Goal: Task Accomplishment & Management: Complete application form

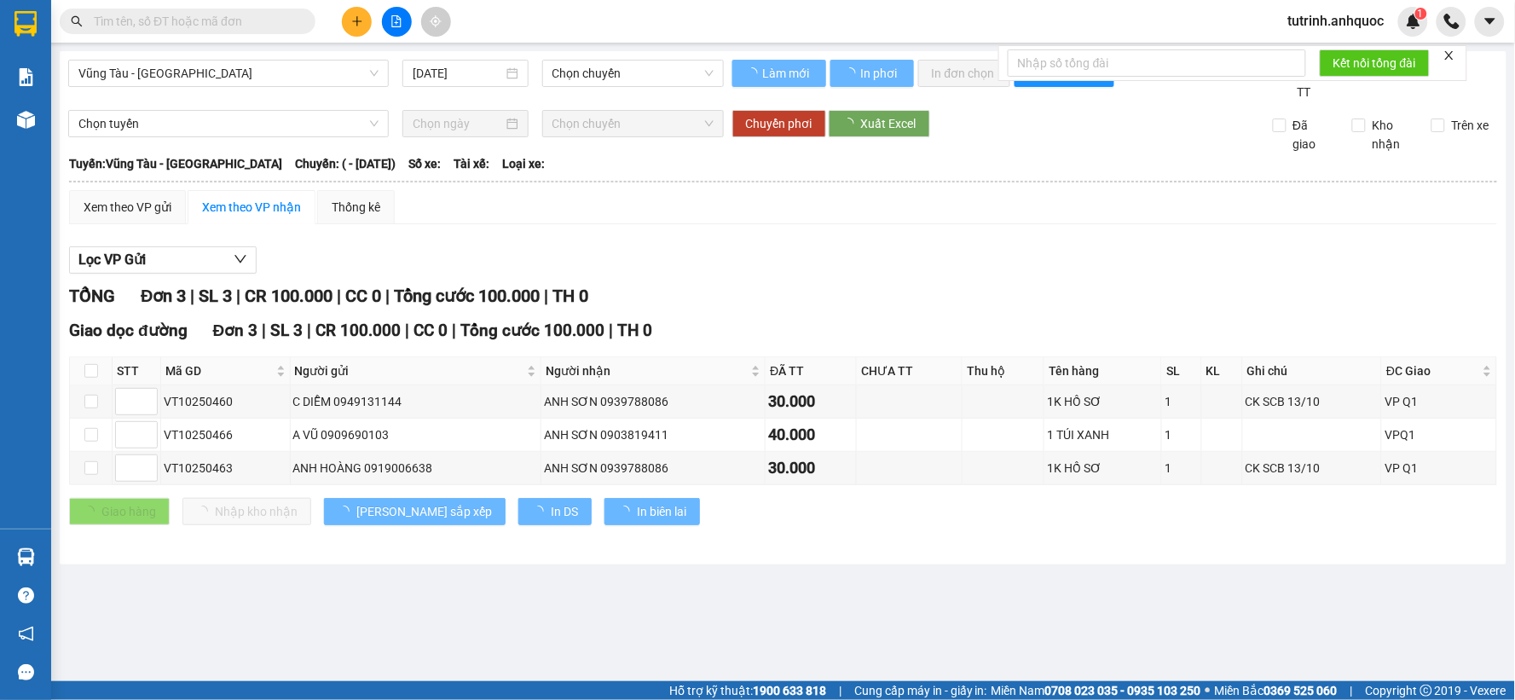
type input "[DATE]"
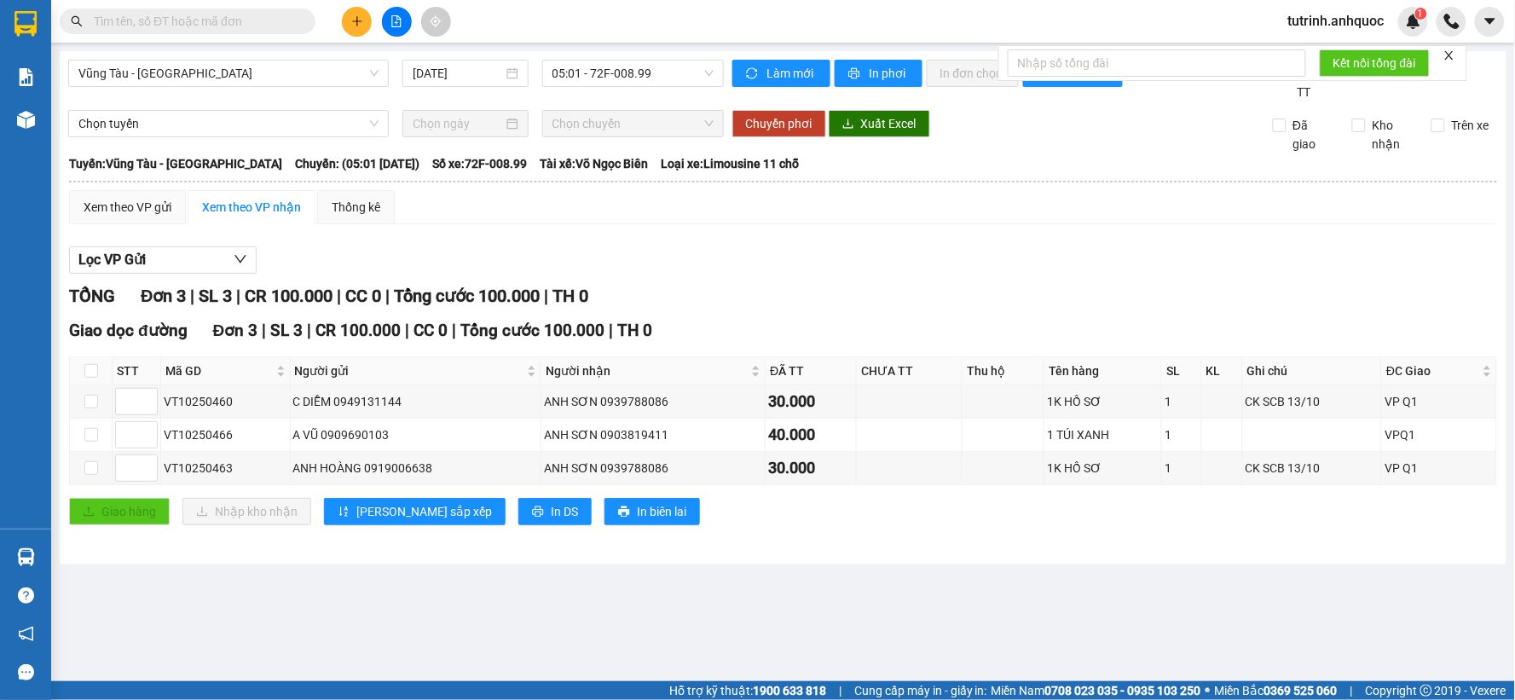
click at [1318, 18] on span "tutrinh.anhquoc" at bounding box center [1337, 20] width 124 height 21
drag, startPoint x: 1322, startPoint y: 44, endPoint x: 1313, endPoint y: 49, distance: 9.9
click at [1320, 45] on span "Đăng xuất" at bounding box center [1345, 52] width 90 height 19
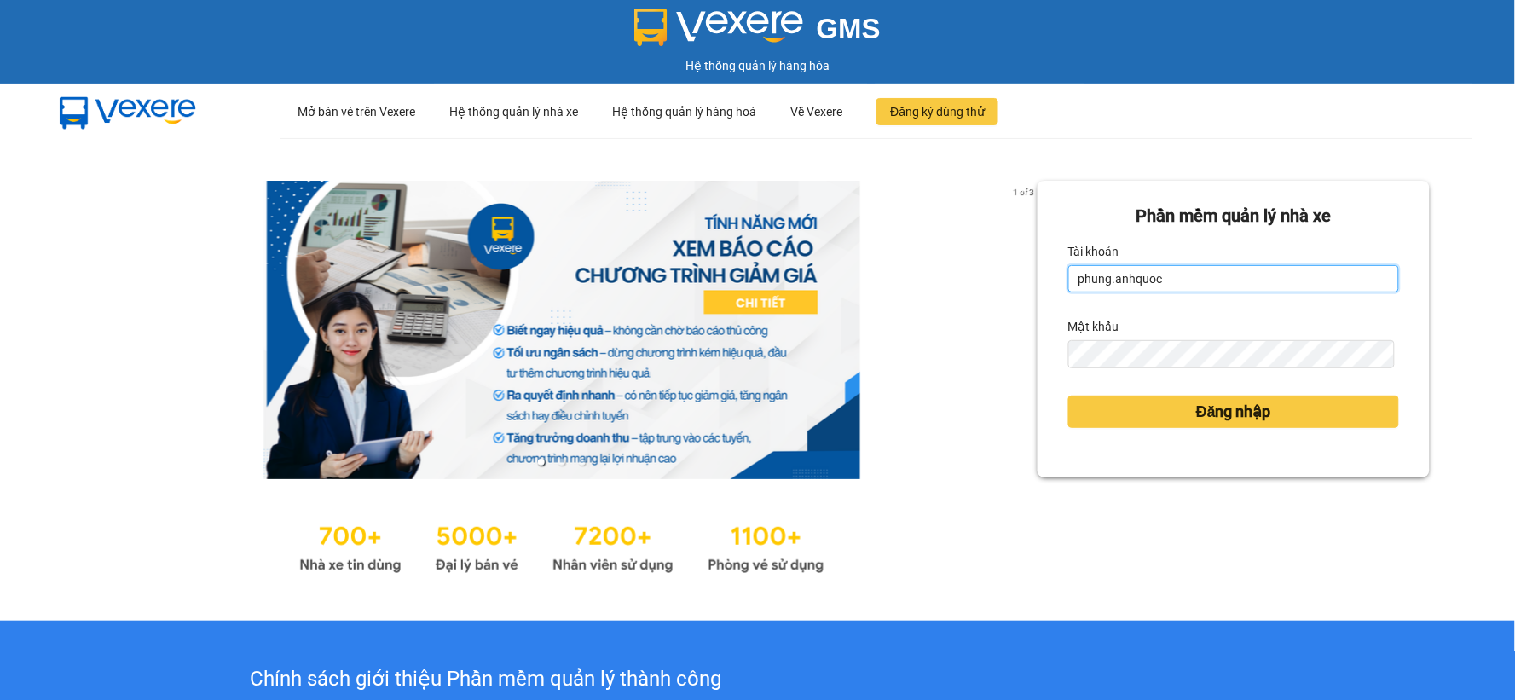
drag, startPoint x: 1263, startPoint y: 276, endPoint x: 1196, endPoint y: 277, distance: 66.5
click at [1263, 276] on input "phung.anhquoc" at bounding box center [1233, 278] width 331 height 27
type input "baongoc.anhquoc"
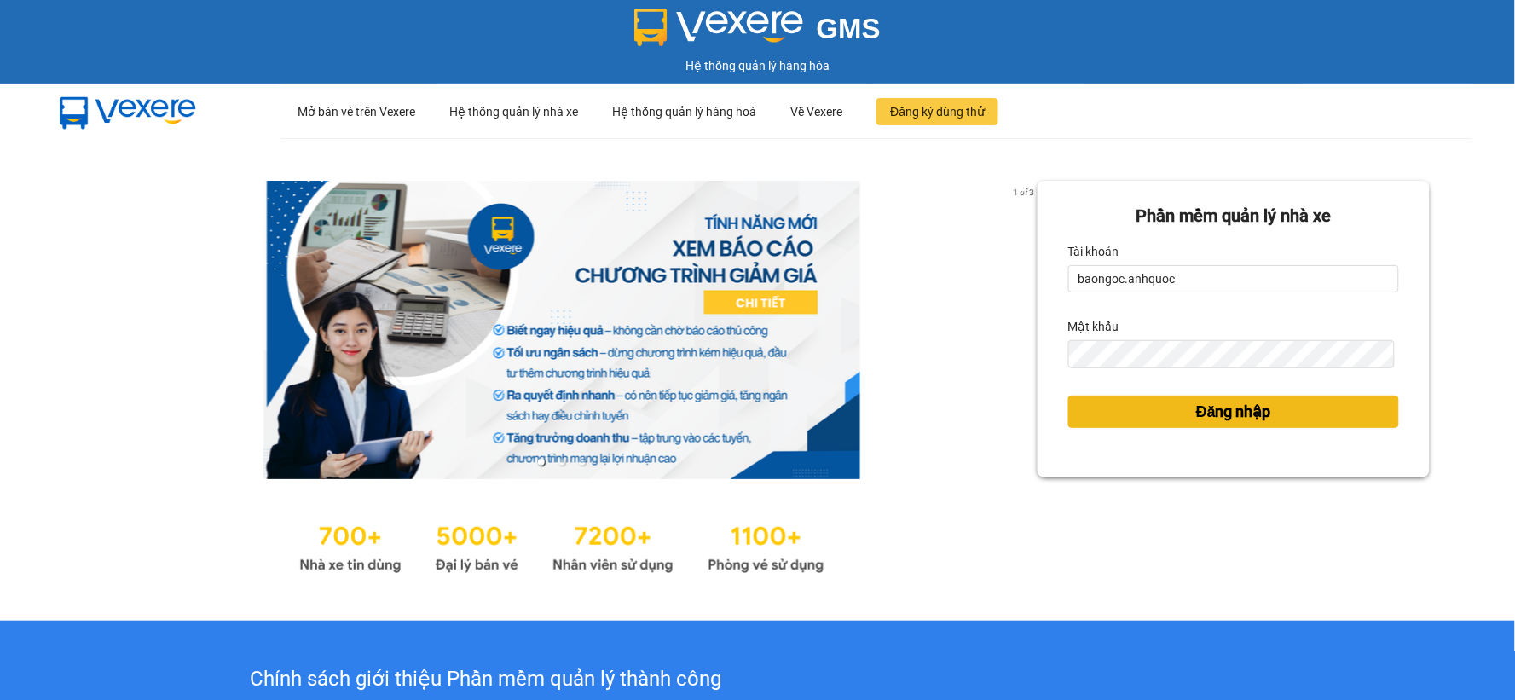
drag, startPoint x: 1183, startPoint y: 410, endPoint x: 1183, endPoint y: 397, distance: 12.8
click at [1196, 409] on span "Đăng nhập" at bounding box center [1233, 412] width 75 height 24
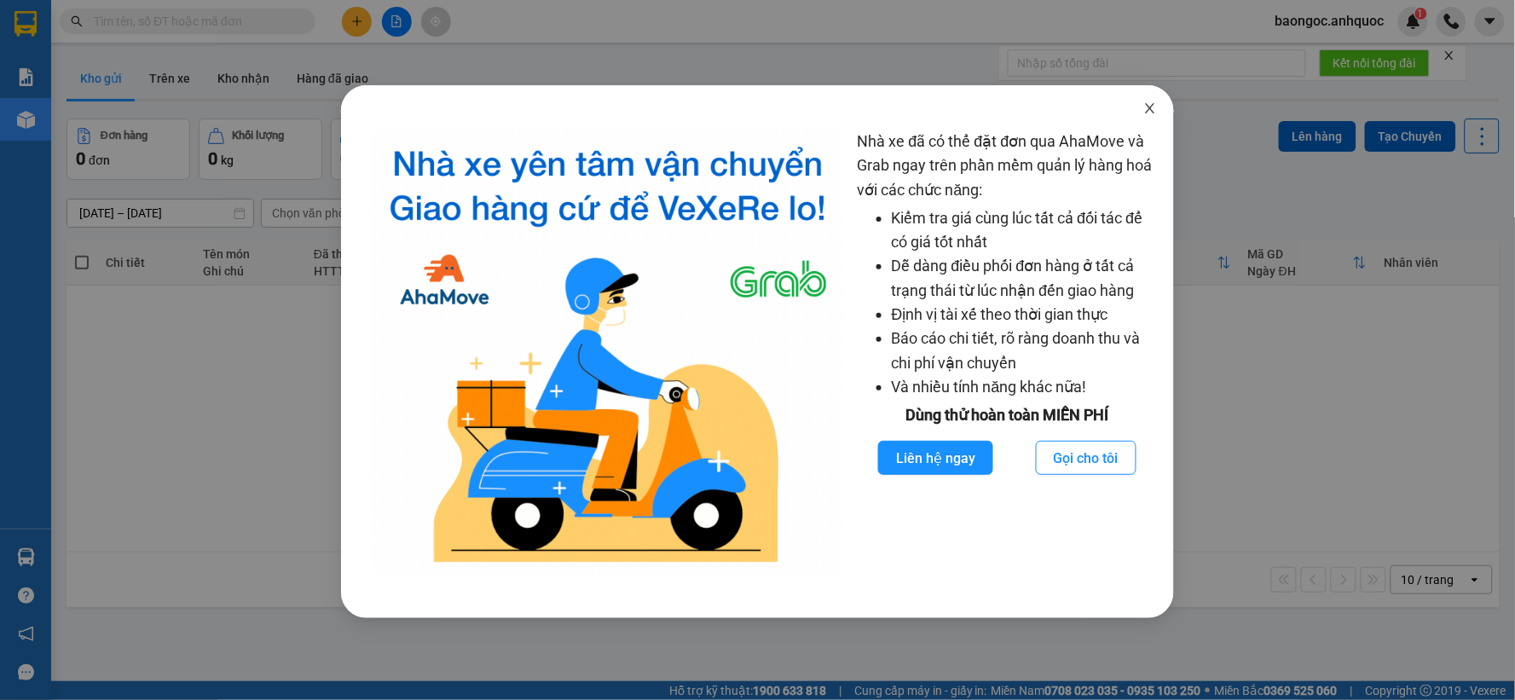
click at [1152, 102] on icon "close" at bounding box center [1151, 108] width 14 height 14
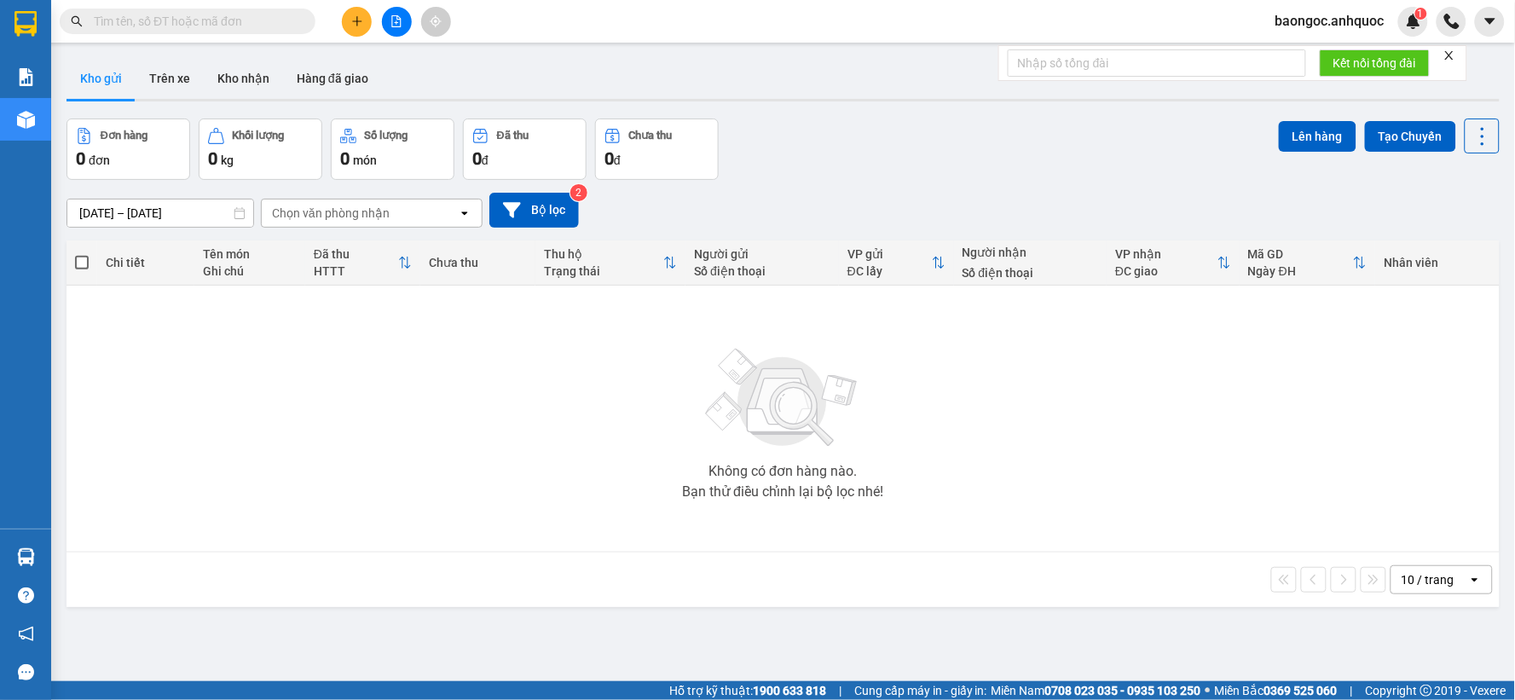
click at [186, 23] on input "text" at bounding box center [194, 21] width 201 height 19
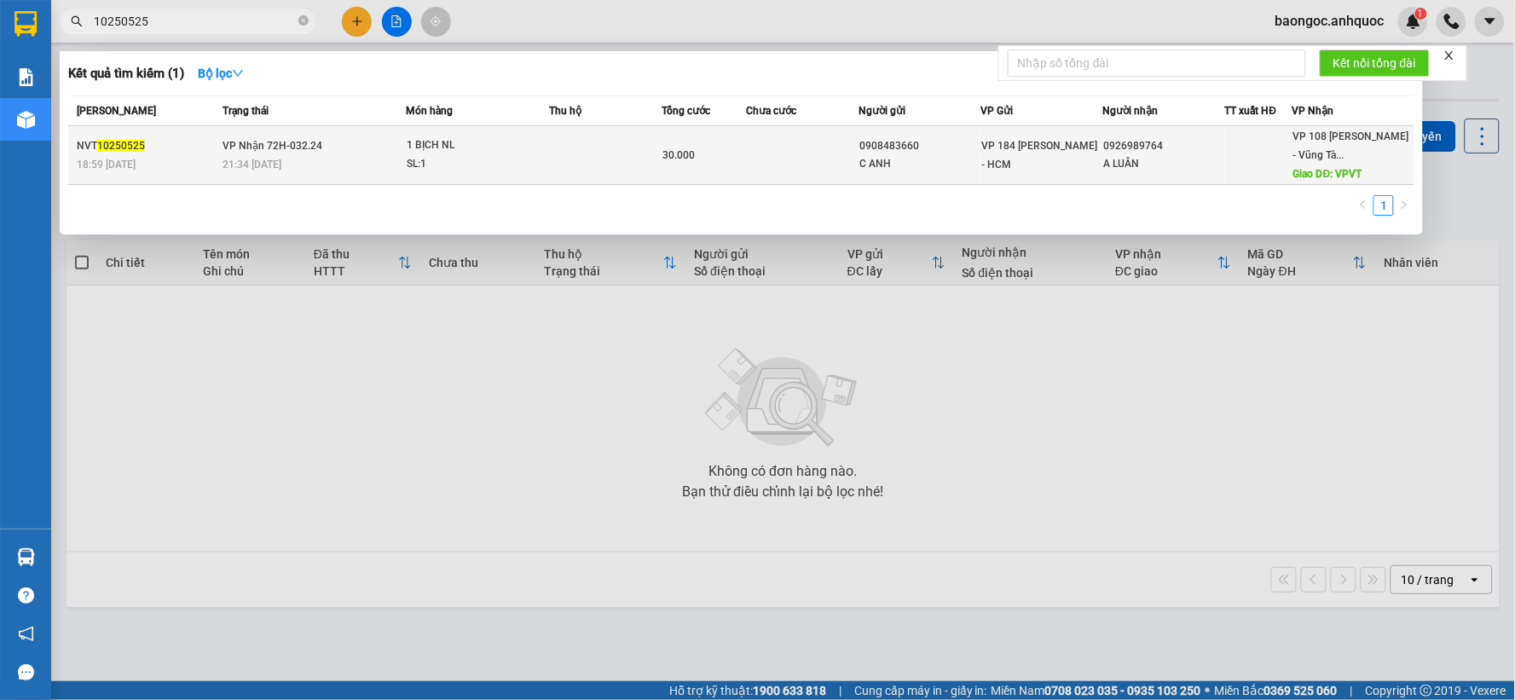
type input "10250525"
click at [350, 142] on td "VP Nhận 72H-032.24 21:34 - 13/10" at bounding box center [312, 155] width 188 height 59
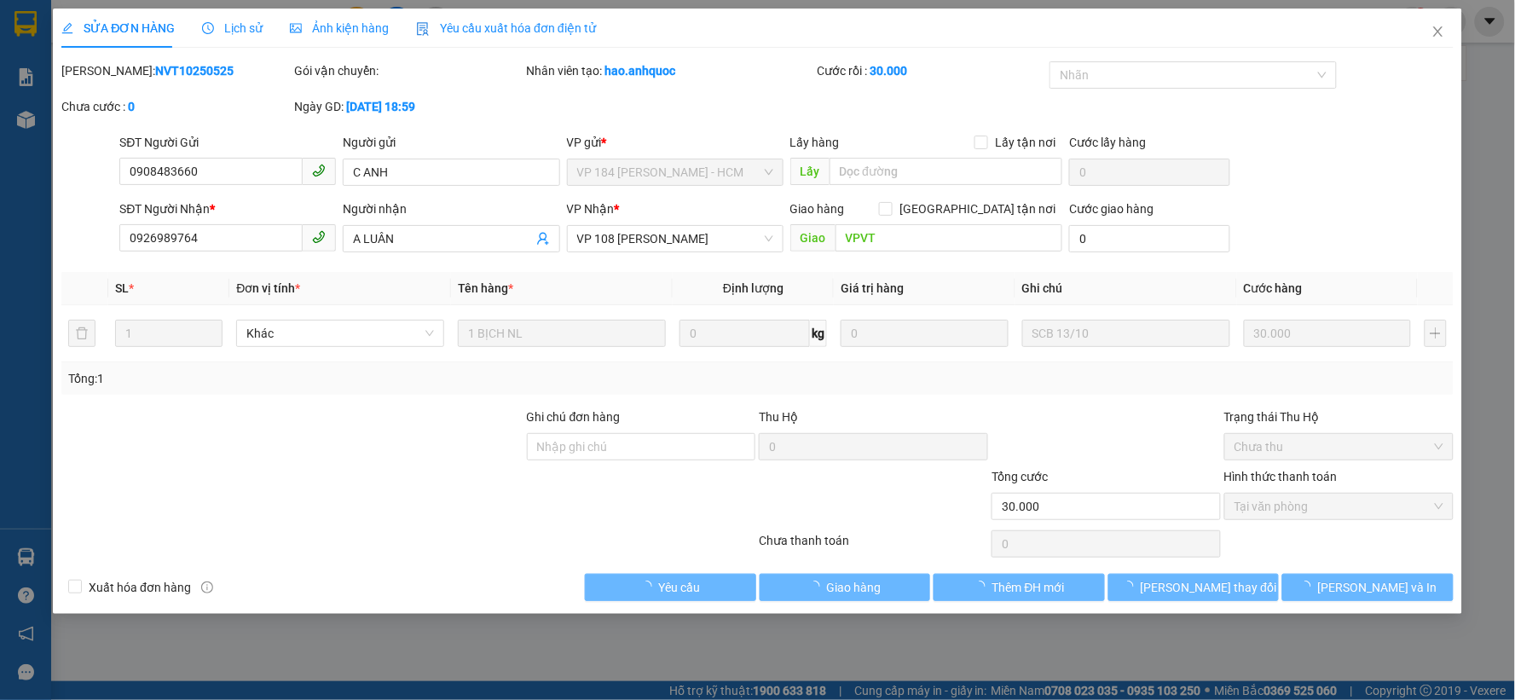
type input "0908483660"
type input "C ANH"
type input "0926989764"
type input "A LUÂN"
type input "VPVT"
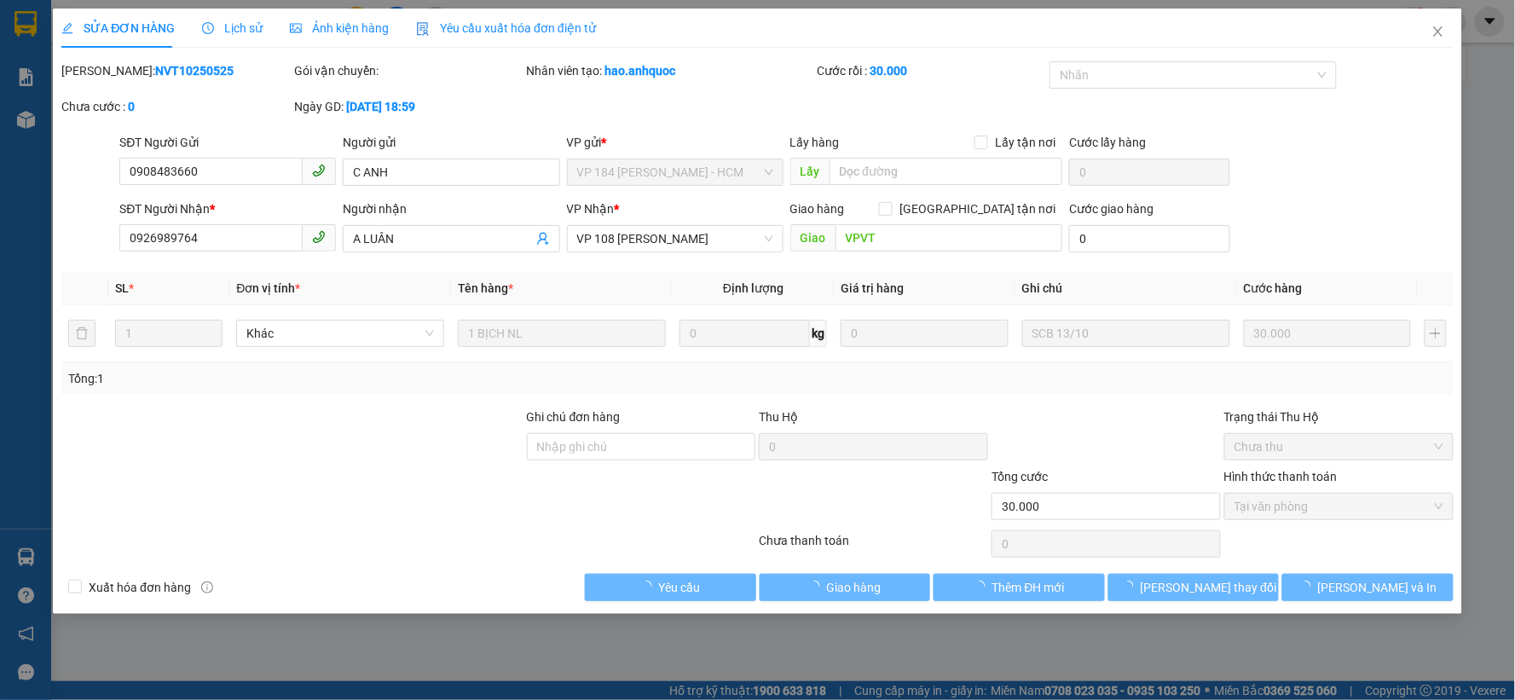
type input "30.000"
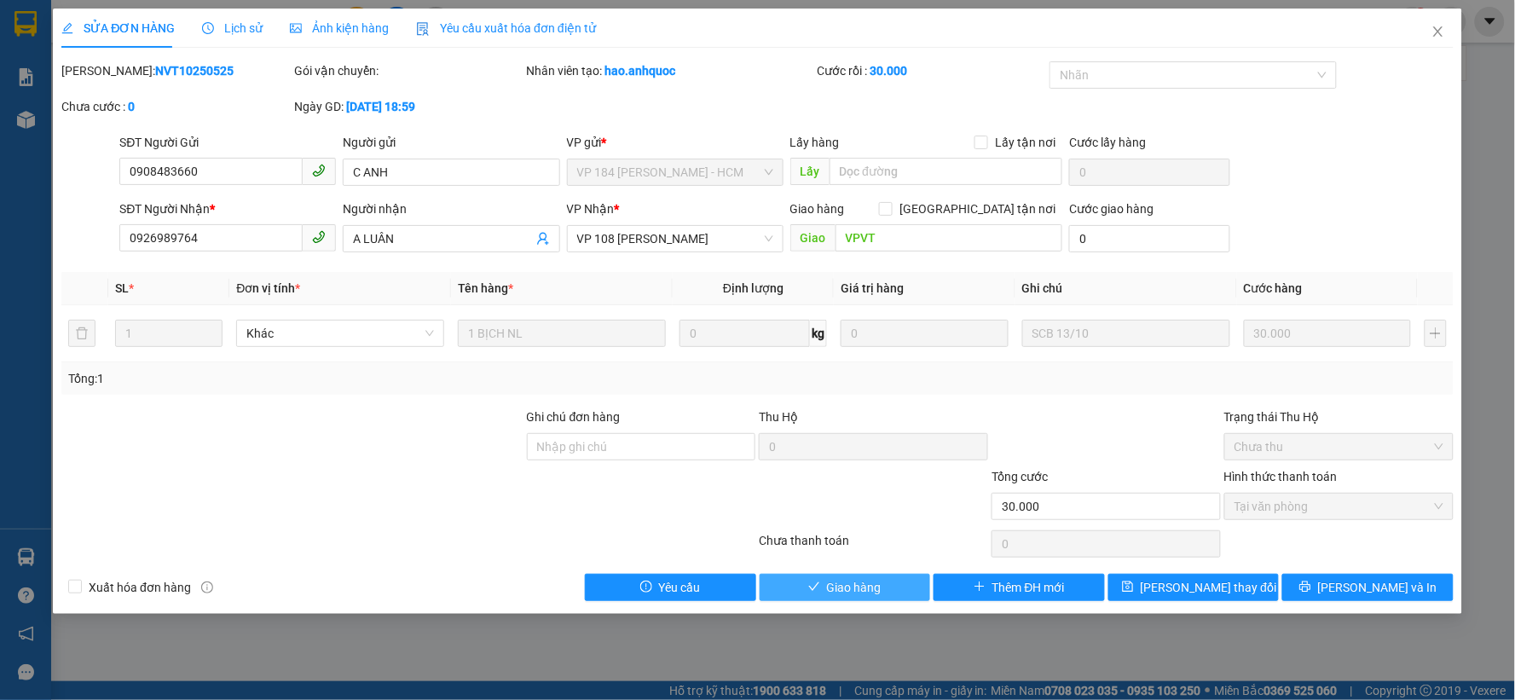
click at [884, 578] on button "Giao hàng" at bounding box center [845, 587] width 171 height 27
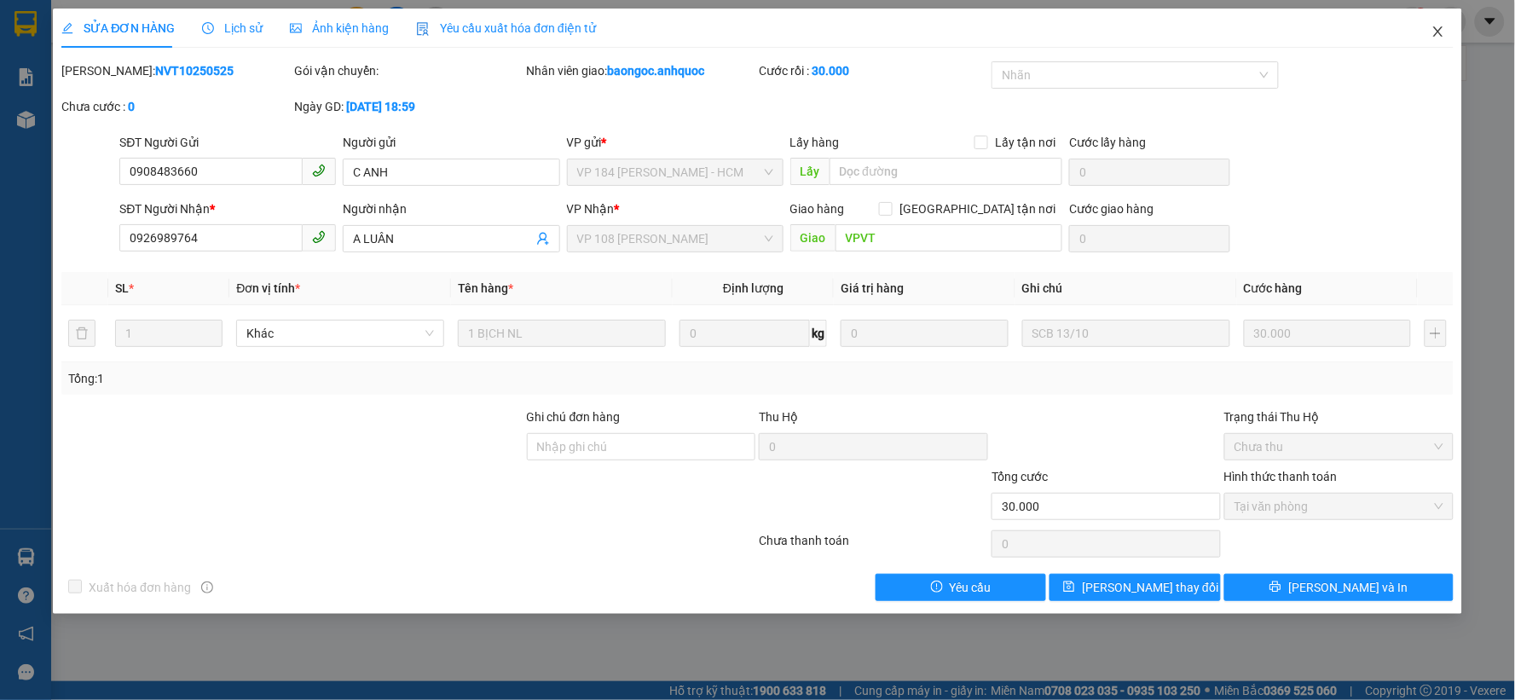
click at [1439, 38] on icon "close" at bounding box center [1439, 32] width 14 height 14
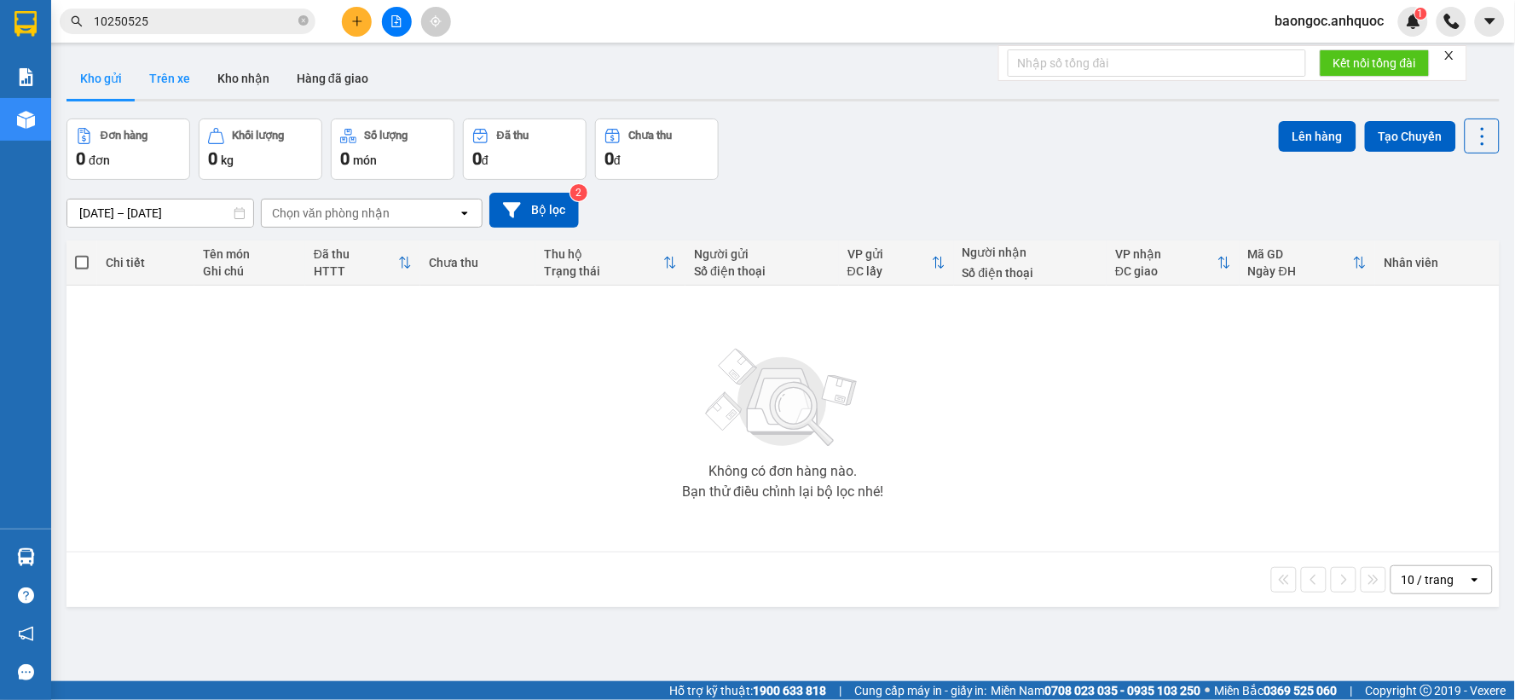
click at [177, 71] on button "Trên xe" at bounding box center [170, 78] width 68 height 41
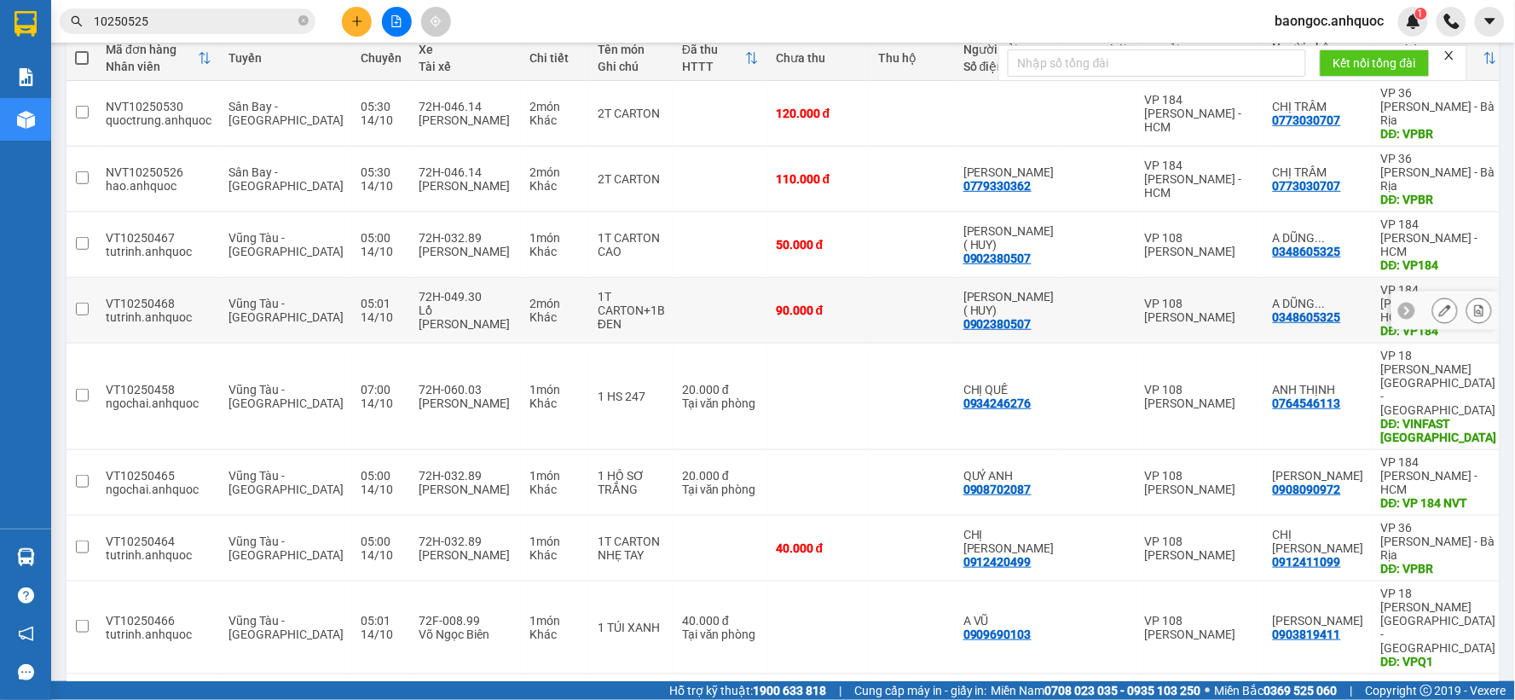
scroll to position [209, 0]
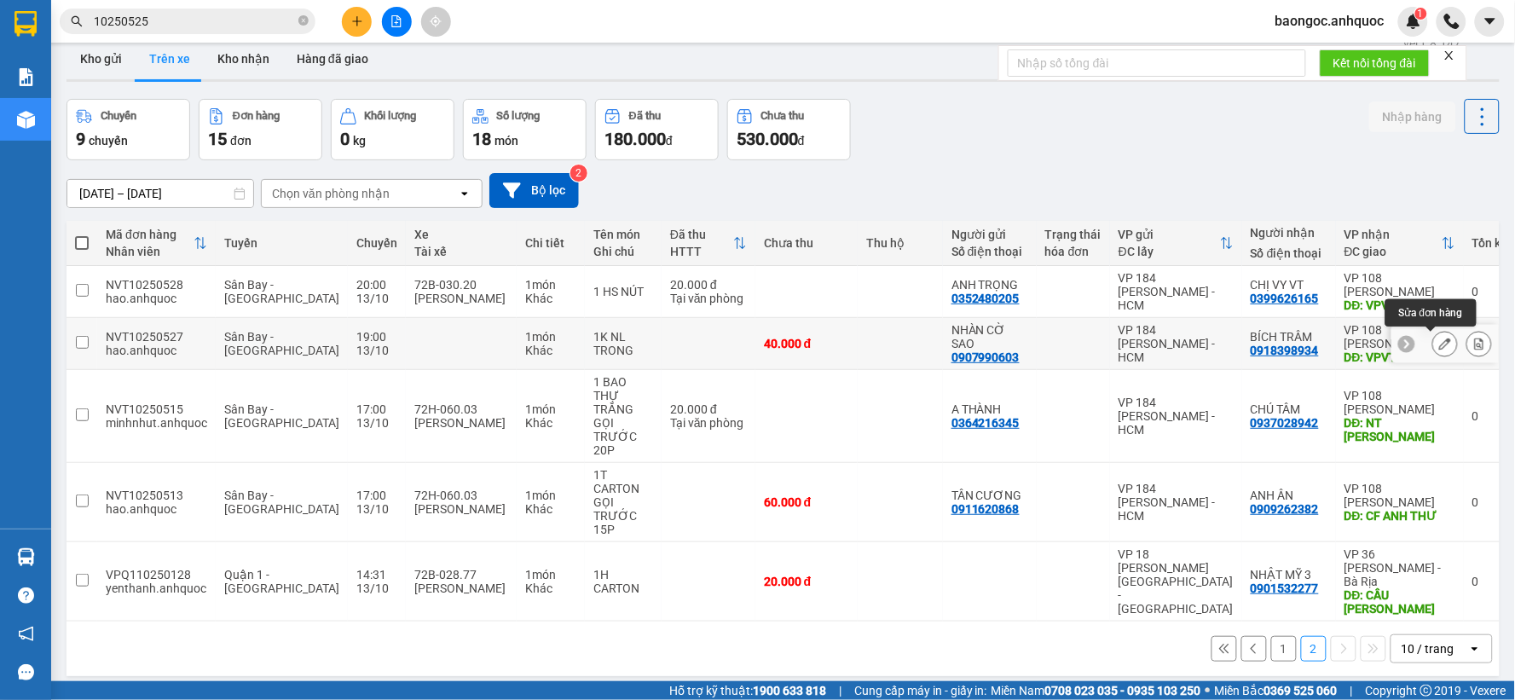
scroll to position [0, 0]
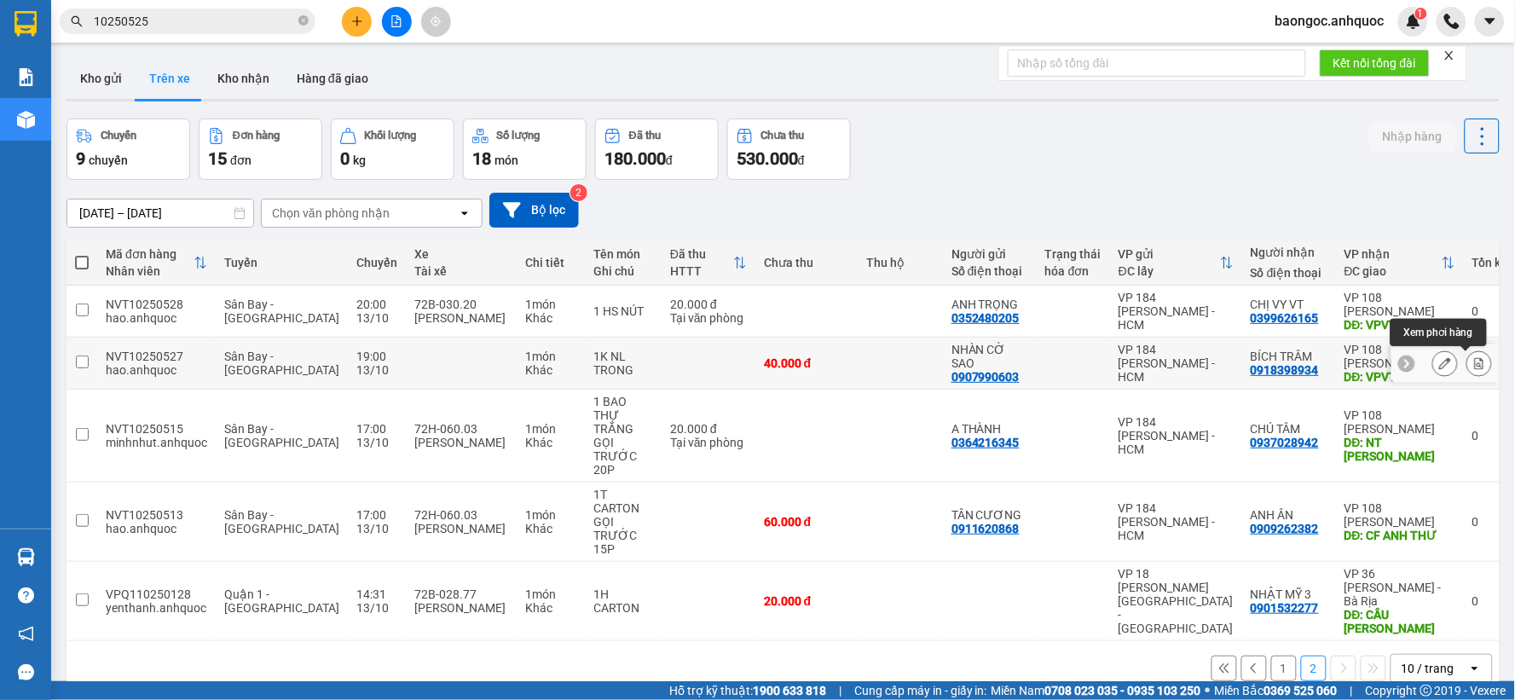
click at [1474, 364] on icon at bounding box center [1480, 363] width 12 height 12
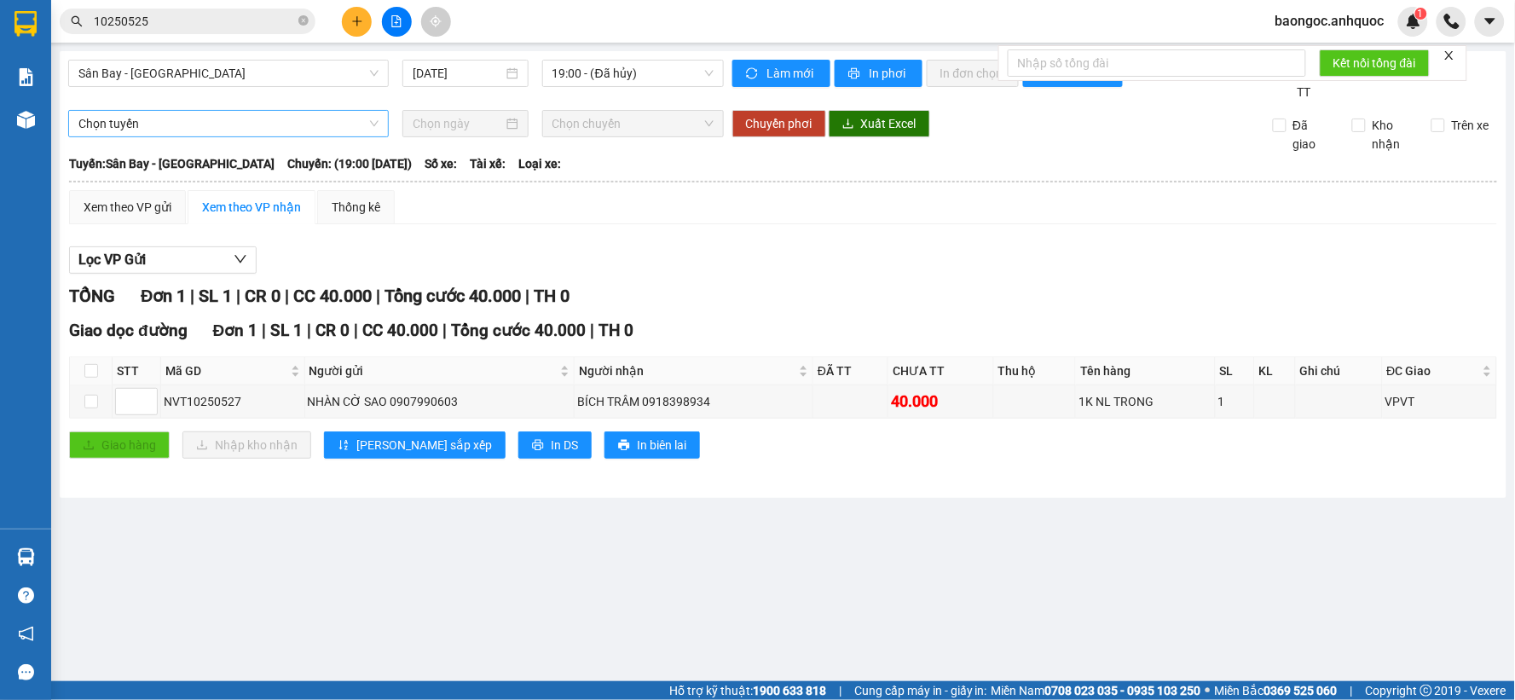
click at [251, 128] on span "Chọn tuyến" at bounding box center [228, 124] width 300 height 26
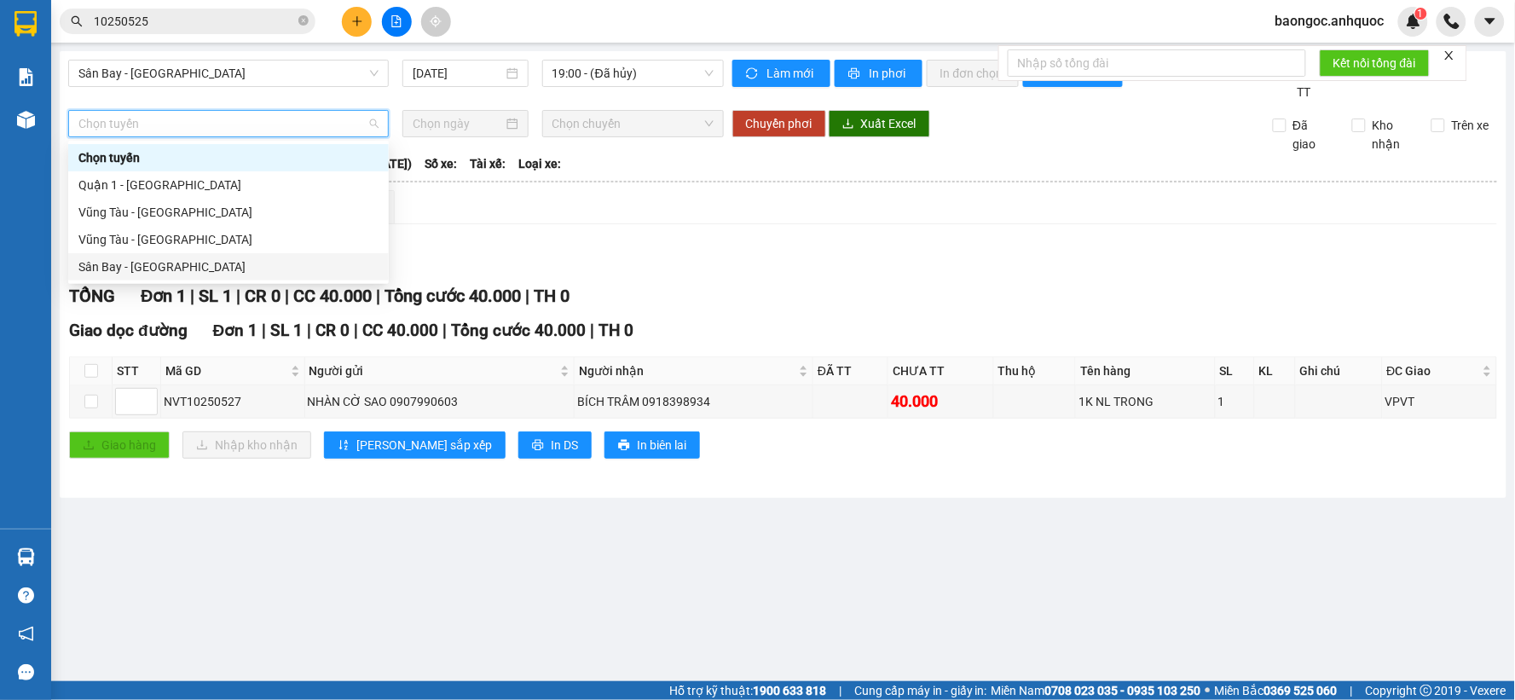
click at [159, 261] on div "Sân Bay - [GEOGRAPHIC_DATA]" at bounding box center [228, 267] width 300 height 19
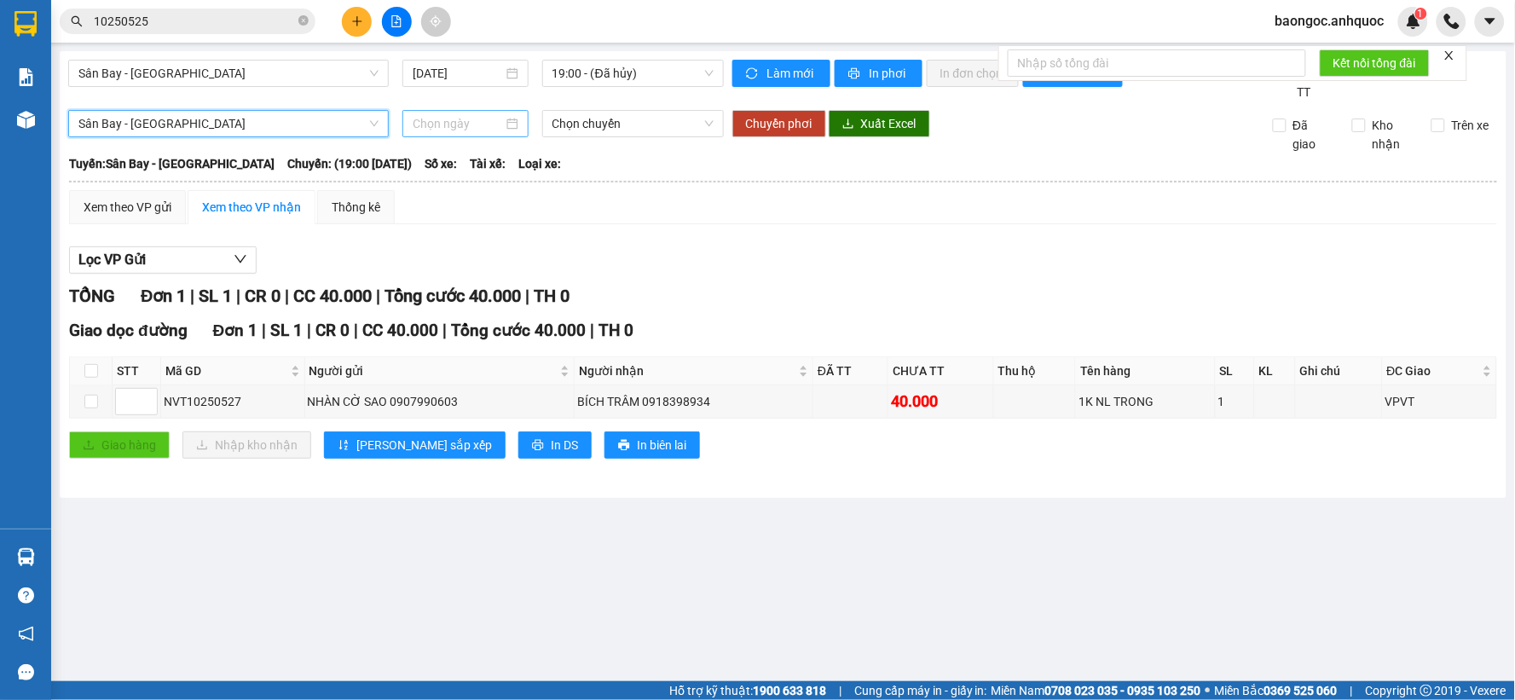
click at [437, 128] on input at bounding box center [458, 123] width 90 height 19
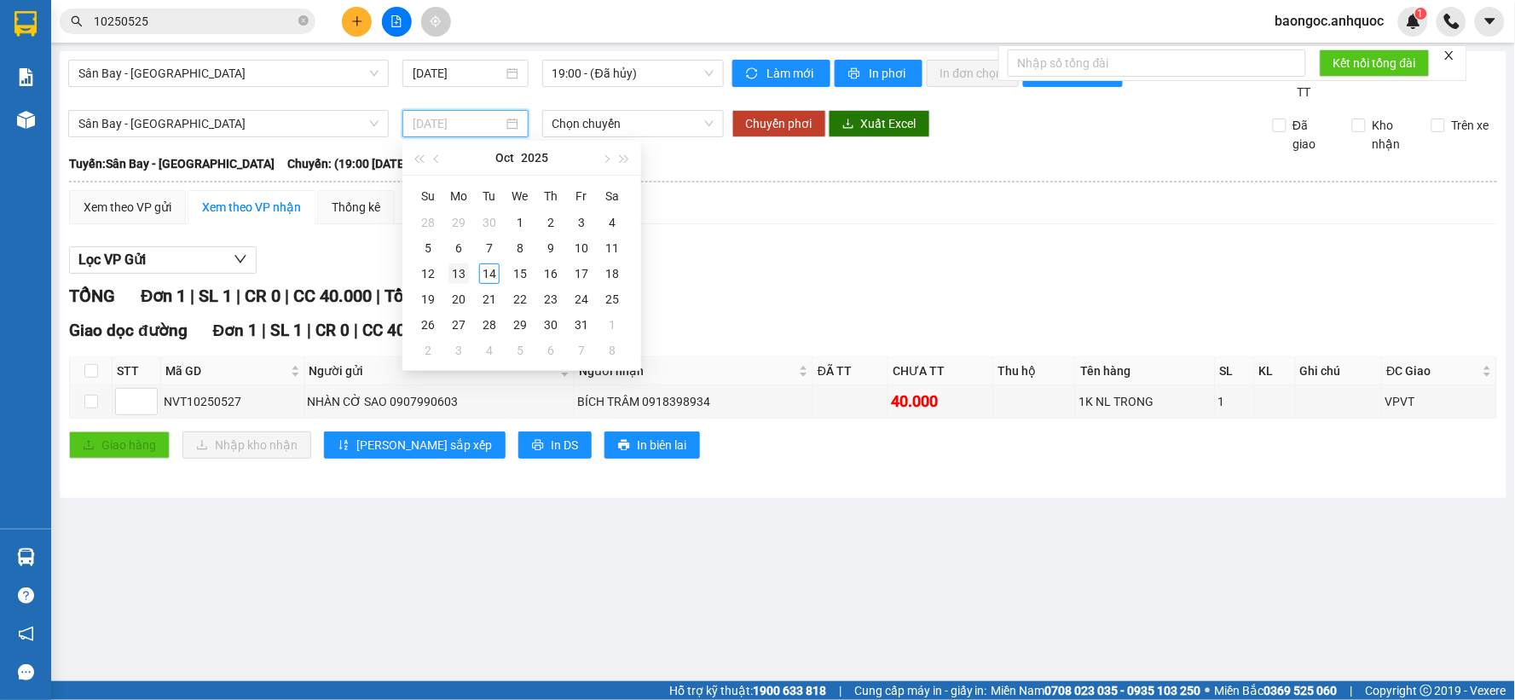
type input "[DATE]"
click at [460, 267] on div "13" at bounding box center [459, 273] width 20 height 20
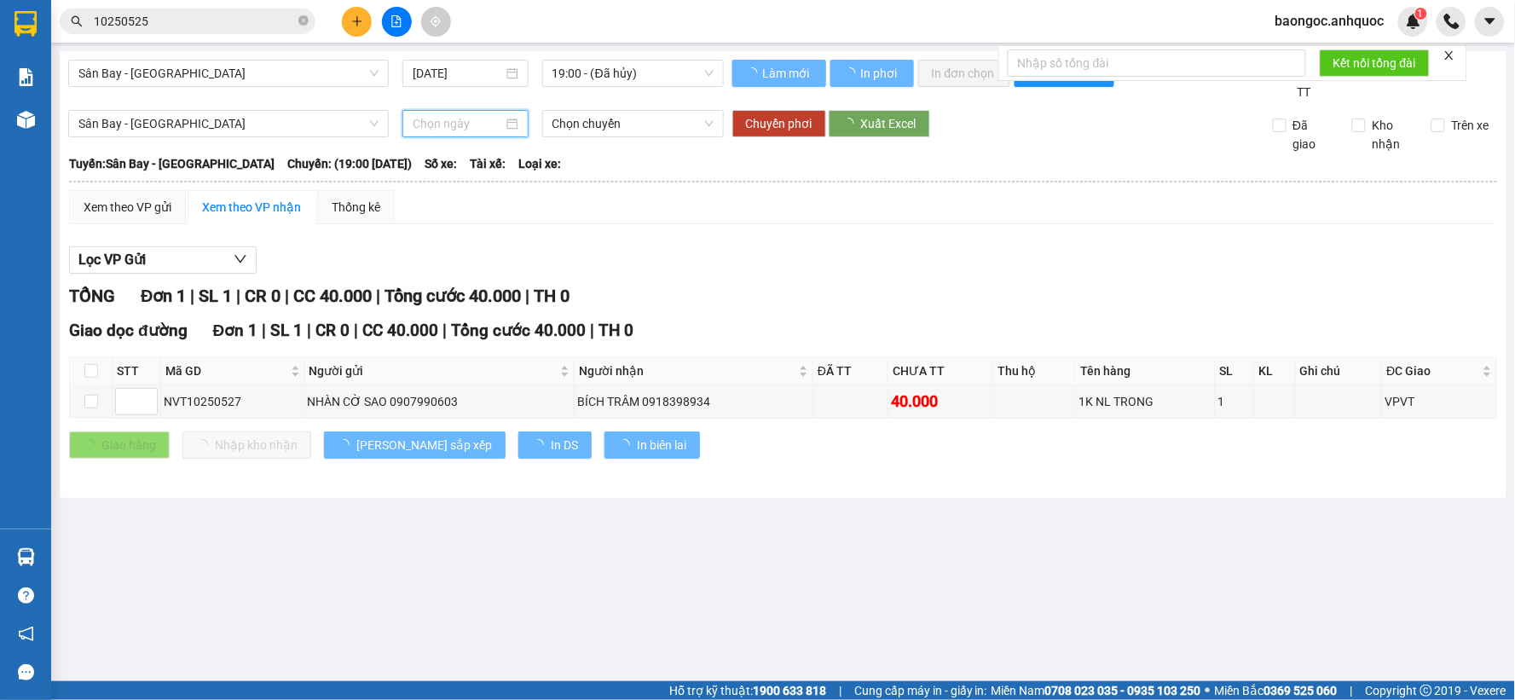
type input "[DATE]"
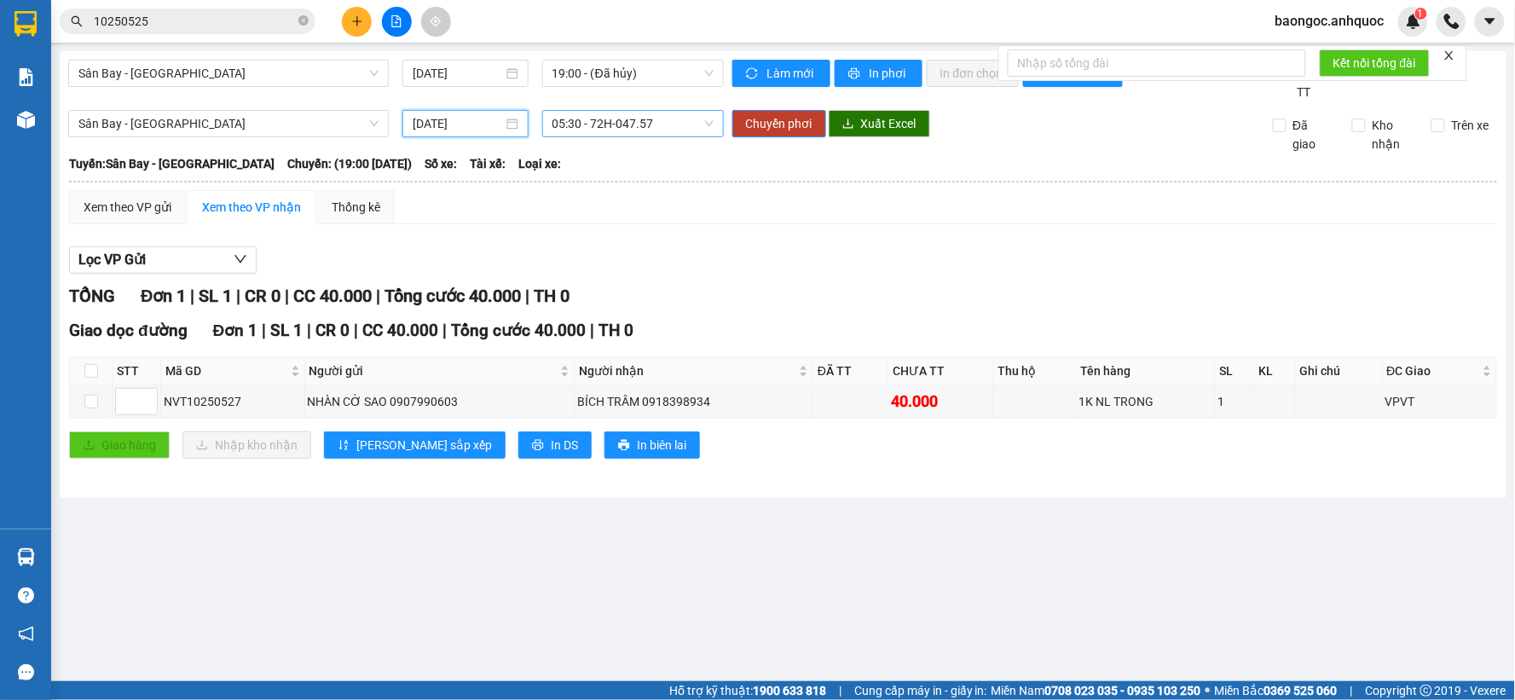
click at [588, 124] on span "05:30 - 72H-047.57" at bounding box center [633, 124] width 161 height 26
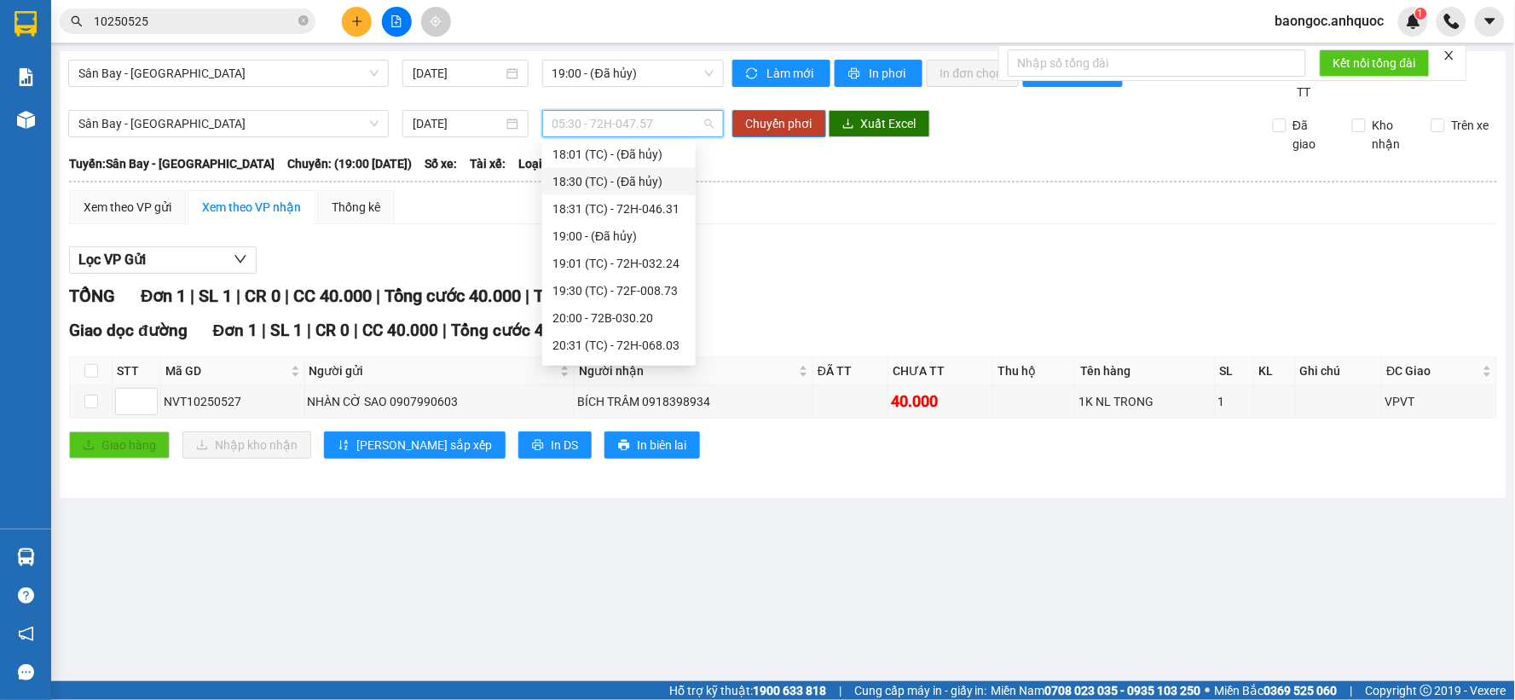
scroll to position [757, 0]
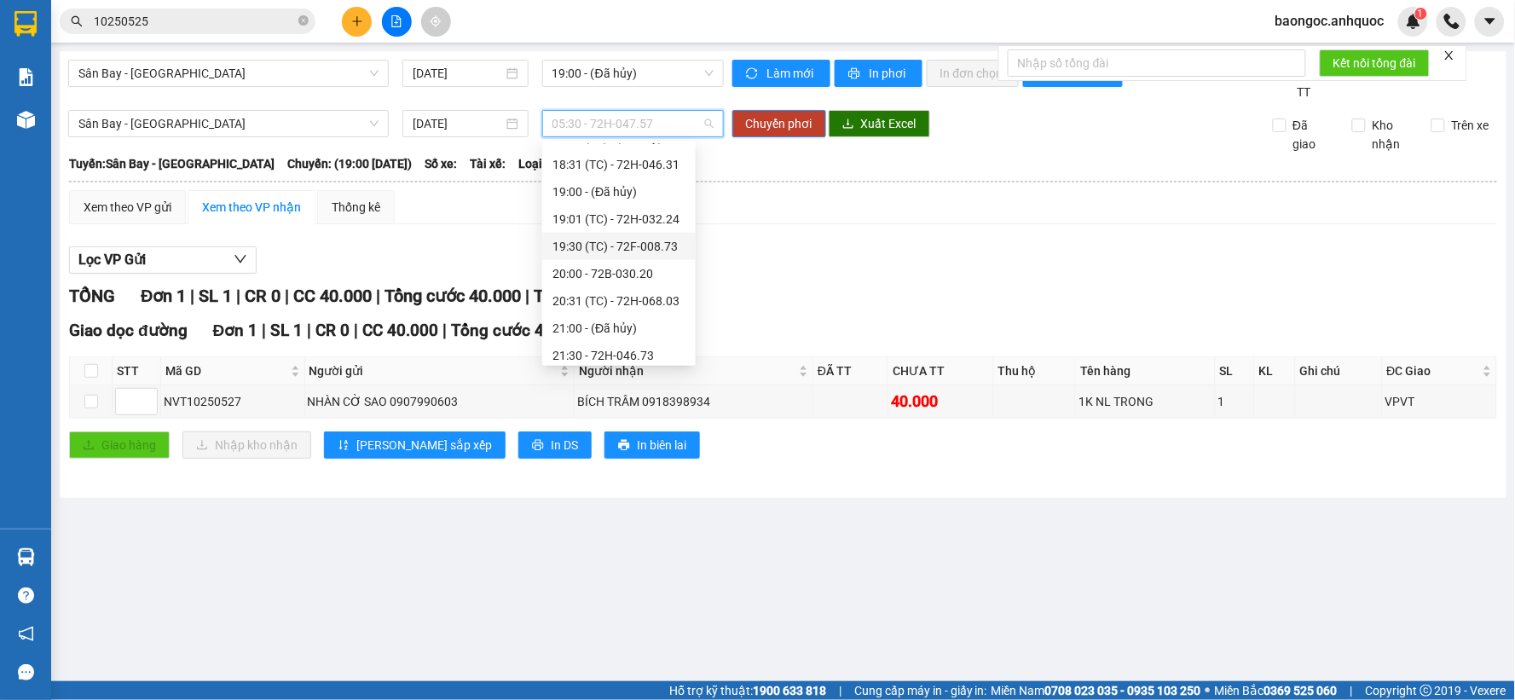
click at [625, 247] on div "19:30 (TC) - 72F-008.73" at bounding box center [619, 246] width 133 height 19
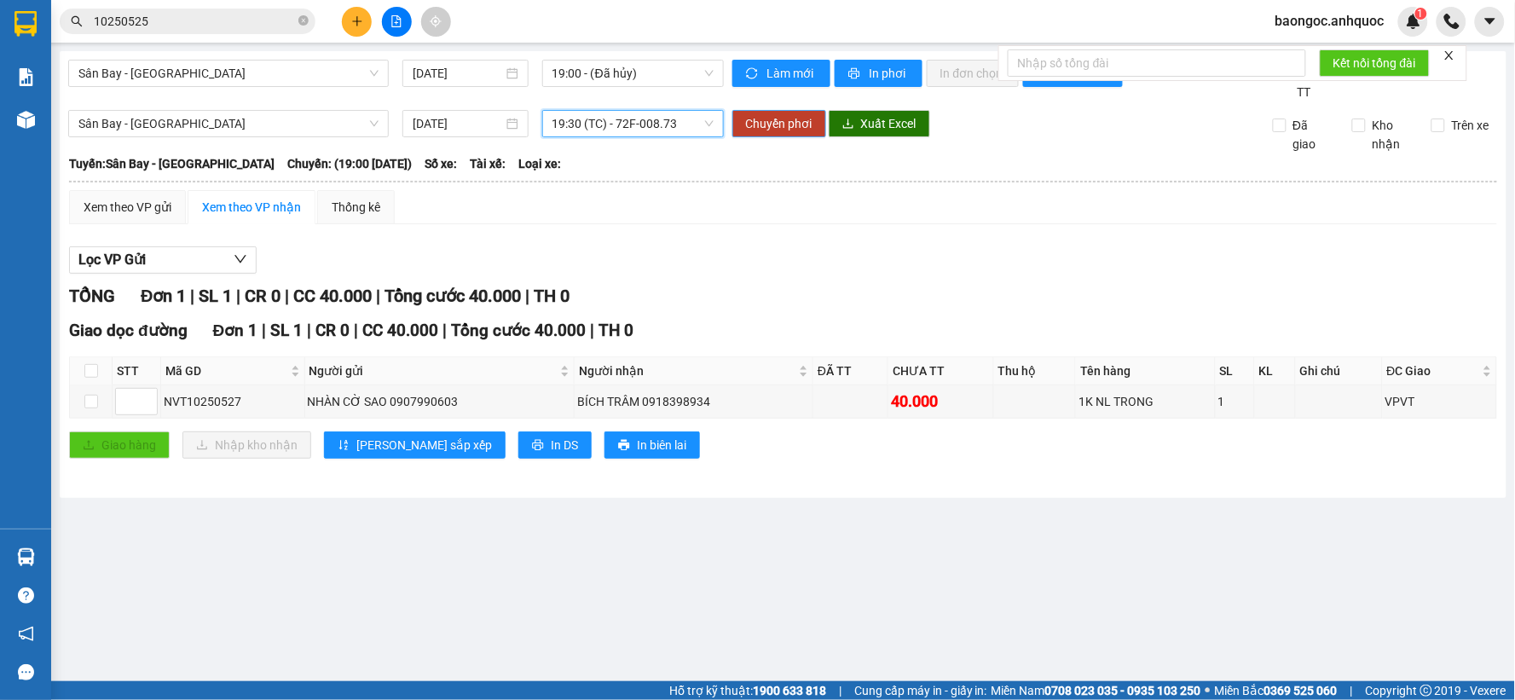
click at [785, 123] on span "Chuyển phơi" at bounding box center [779, 123] width 67 height 19
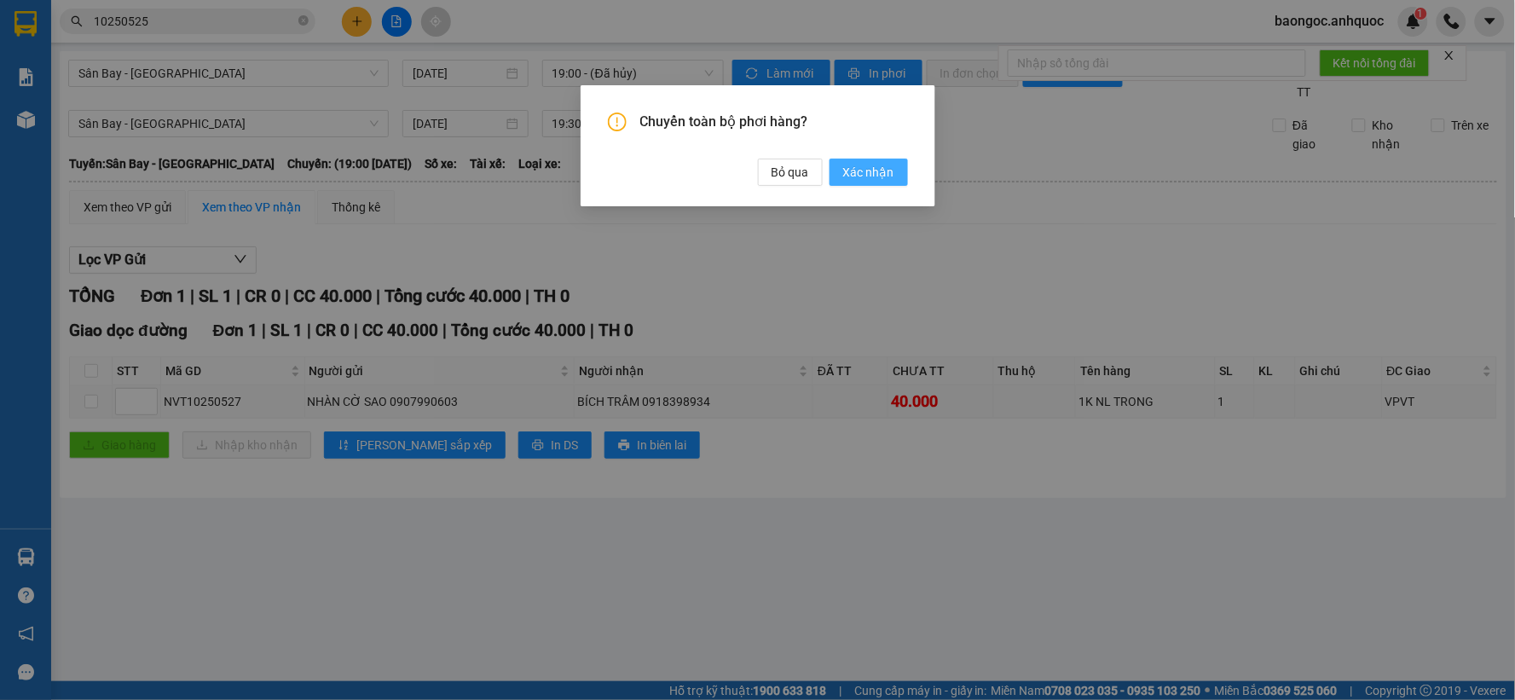
click at [853, 166] on span "Xác nhận" at bounding box center [868, 172] width 51 height 19
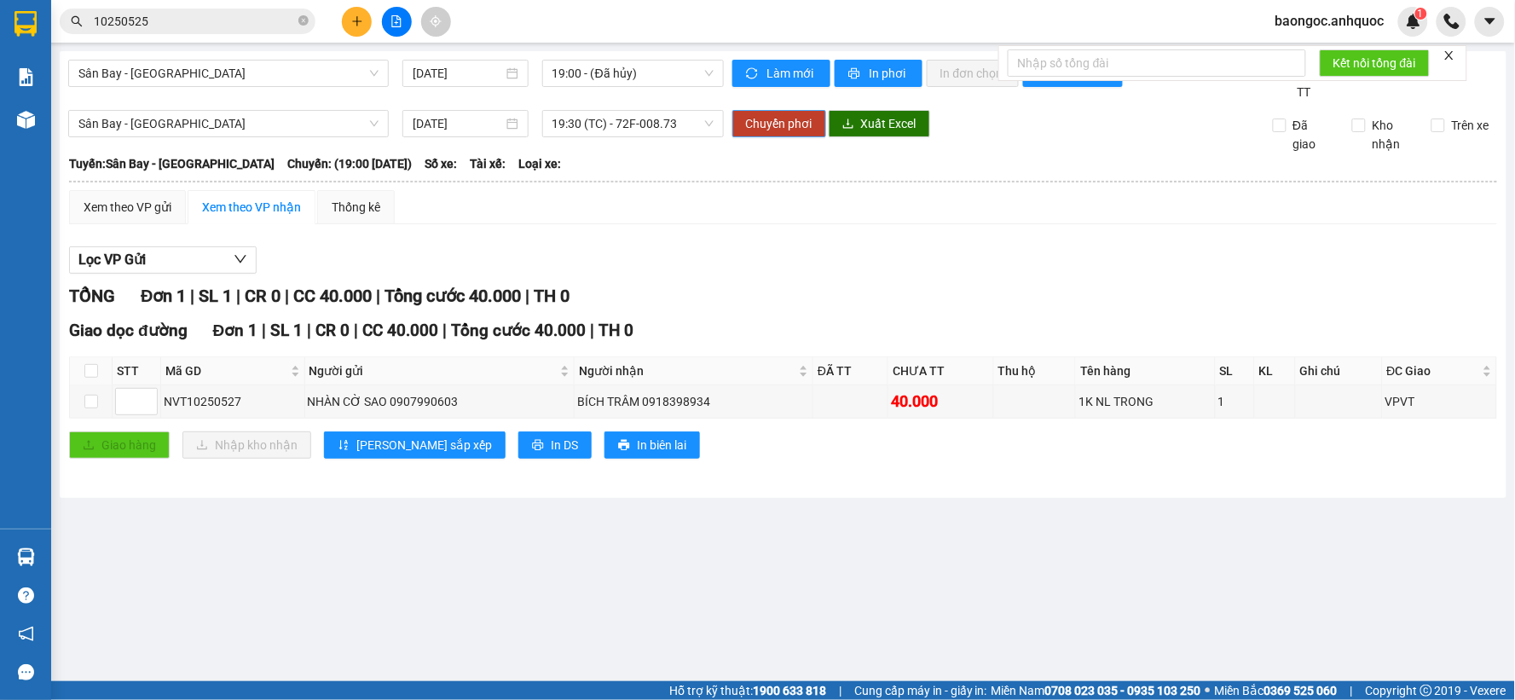
click at [782, 120] on span "Chuyển phơi" at bounding box center [779, 123] width 67 height 19
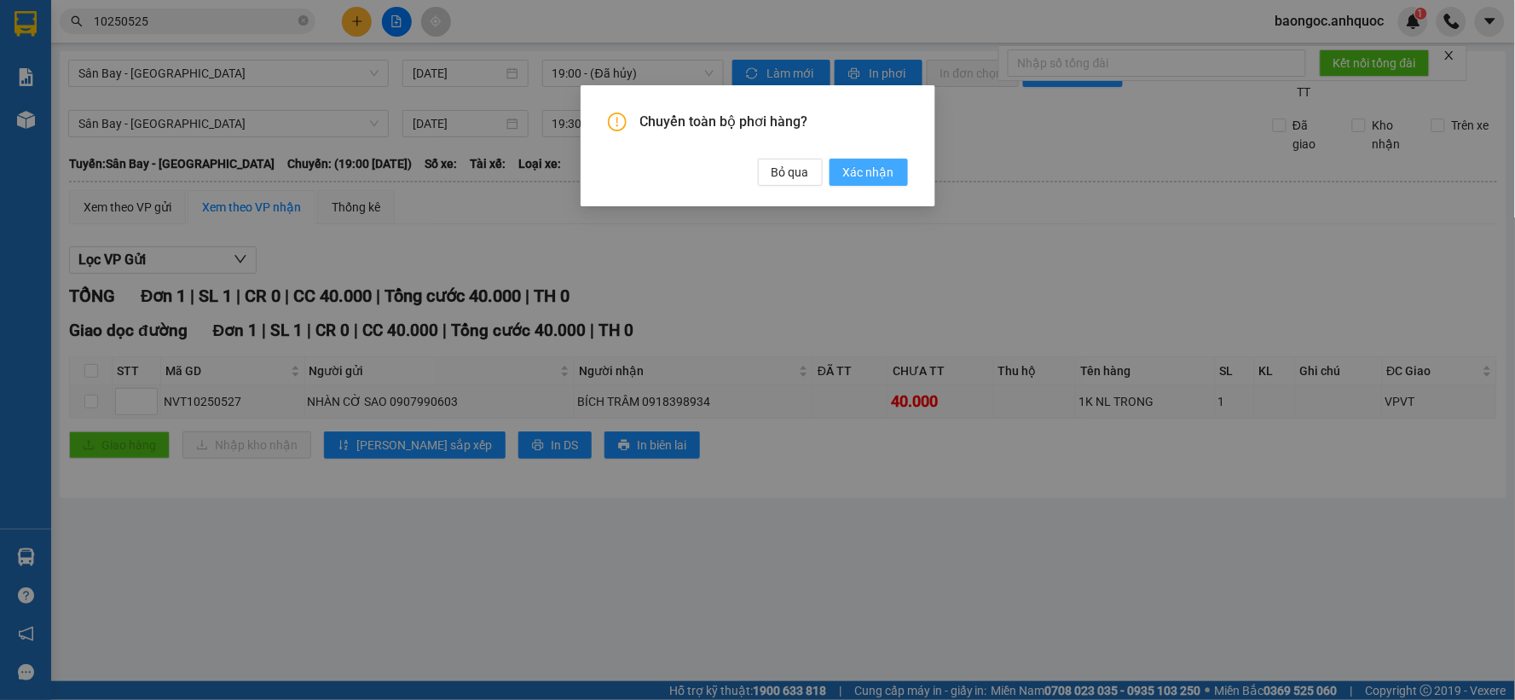
click at [867, 171] on span "Xác nhận" at bounding box center [868, 172] width 51 height 19
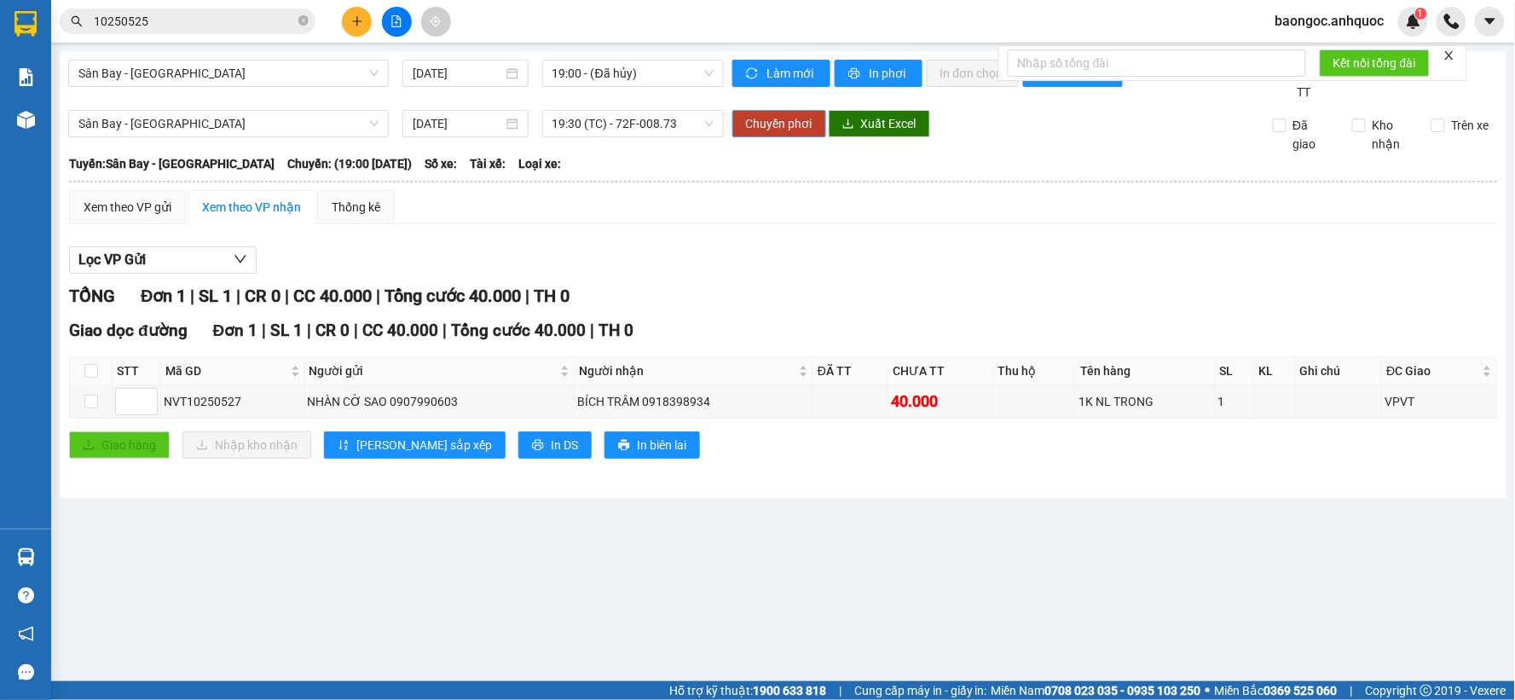
click at [779, 114] on span "Chuyển phơi" at bounding box center [779, 123] width 67 height 19
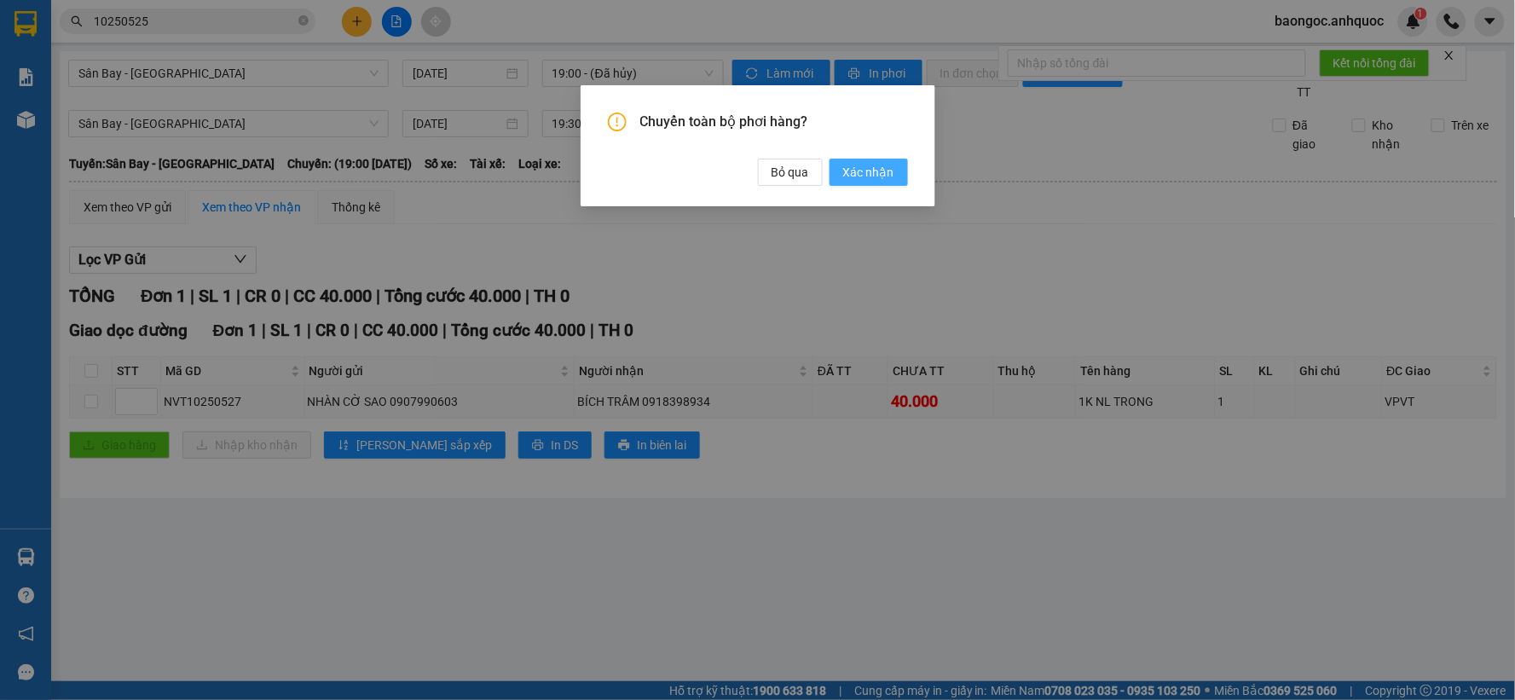
click at [851, 171] on span "Xác nhận" at bounding box center [868, 172] width 51 height 19
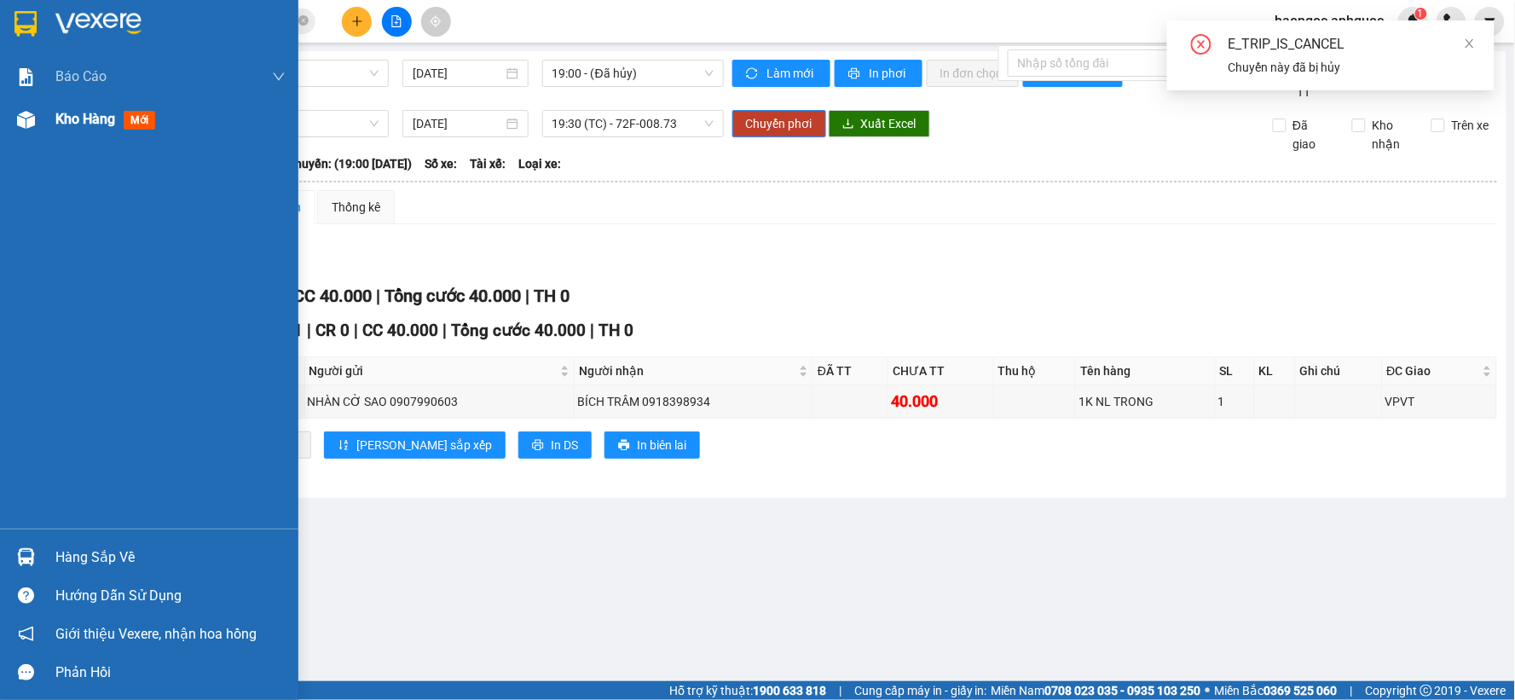
click at [26, 123] on img at bounding box center [26, 120] width 18 height 18
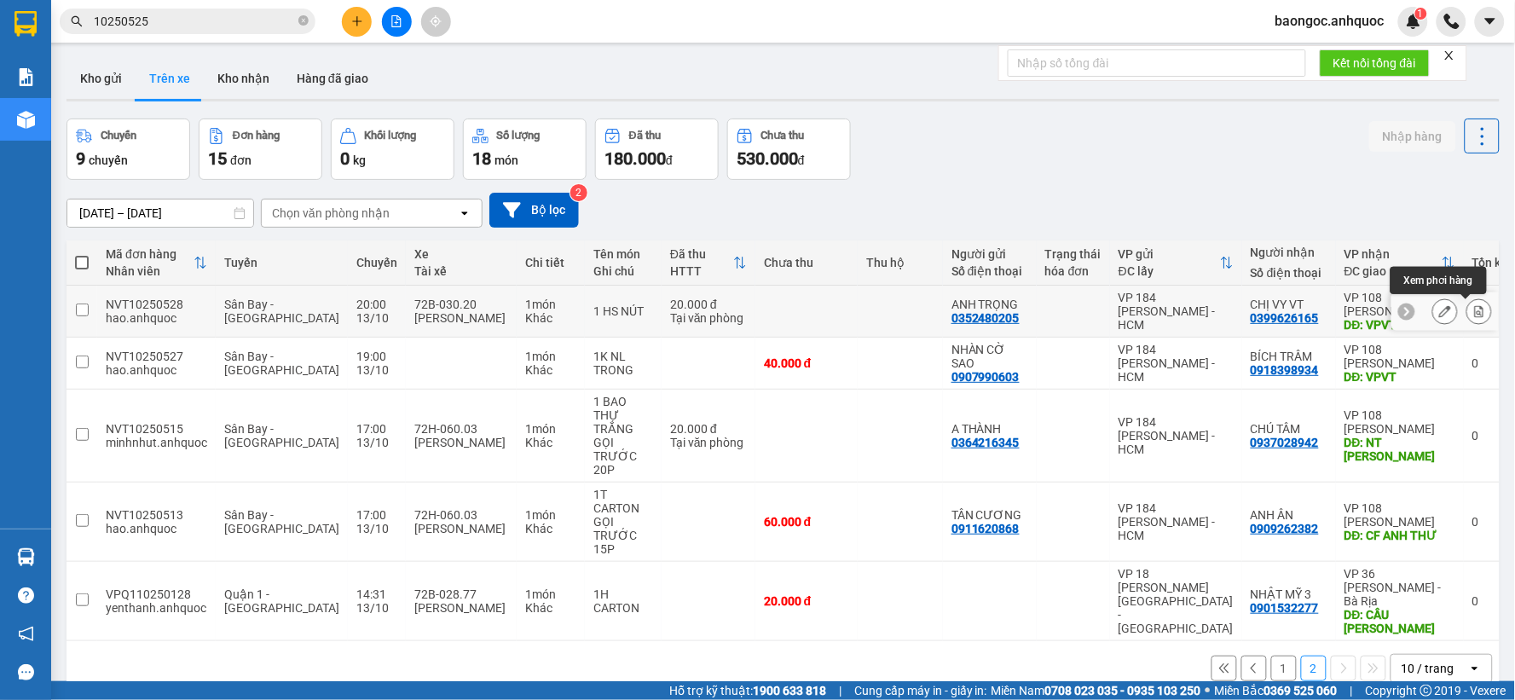
click at [1474, 311] on icon at bounding box center [1480, 311] width 12 height 12
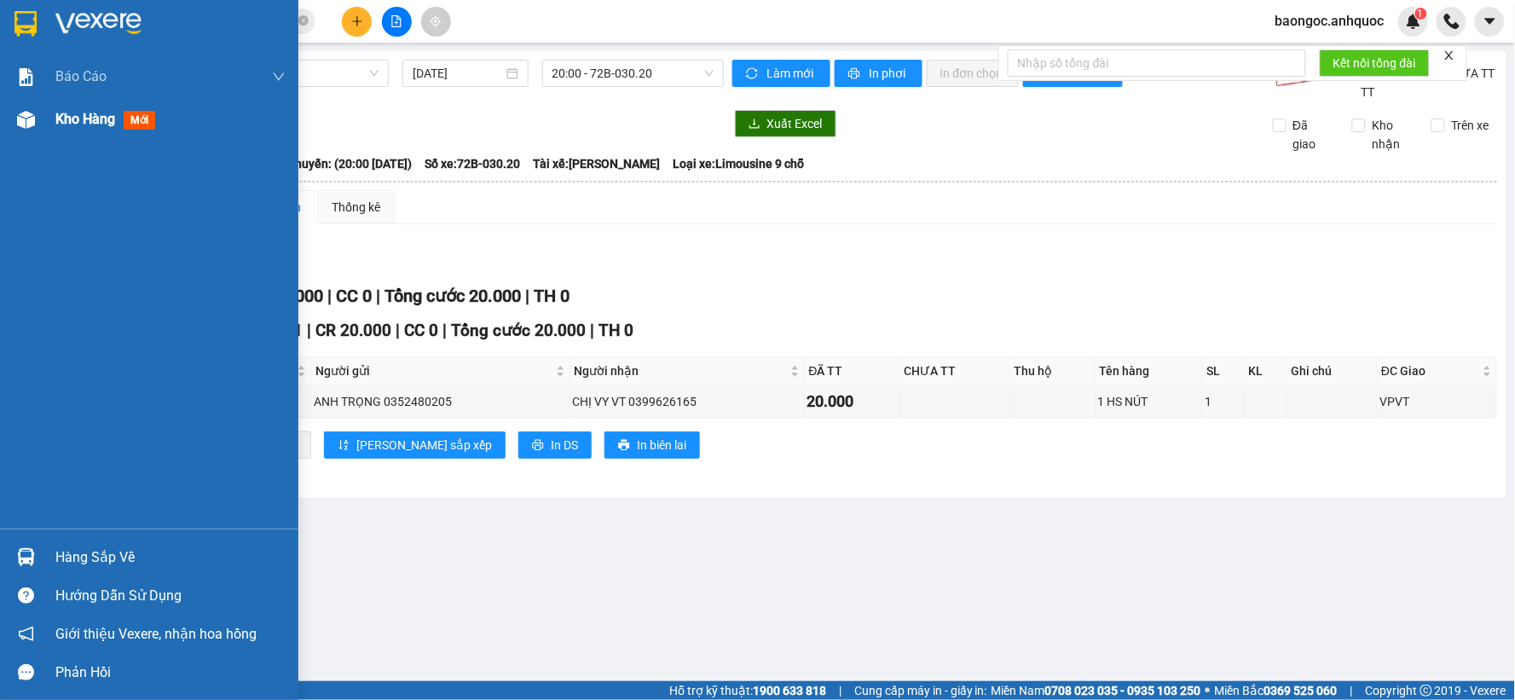
click at [61, 125] on span "Kho hàng" at bounding box center [85, 119] width 60 height 16
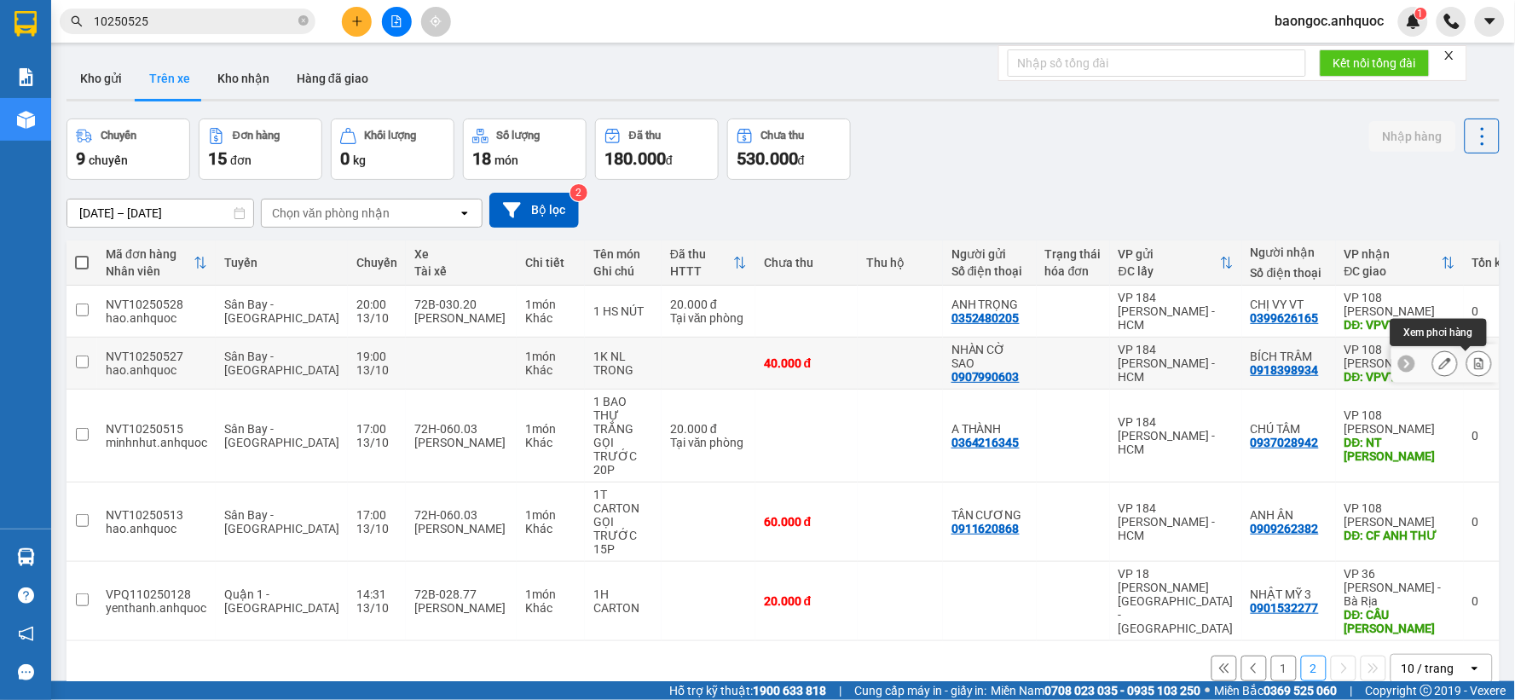
click at [1475, 362] on icon at bounding box center [1479, 363] width 9 height 12
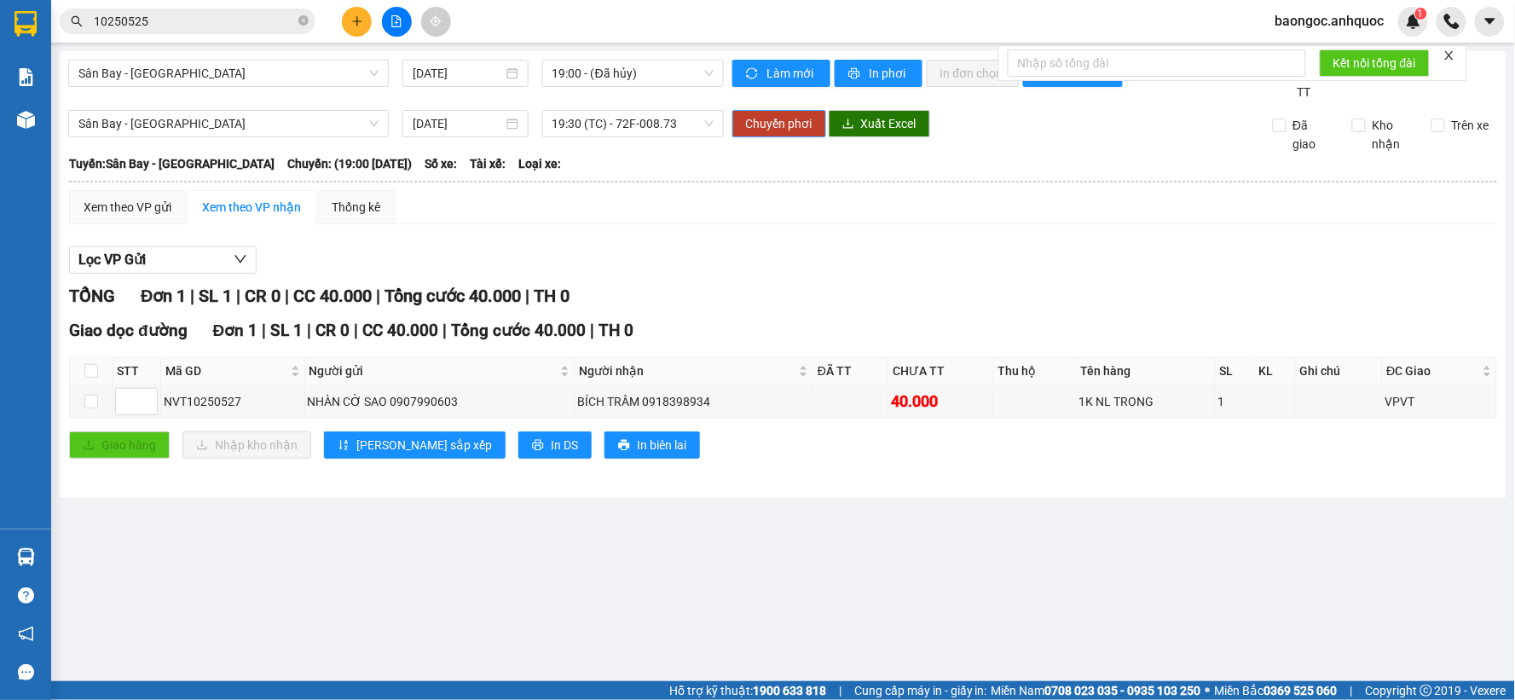
click at [796, 123] on span "Chuyển phơi" at bounding box center [779, 123] width 67 height 19
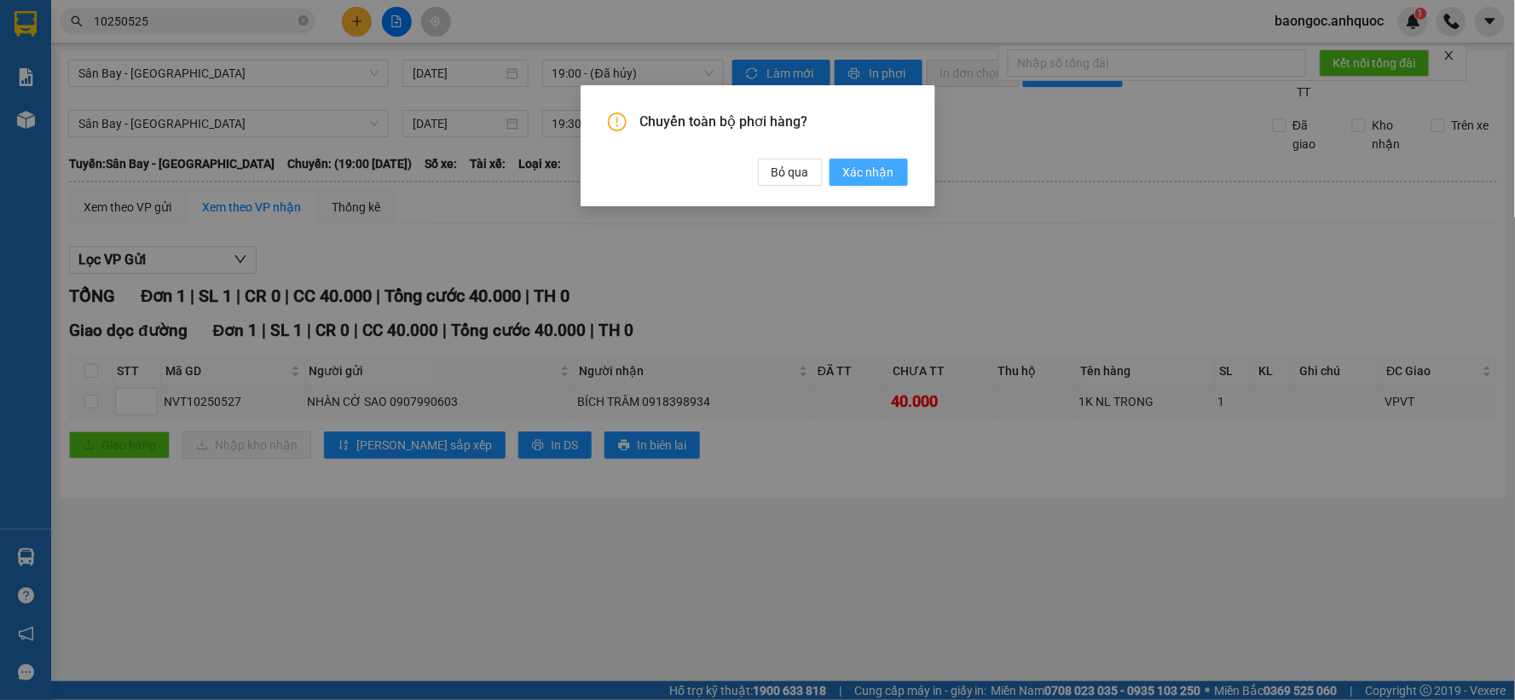
click at [880, 179] on span "Xác nhận" at bounding box center [868, 172] width 51 height 19
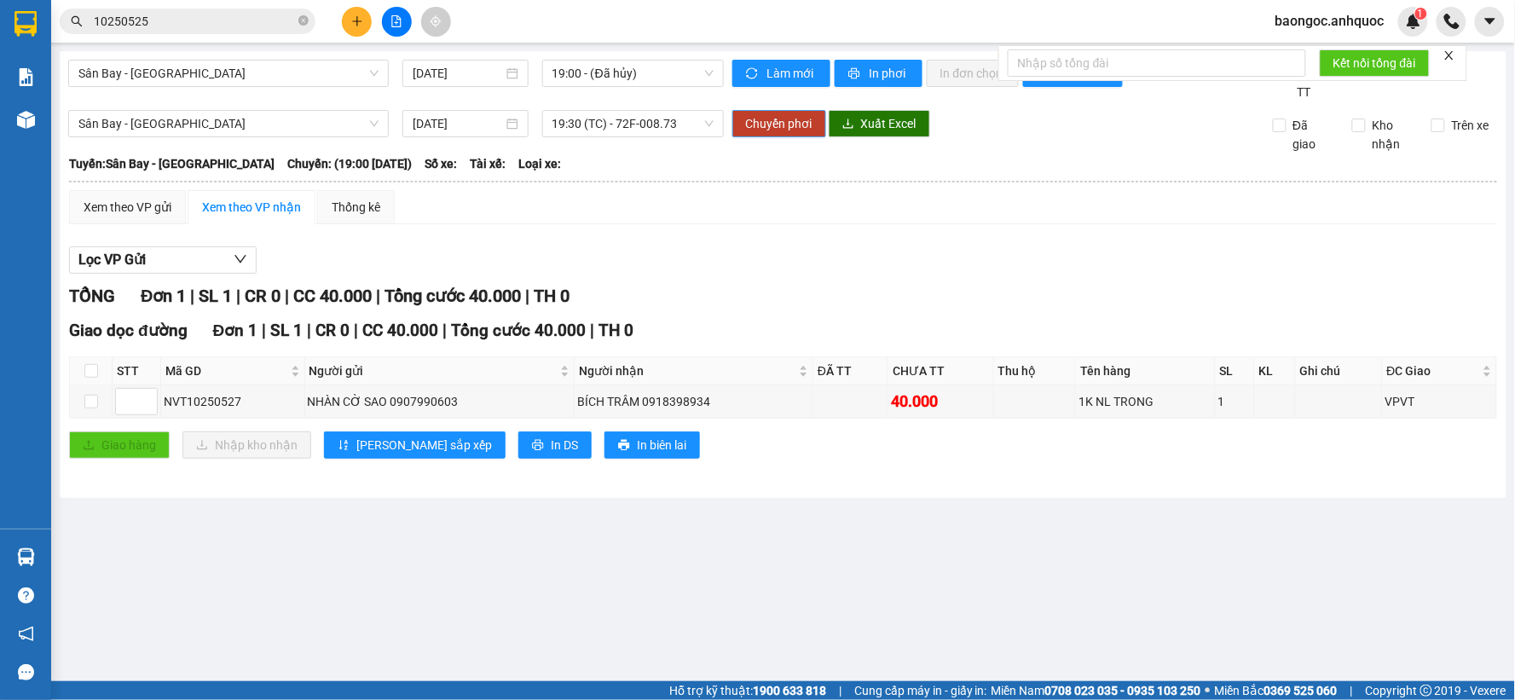
click at [751, 114] on span "Chuyển phơi" at bounding box center [779, 123] width 67 height 19
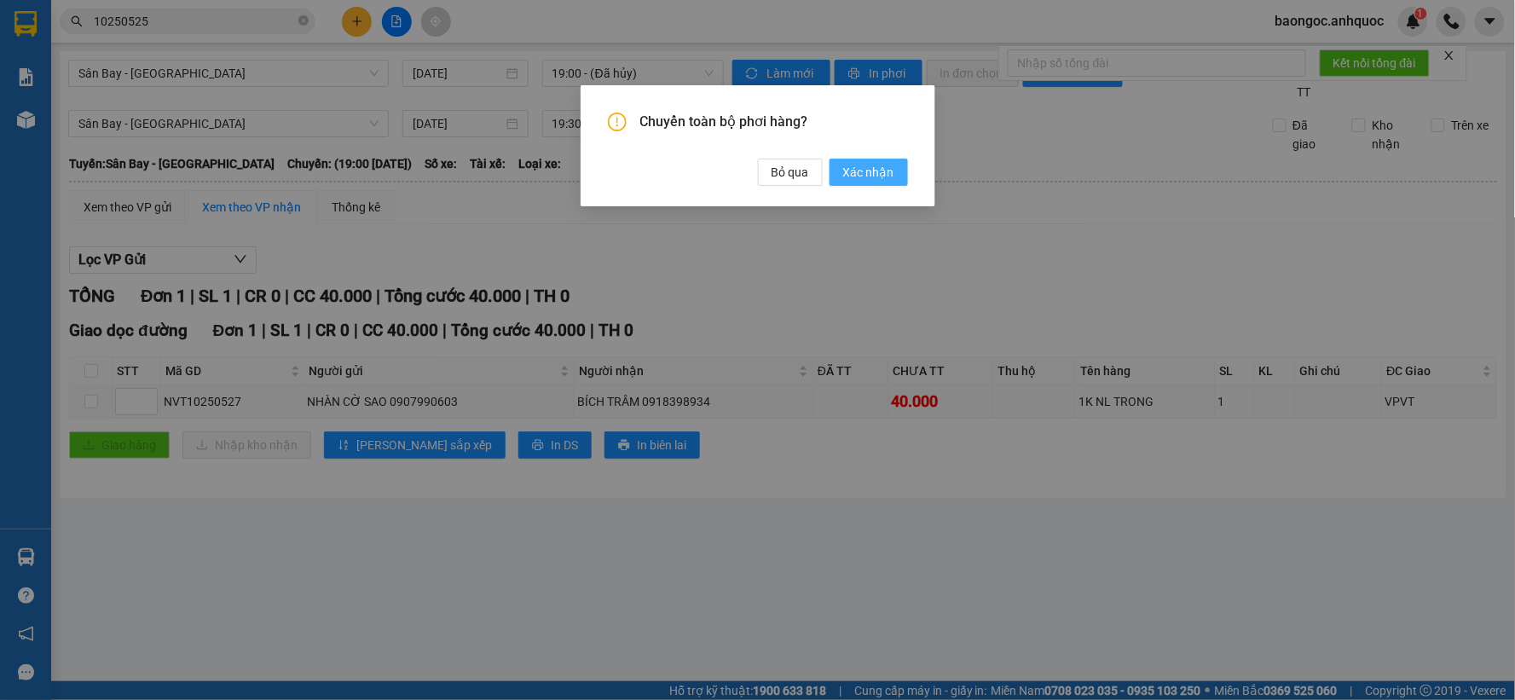
click at [865, 175] on span "Xác nhận" at bounding box center [868, 172] width 51 height 19
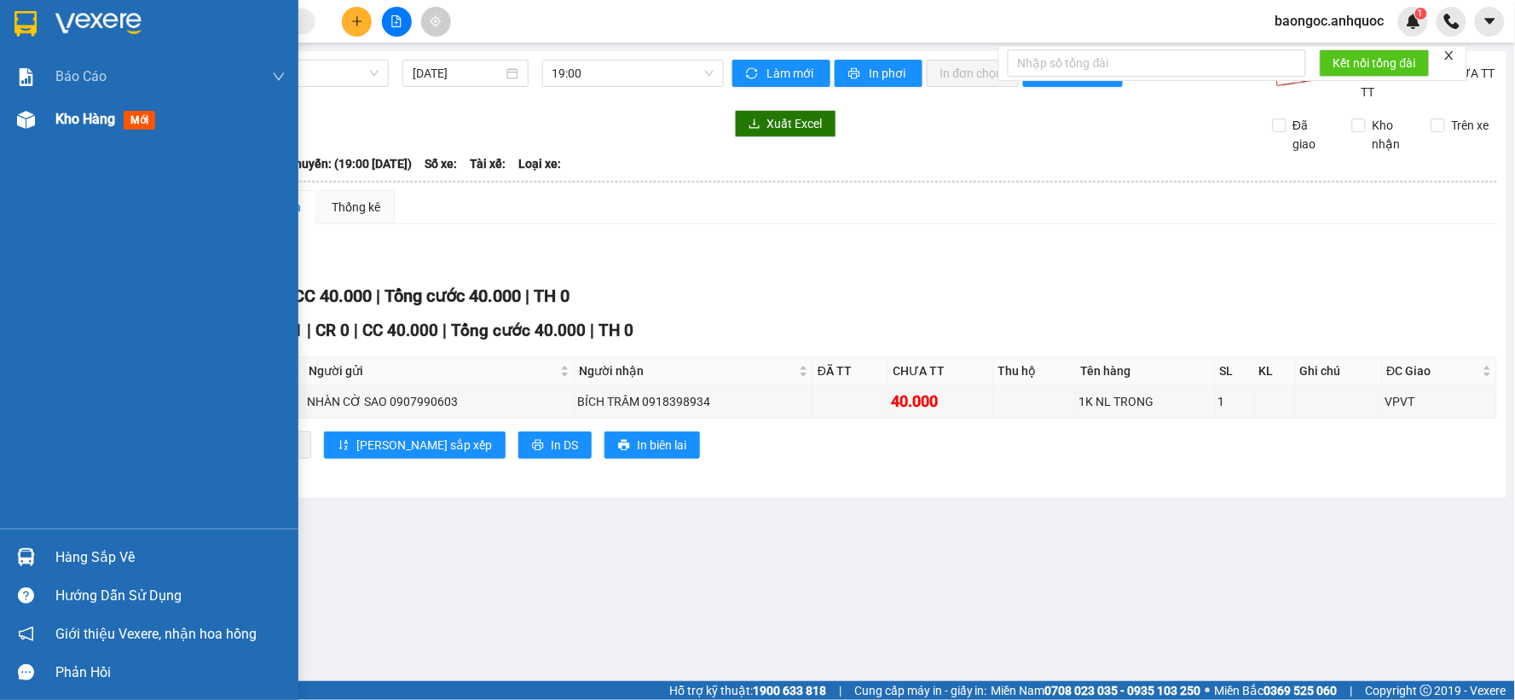
click at [67, 113] on span "Kho hàng" at bounding box center [85, 119] width 60 height 16
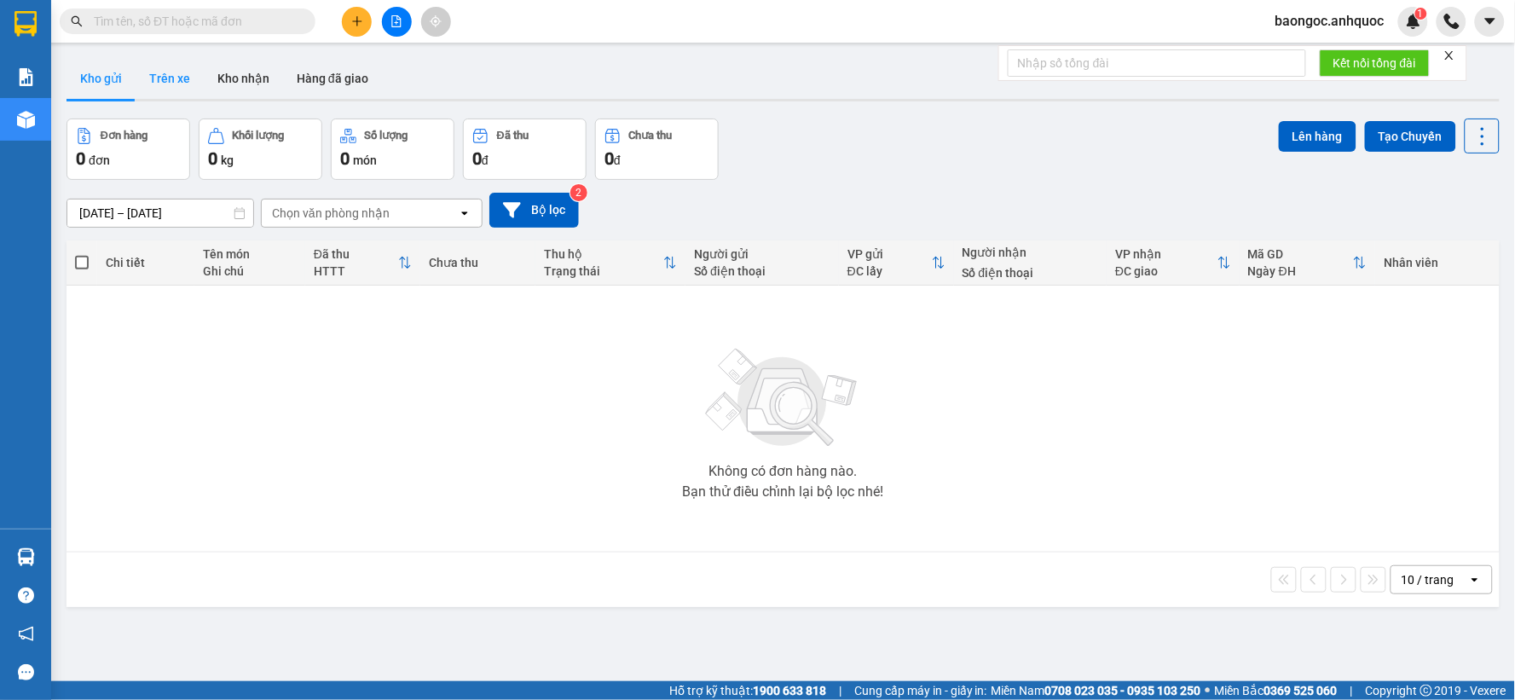
click at [166, 73] on button "Trên xe" at bounding box center [170, 78] width 68 height 41
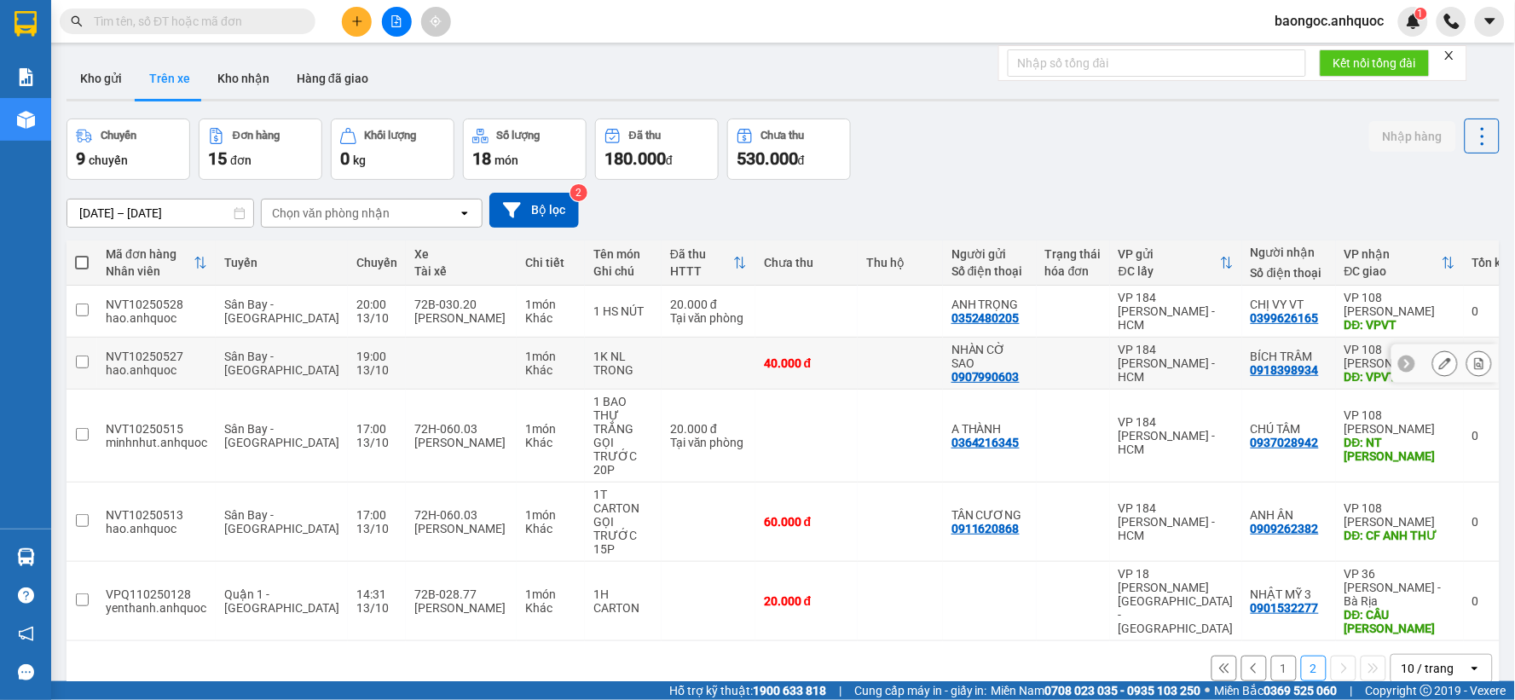
click at [1474, 368] on icon at bounding box center [1480, 363] width 12 height 12
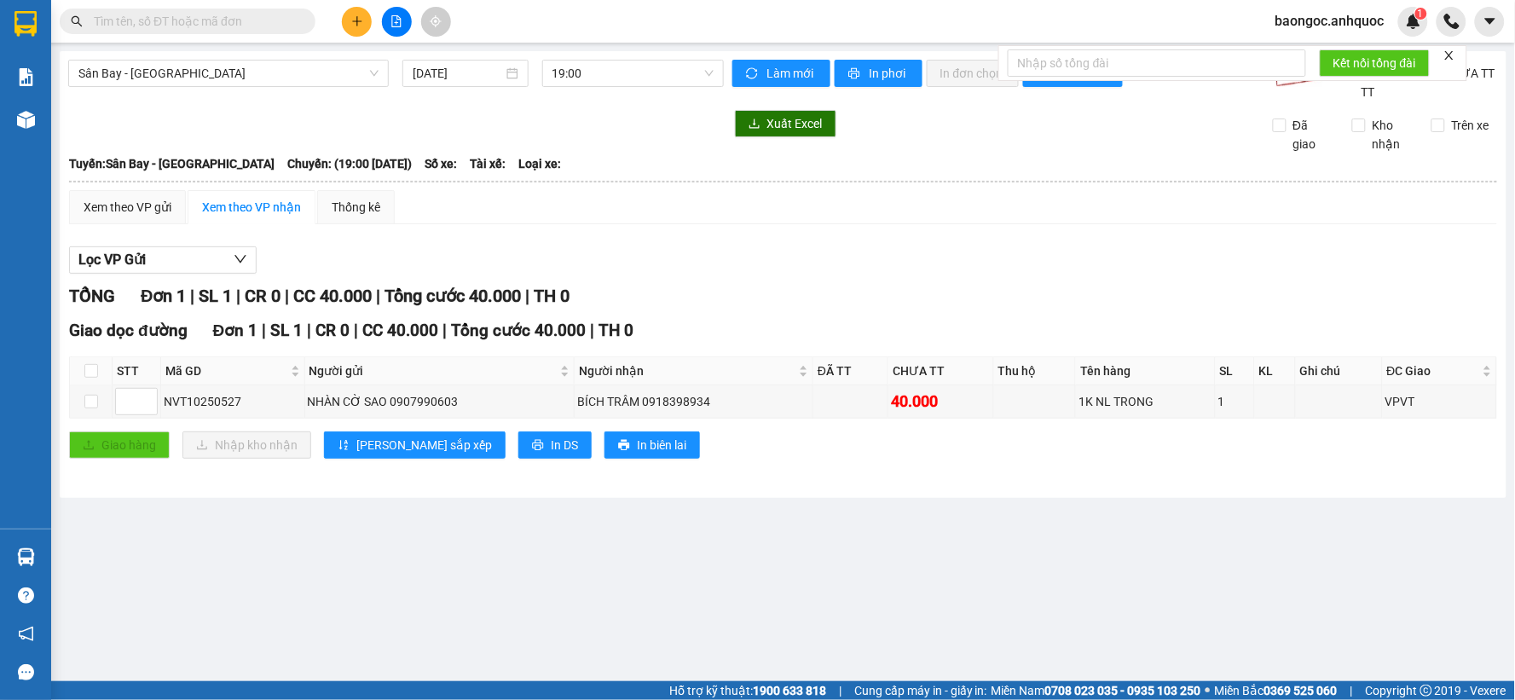
click at [1454, 52] on icon "close" at bounding box center [1449, 55] width 9 height 9
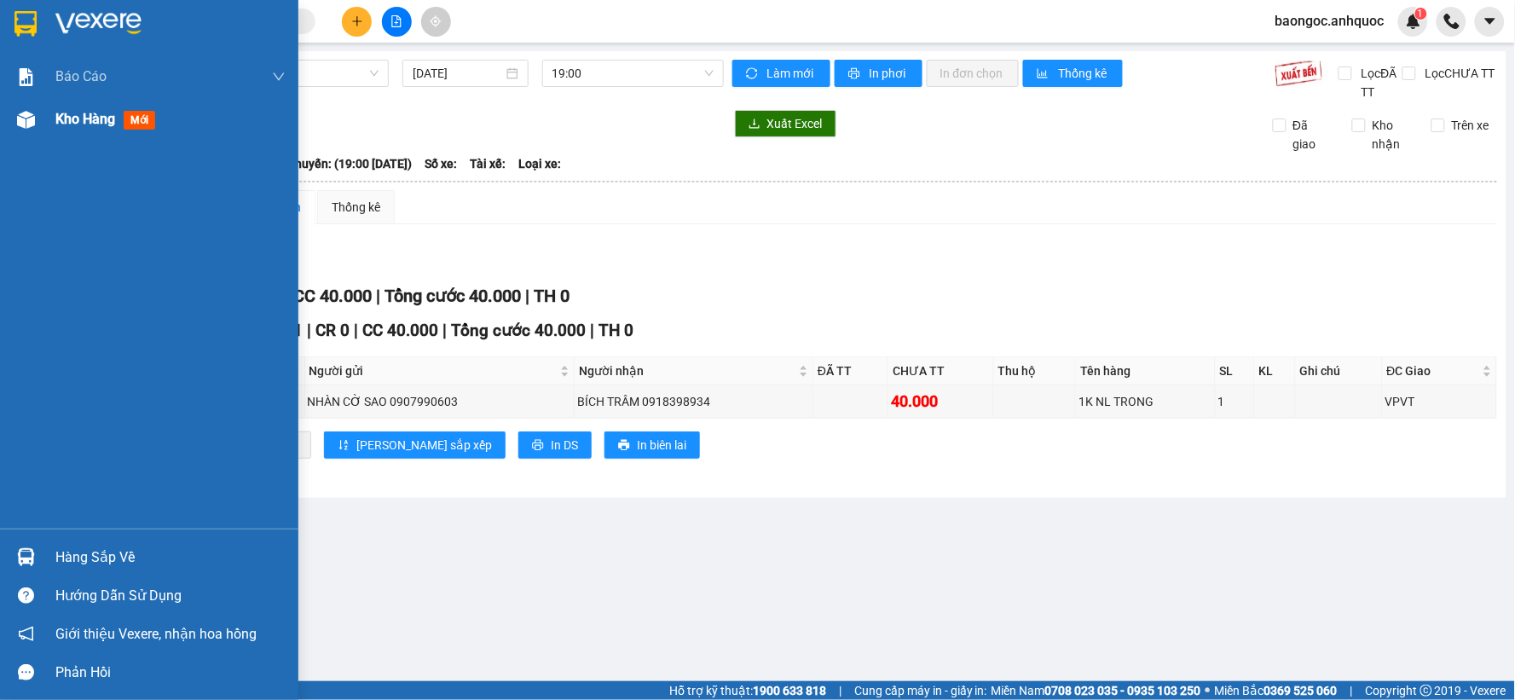
click at [90, 121] on span "Kho hàng" at bounding box center [85, 119] width 60 height 16
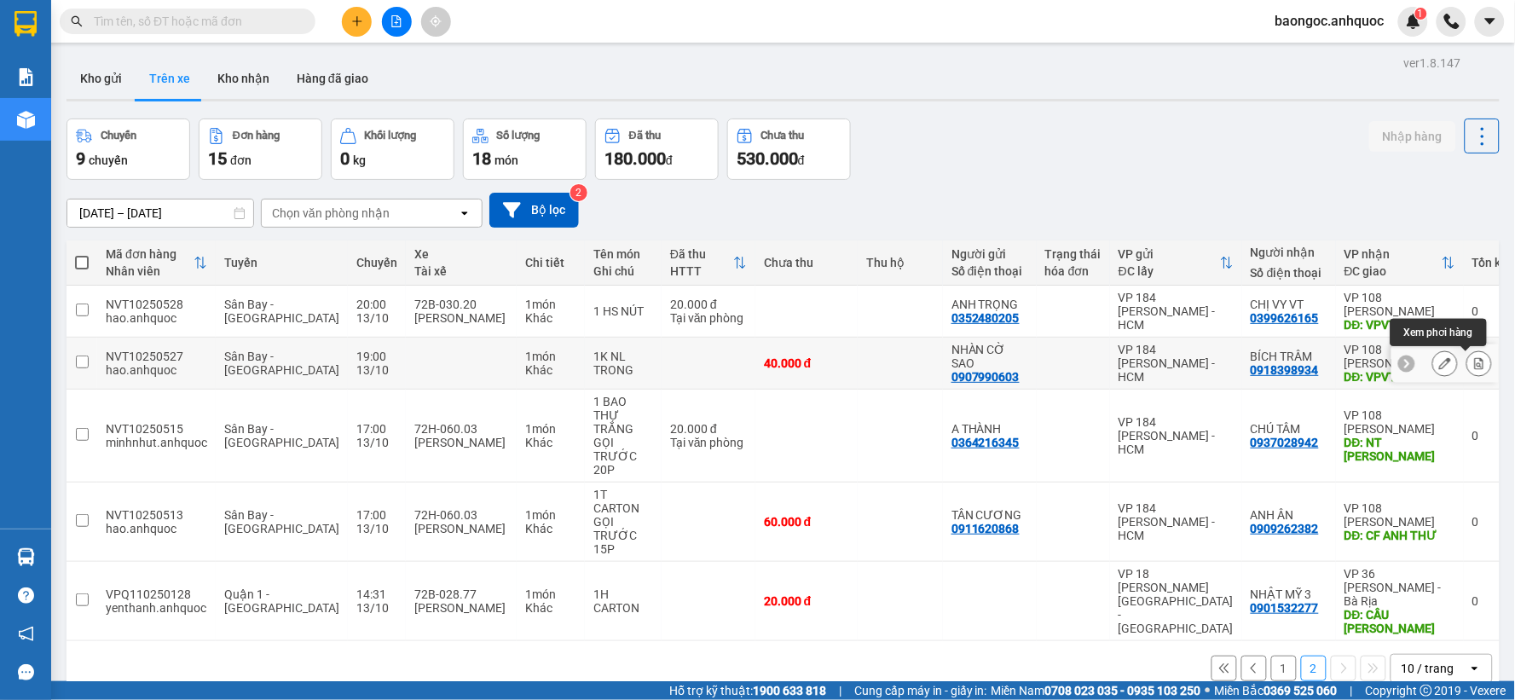
click at [1474, 367] on icon at bounding box center [1480, 363] width 12 height 12
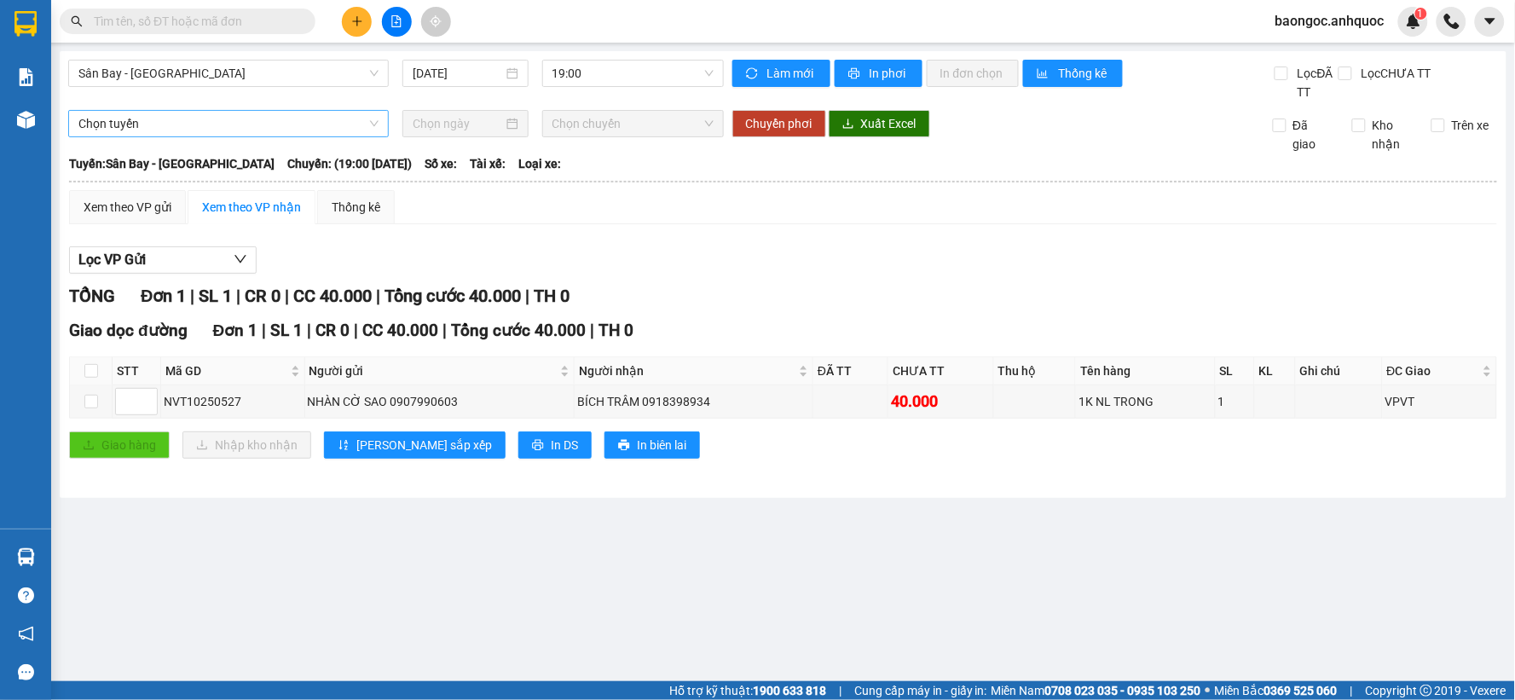
click at [254, 116] on span "Chọn tuyến" at bounding box center [228, 124] width 300 height 26
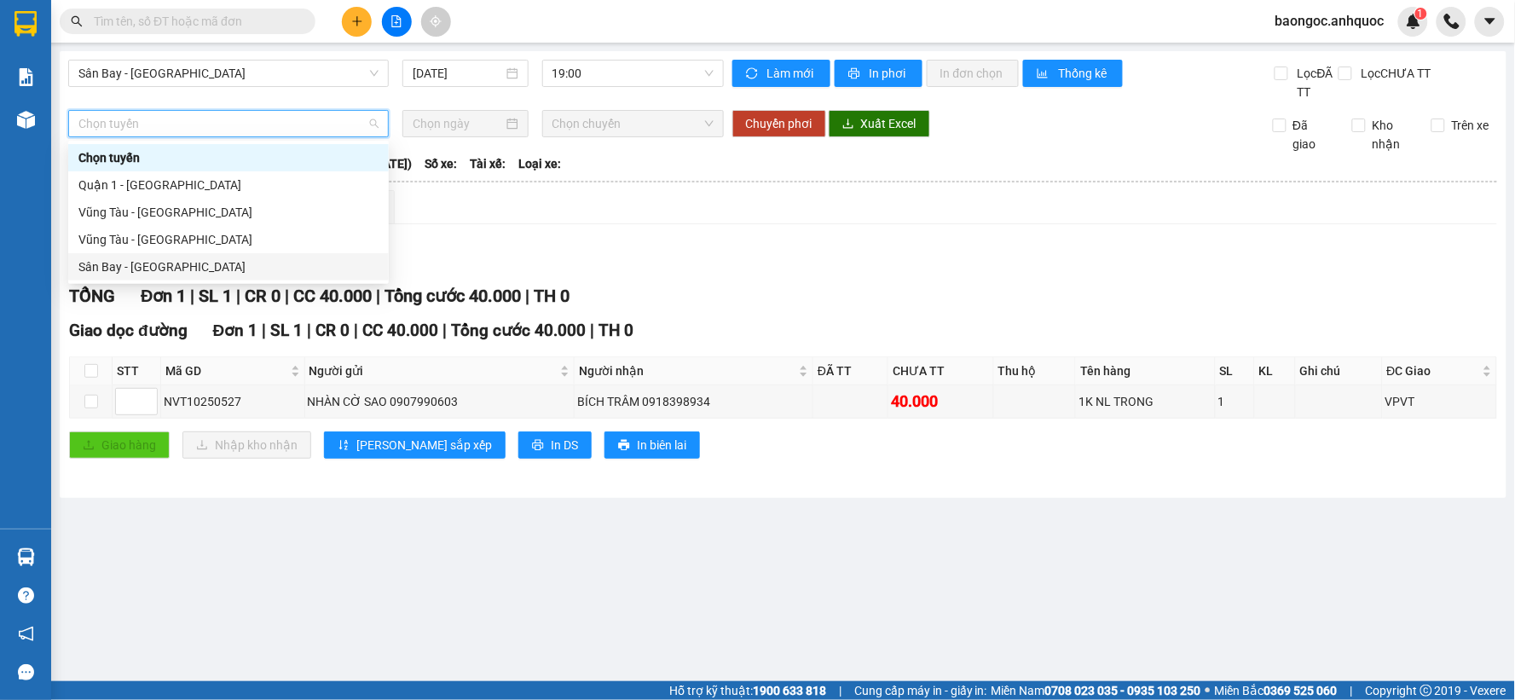
click at [232, 258] on div "Sân Bay - [GEOGRAPHIC_DATA]" at bounding box center [228, 267] width 300 height 19
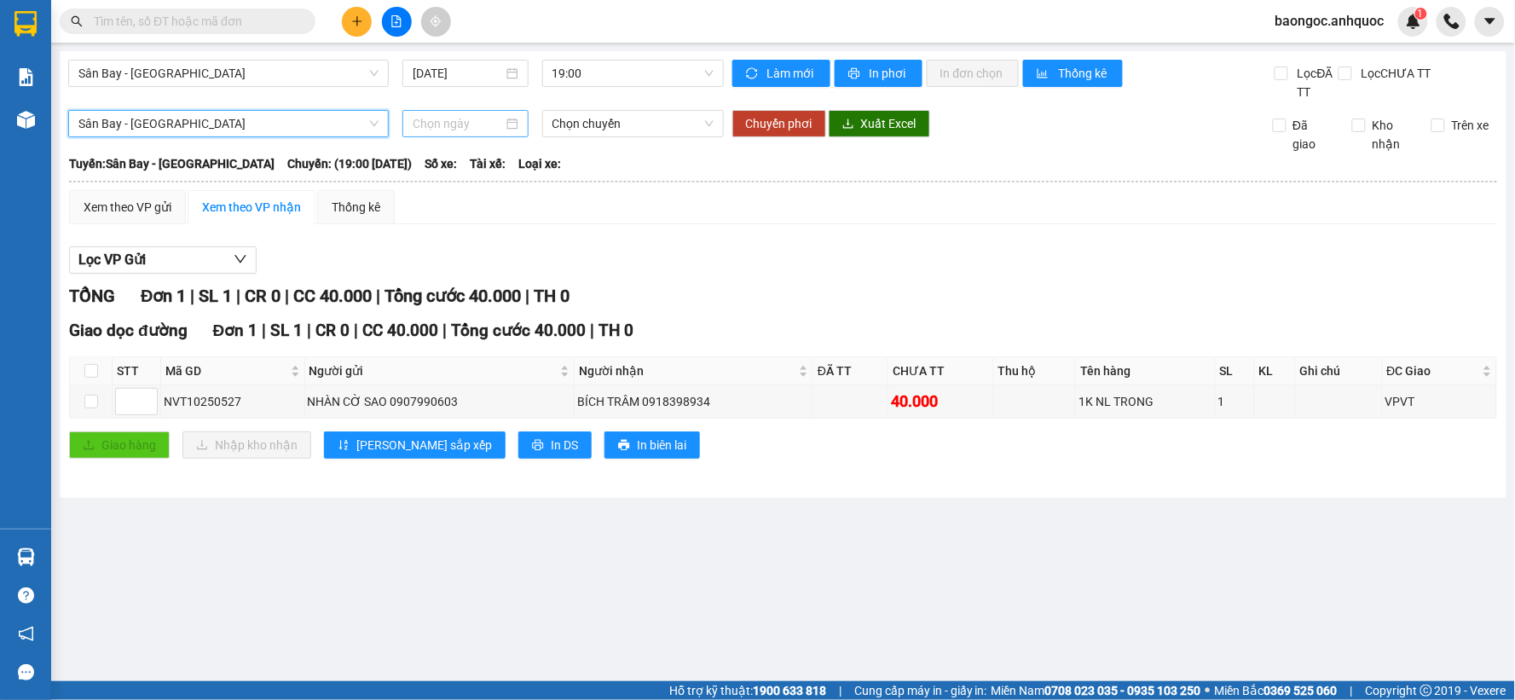
click at [437, 129] on input at bounding box center [458, 123] width 90 height 19
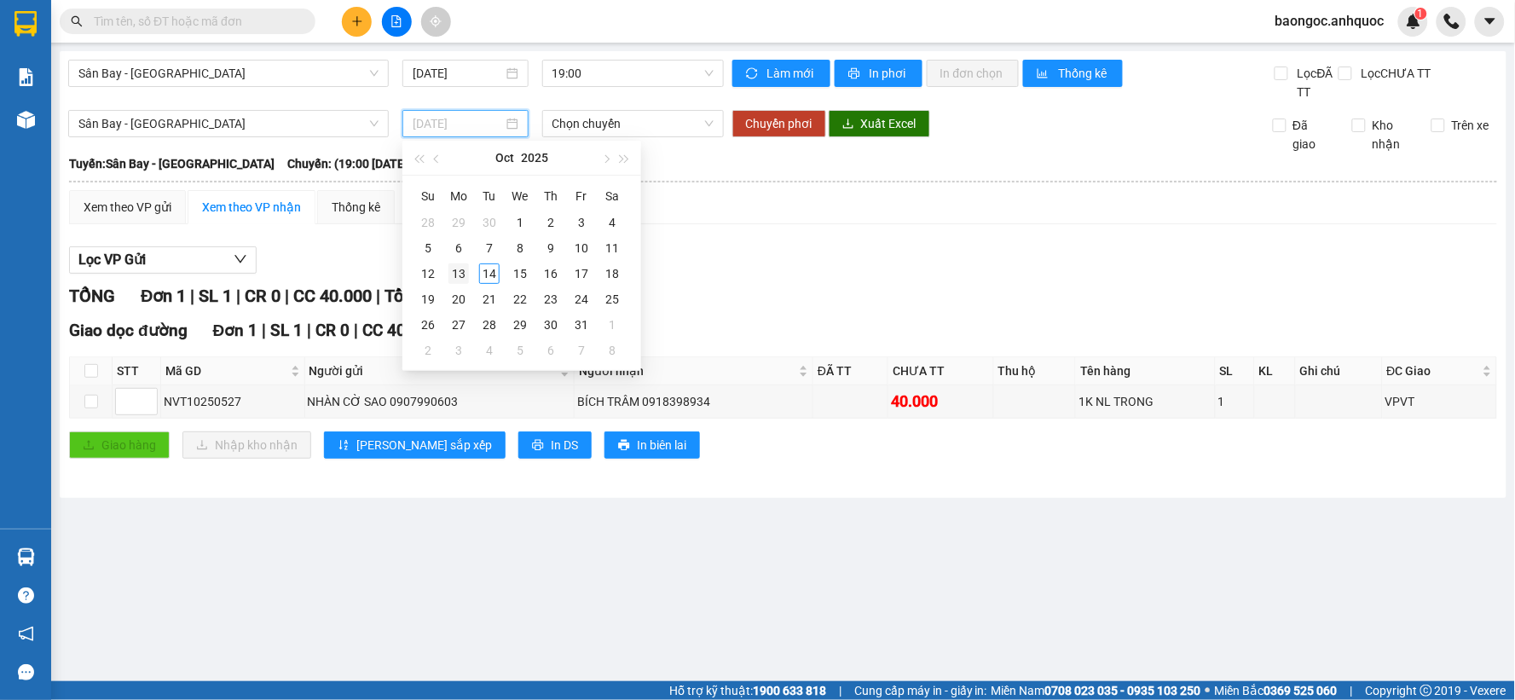
type input "[DATE]"
click at [458, 270] on div "13" at bounding box center [459, 273] width 20 height 20
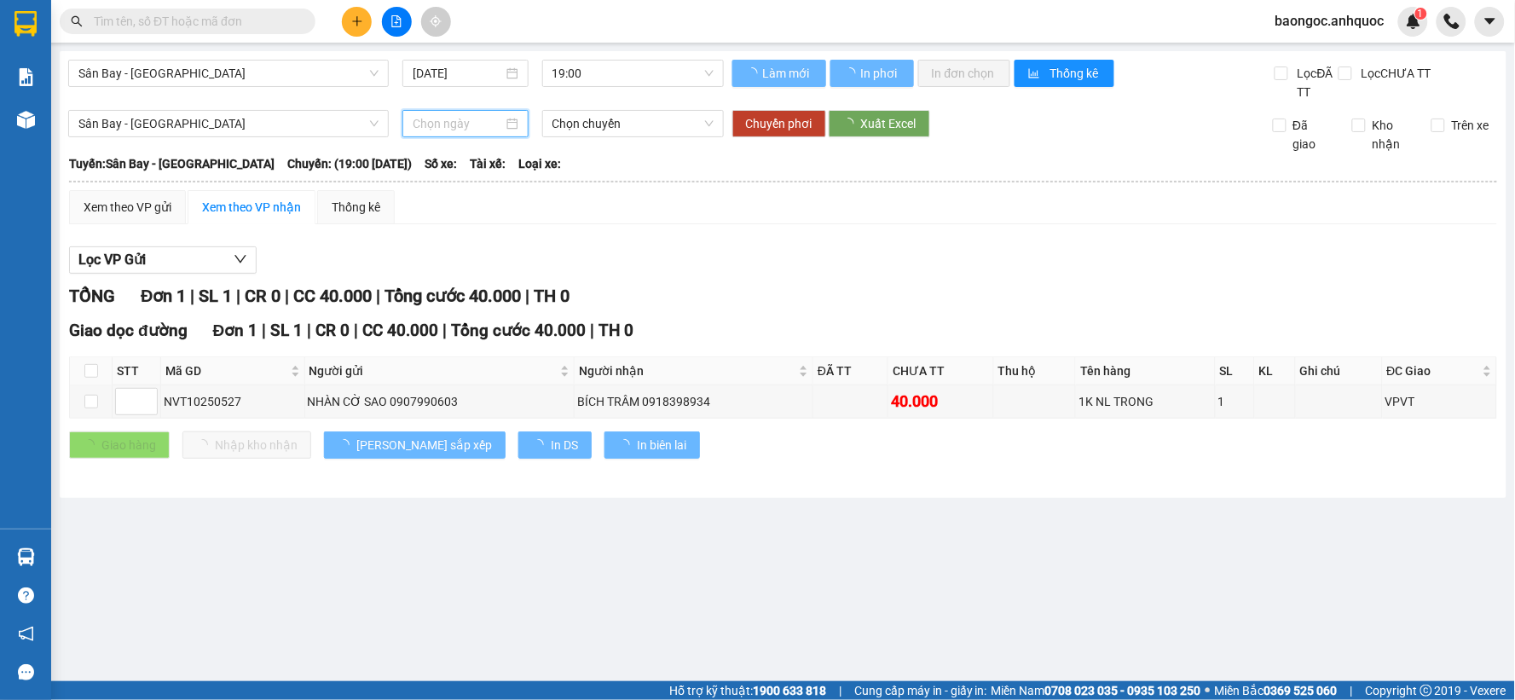
type input "[DATE]"
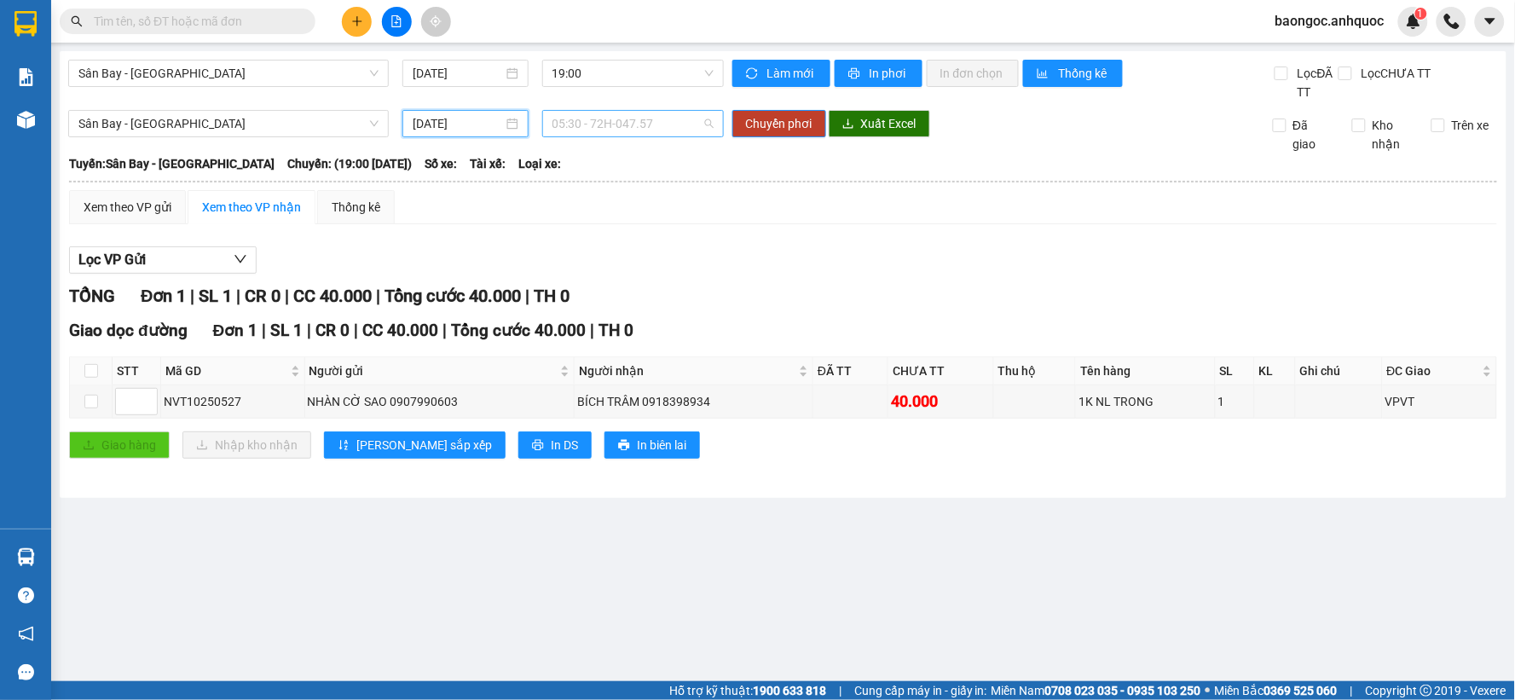
click at [580, 126] on span "05:30 - 72H-047.57" at bounding box center [633, 124] width 161 height 26
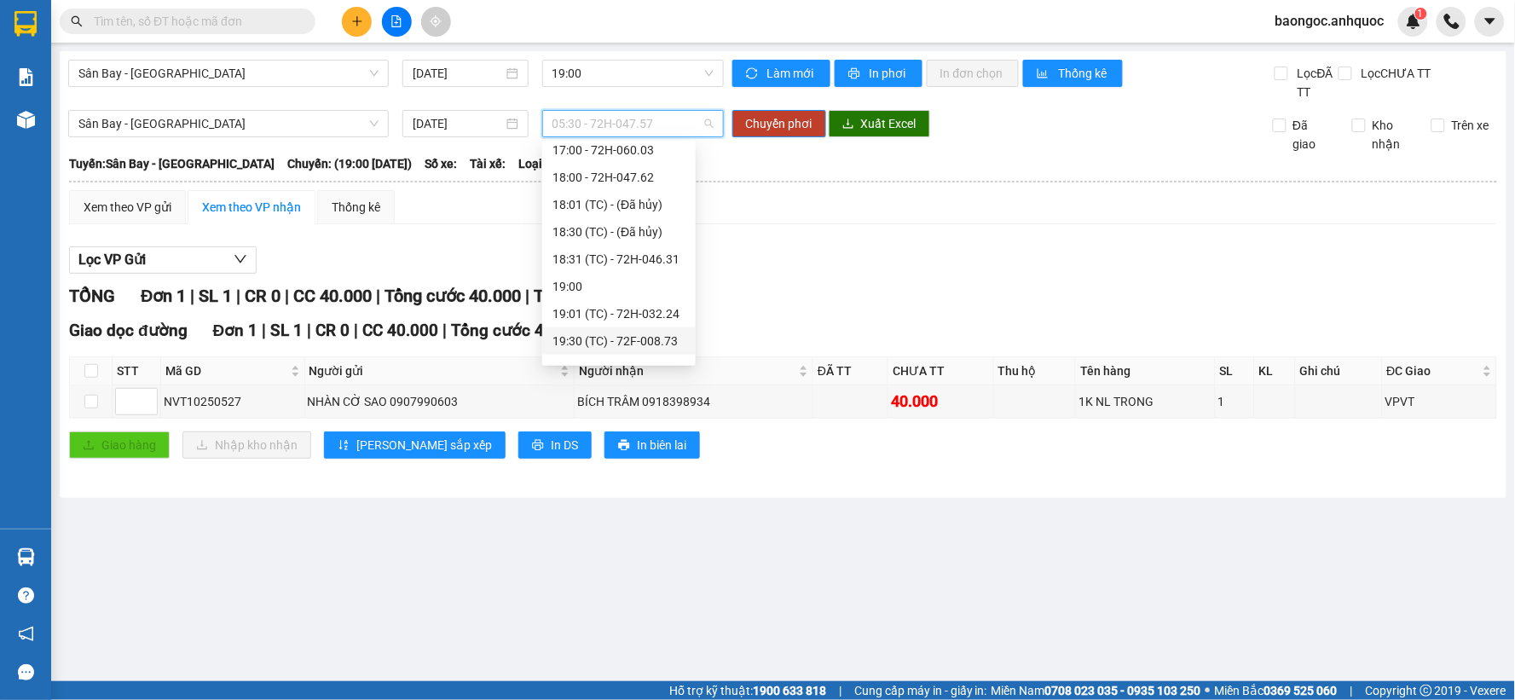
scroll to position [757, 0]
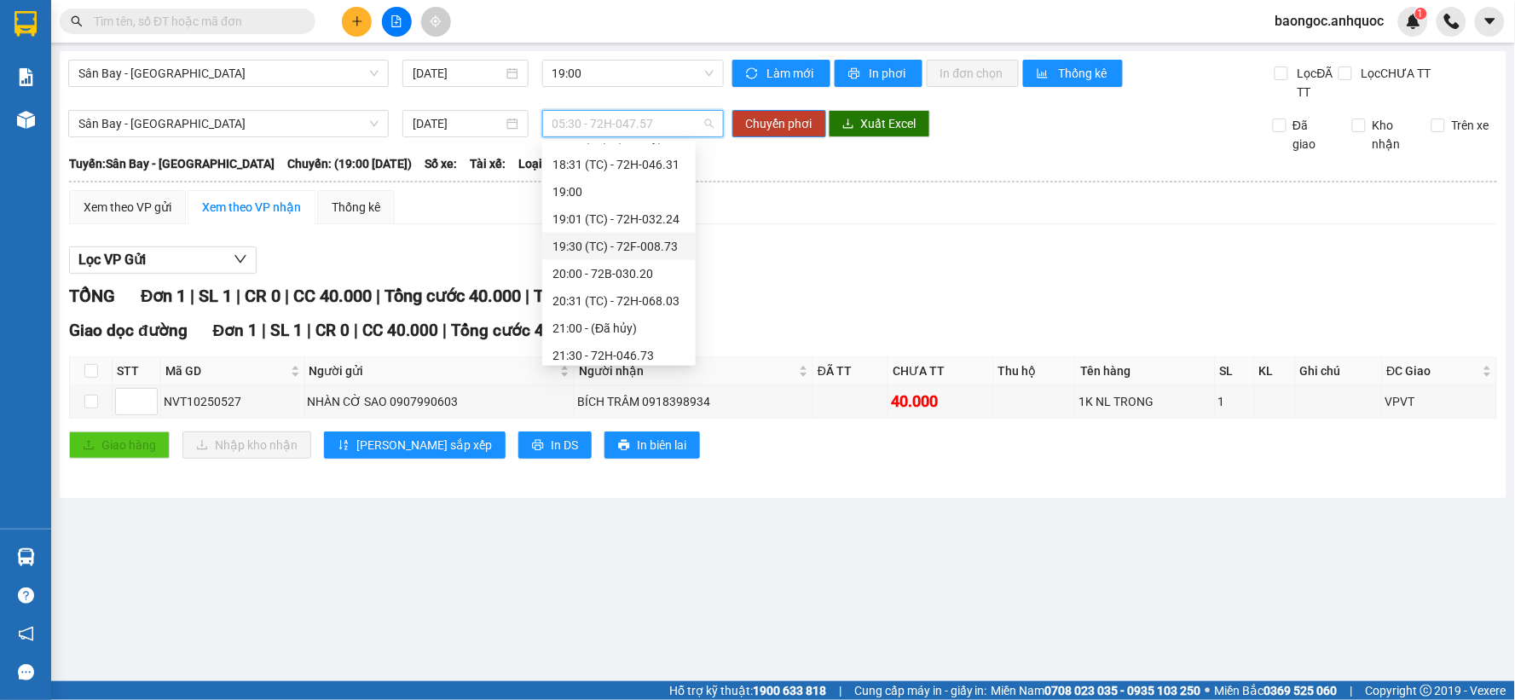
drag, startPoint x: 634, startPoint y: 251, endPoint x: 621, endPoint y: 261, distance: 17.1
click at [634, 253] on div "19:30 (TC) - 72F-008.73" at bounding box center [619, 246] width 133 height 19
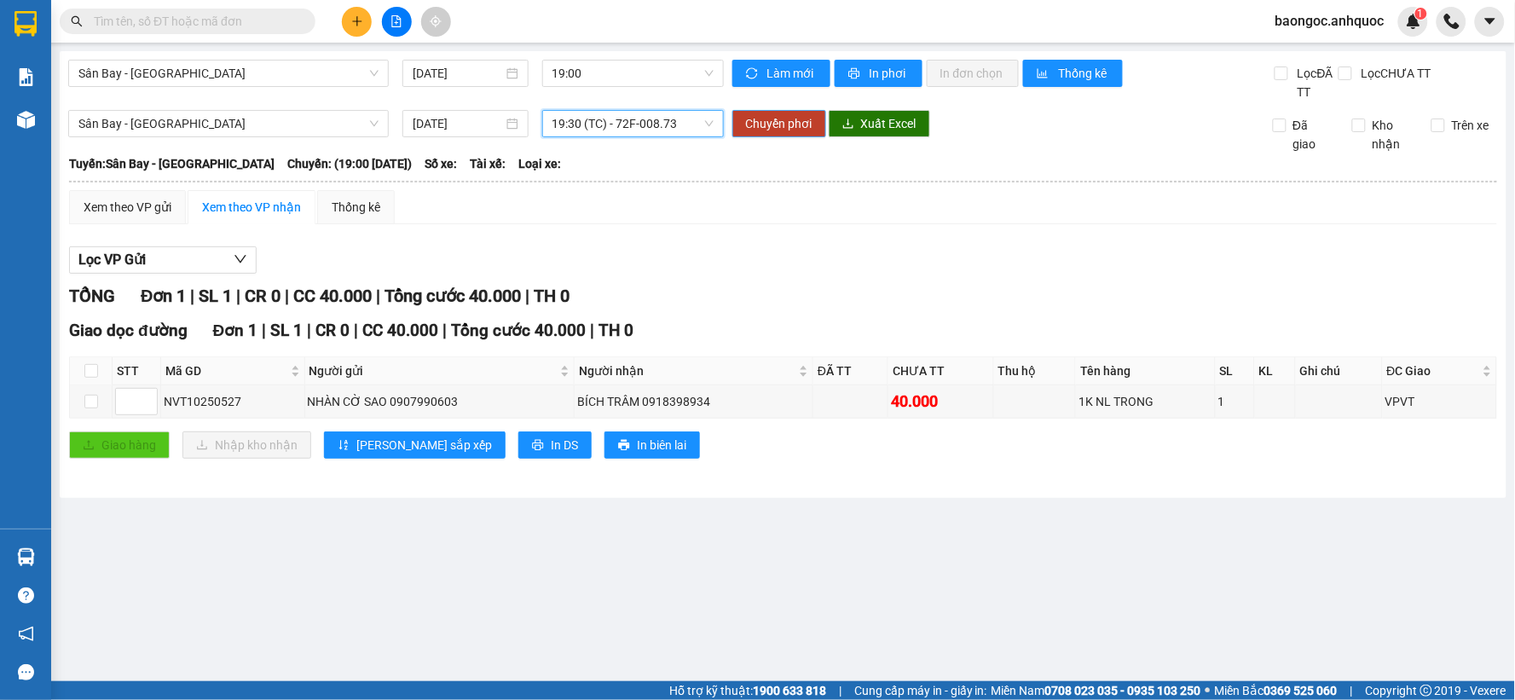
click at [797, 118] on span "Chuyển phơi" at bounding box center [779, 123] width 67 height 19
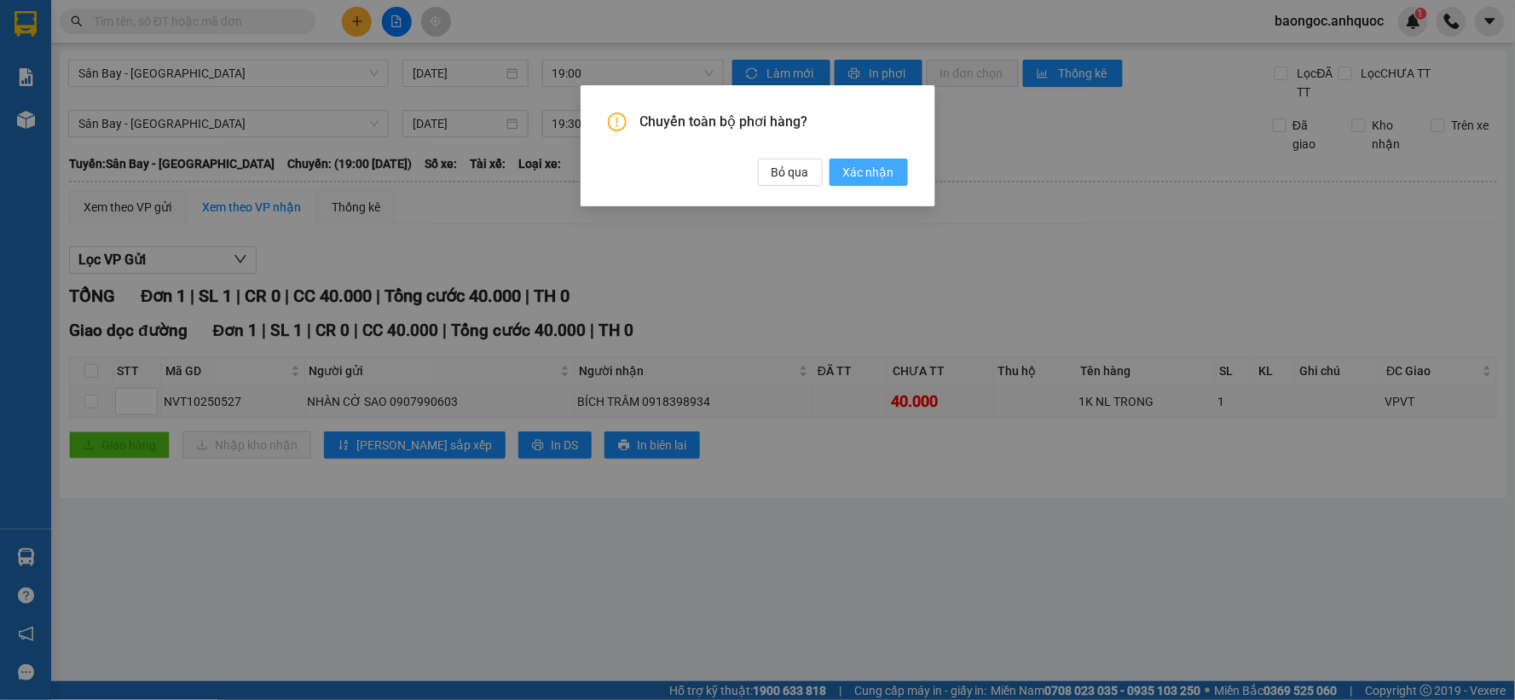
click at [894, 160] on button "Xác nhận" at bounding box center [869, 172] width 78 height 27
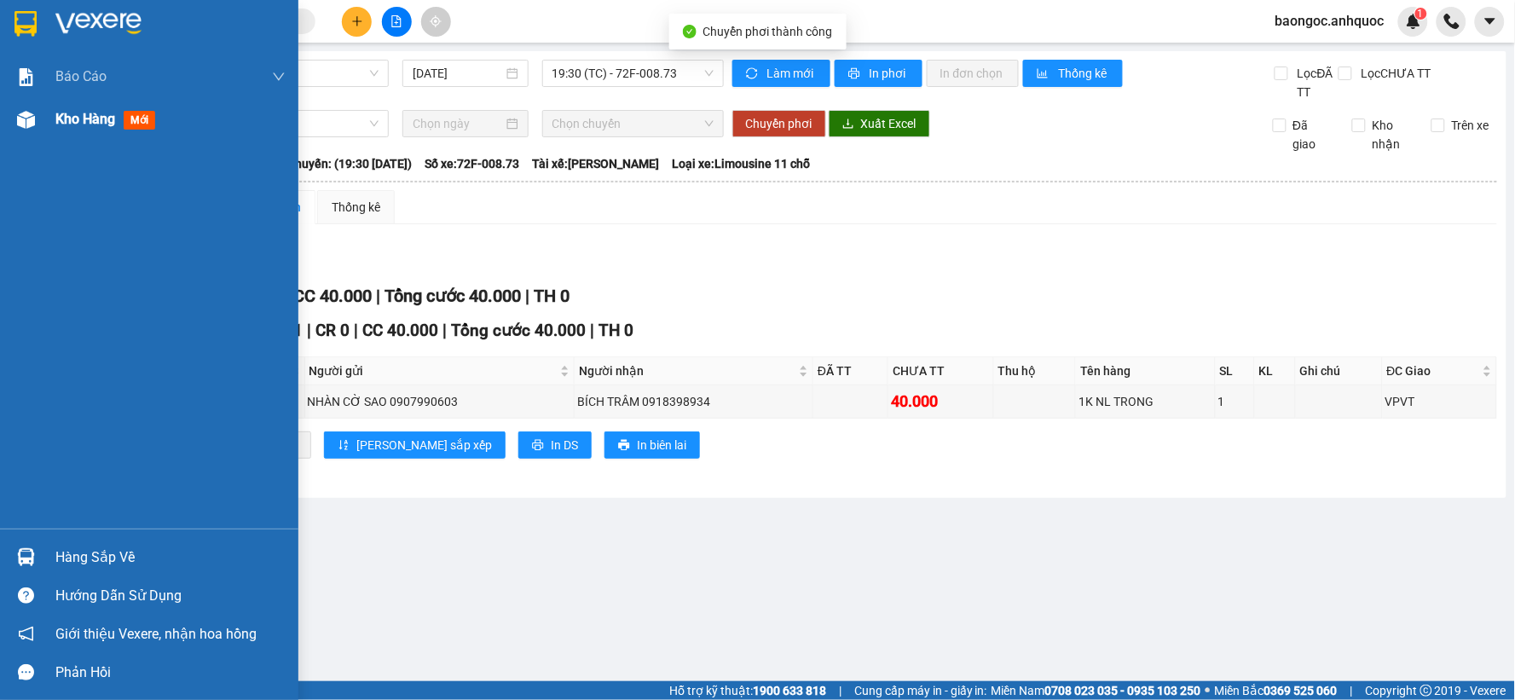
click at [27, 121] on img at bounding box center [26, 120] width 18 height 18
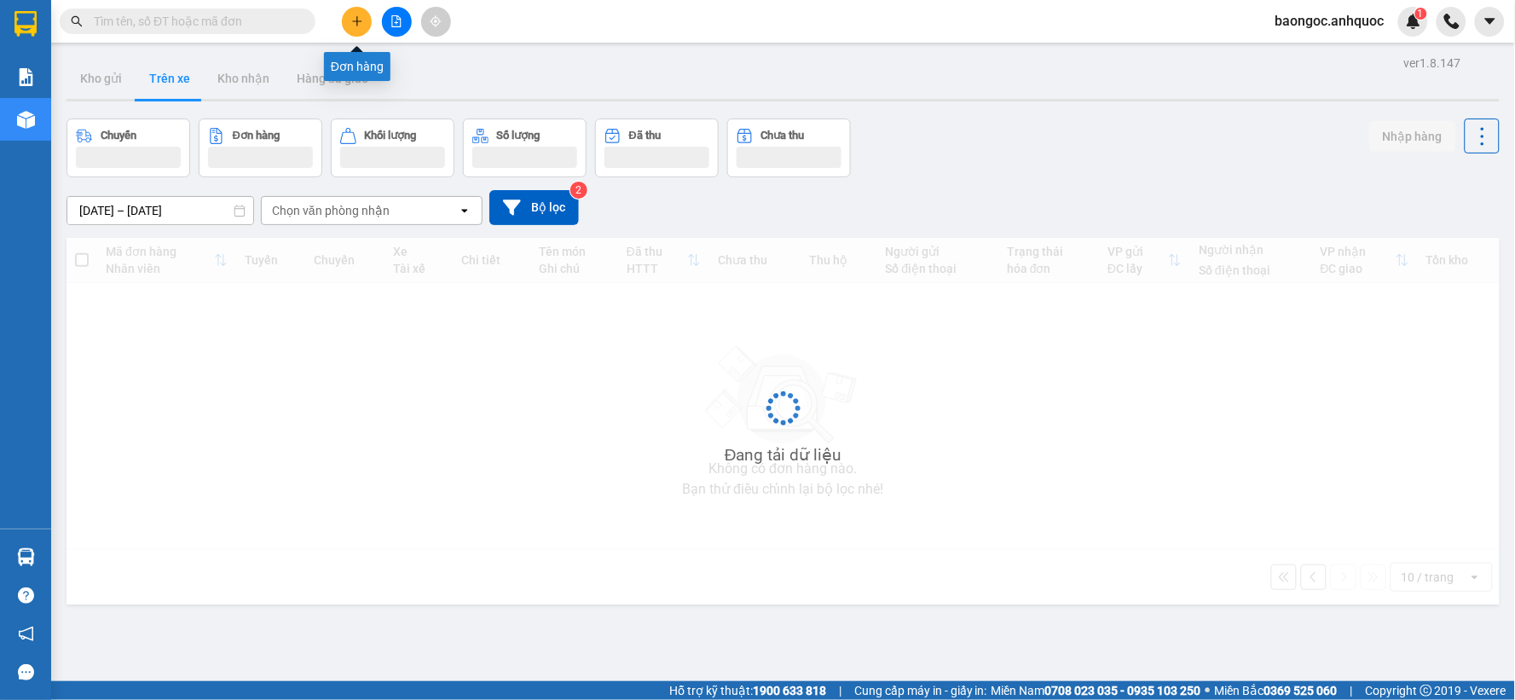
click at [356, 26] on icon "plus" at bounding box center [357, 21] width 12 height 12
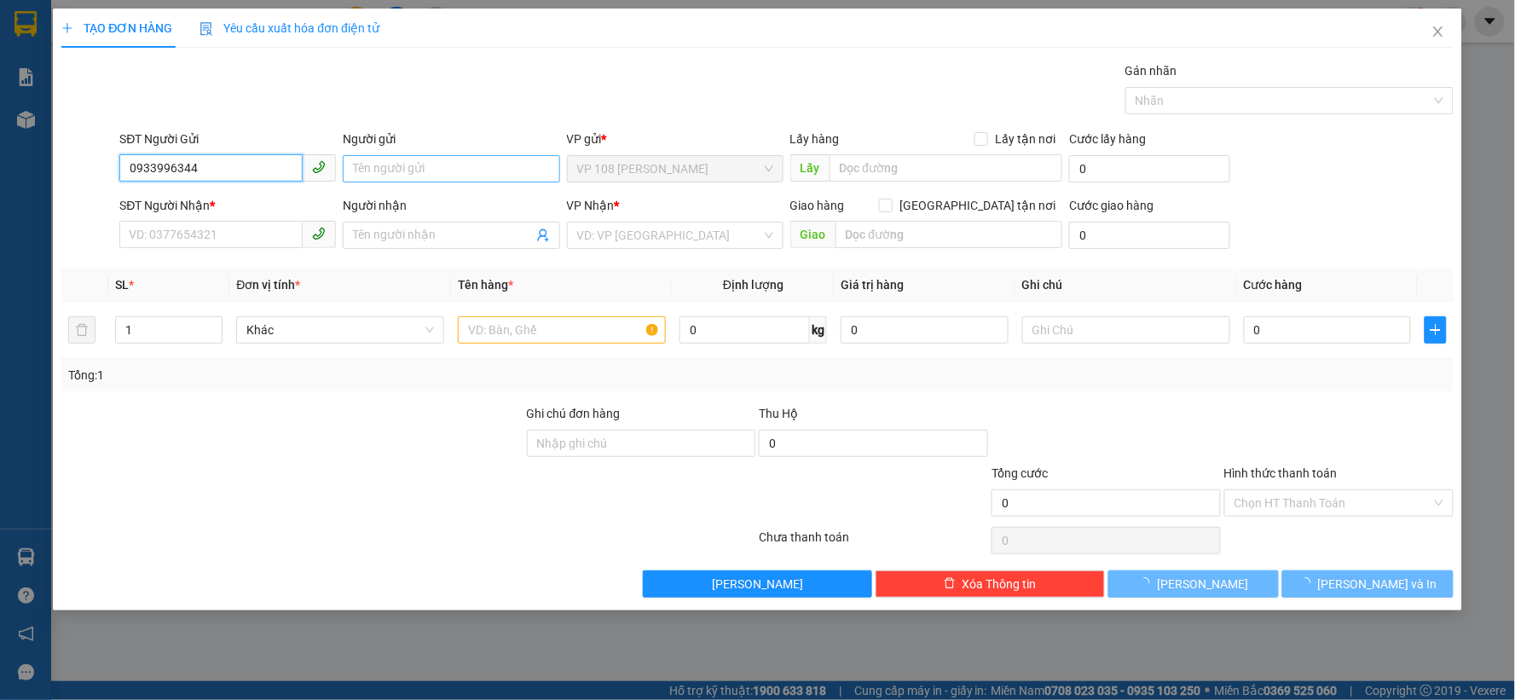
type input "0933996344"
click at [472, 164] on input "Người gửi" at bounding box center [451, 168] width 217 height 27
type input "[PERSON_NAME]"
click at [235, 223] on input "SĐT Người Nhận *" at bounding box center [210, 234] width 183 height 27
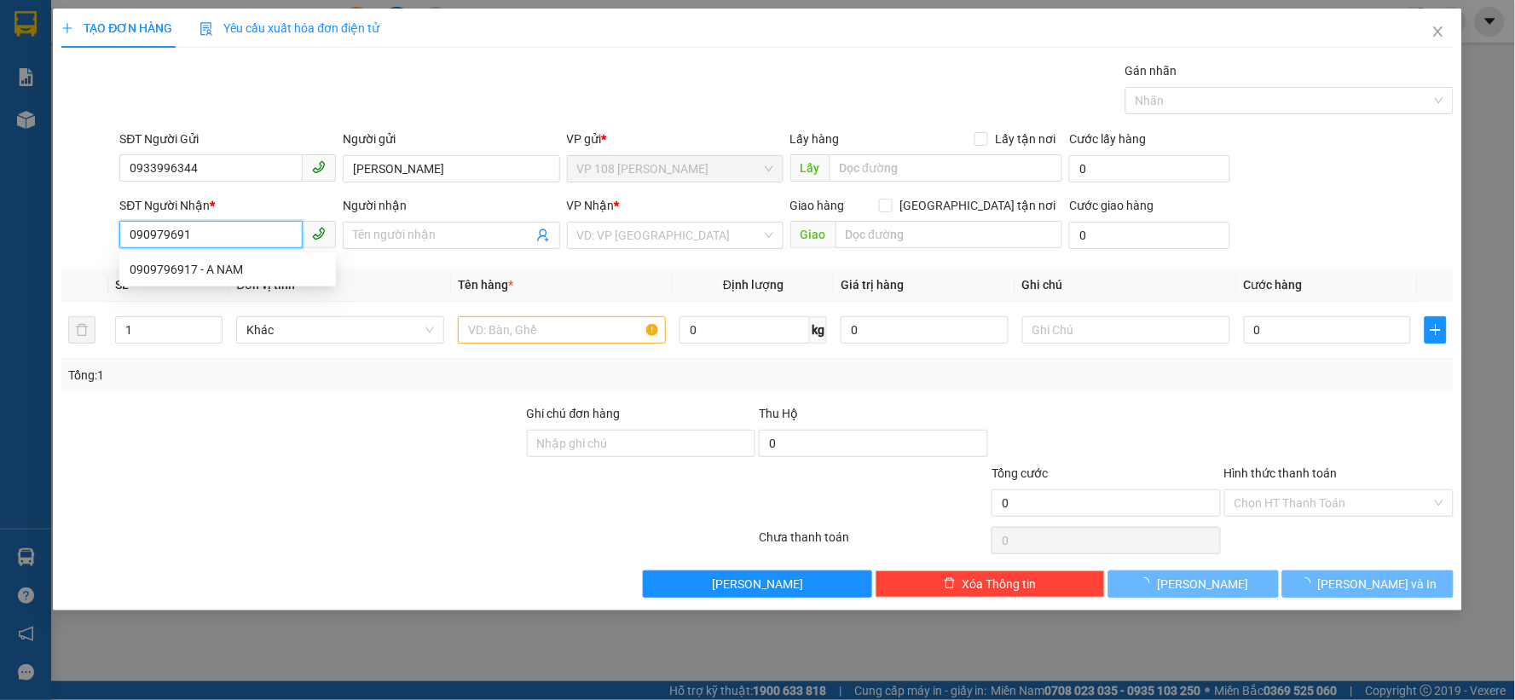
type input "0909796917"
click at [236, 271] on div "0909796917 - A NAM" at bounding box center [228, 269] width 196 height 19
type input "A NAM"
type input "42/60/68 HỒ ĐẮC DI - [GEOGRAPHIC_DATA]"
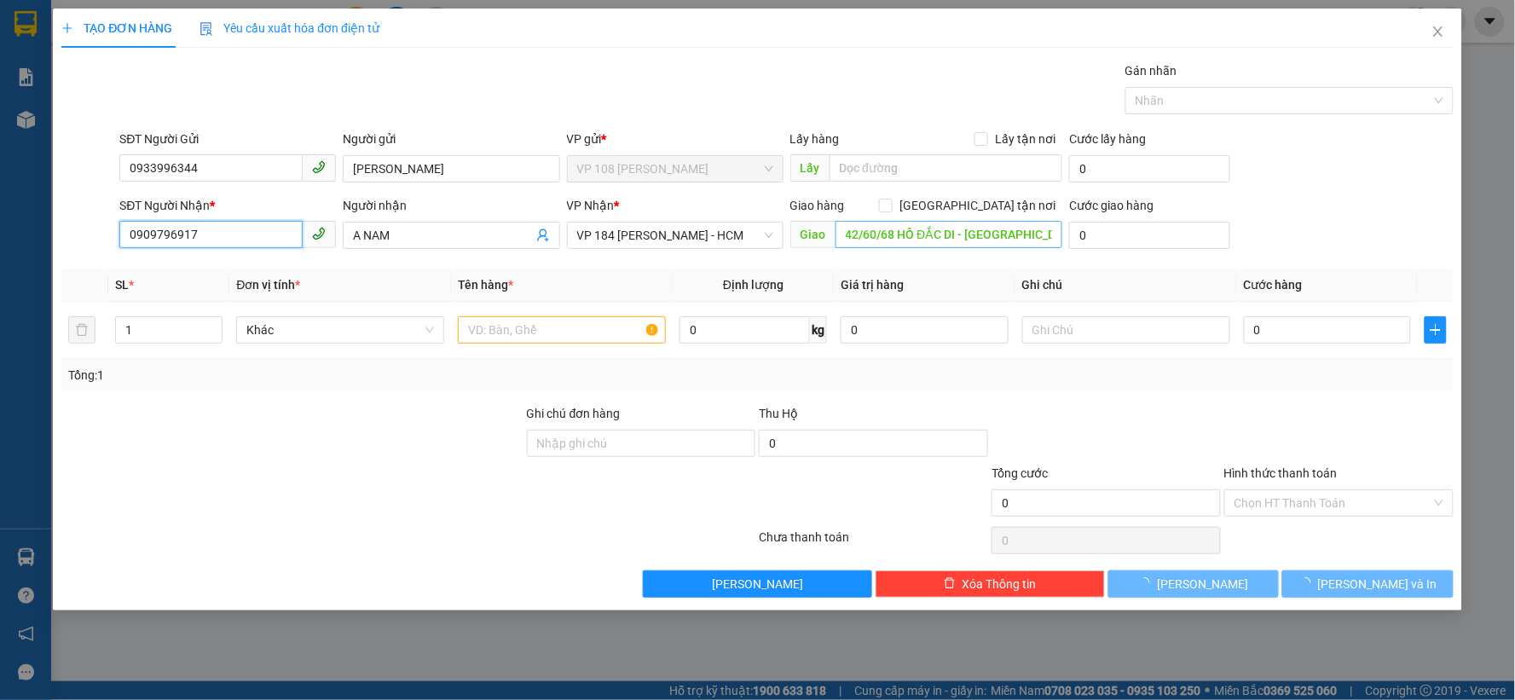
type input "20.000"
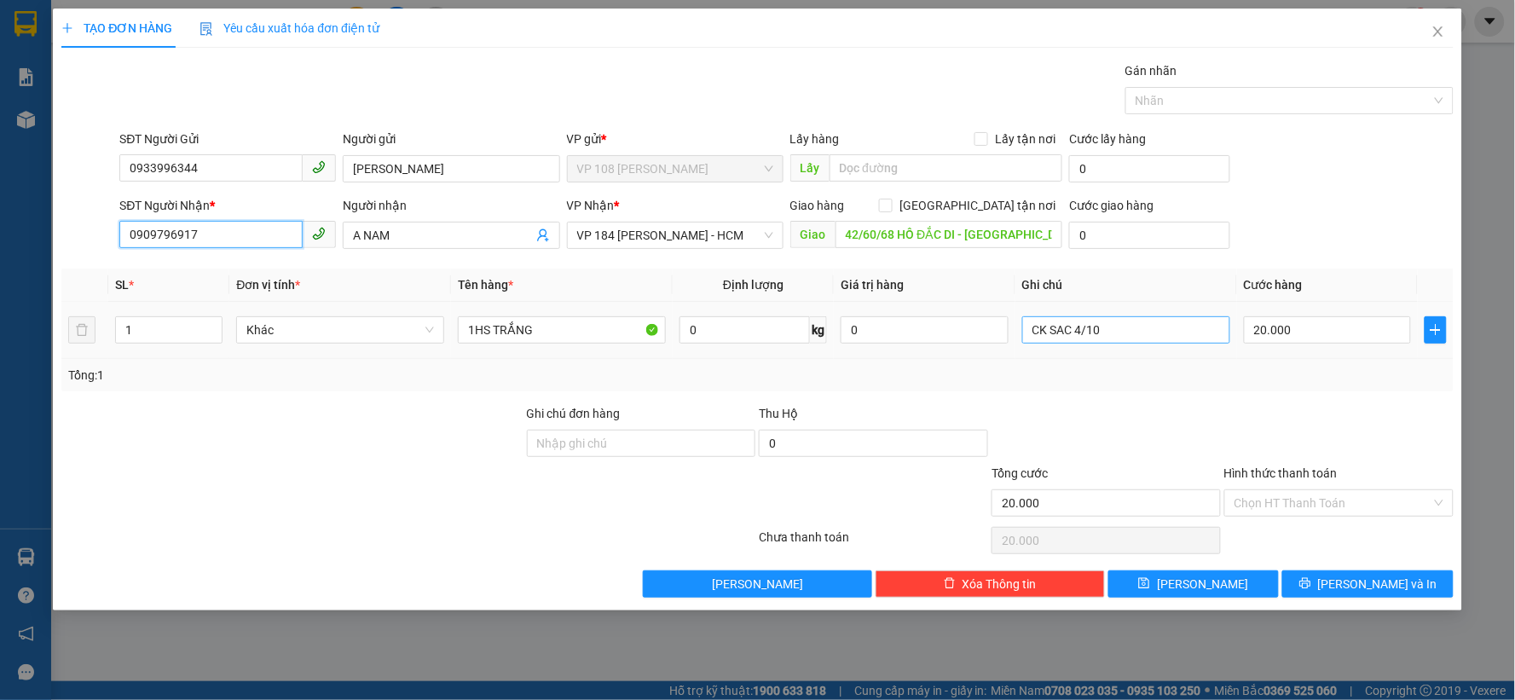
type input "0909796917"
drag, startPoint x: 1118, startPoint y: 327, endPoint x: 1017, endPoint y: 324, distance: 100.7
click at [1017, 324] on td "CK SAC 4/10" at bounding box center [1127, 330] width 222 height 57
click at [1324, 495] on input "Hình thức thanh toán" at bounding box center [1333, 503] width 197 height 26
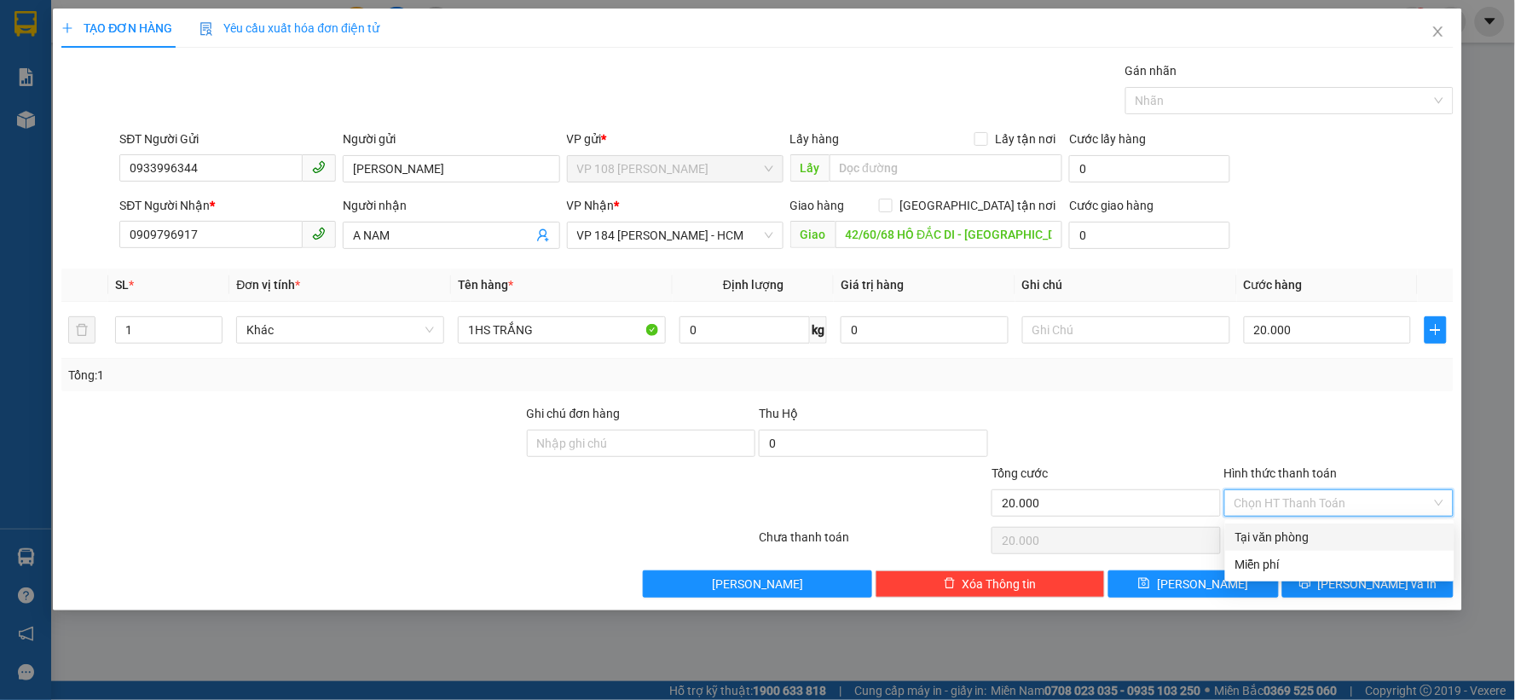
click at [1277, 530] on div "Tại văn phòng" at bounding box center [1340, 537] width 209 height 19
type input "0"
click at [893, 211] on span at bounding box center [886, 206] width 14 height 14
click at [891, 211] on input "[GEOGRAPHIC_DATA] tận nơi" at bounding box center [885, 205] width 12 height 12
checkbox input "true"
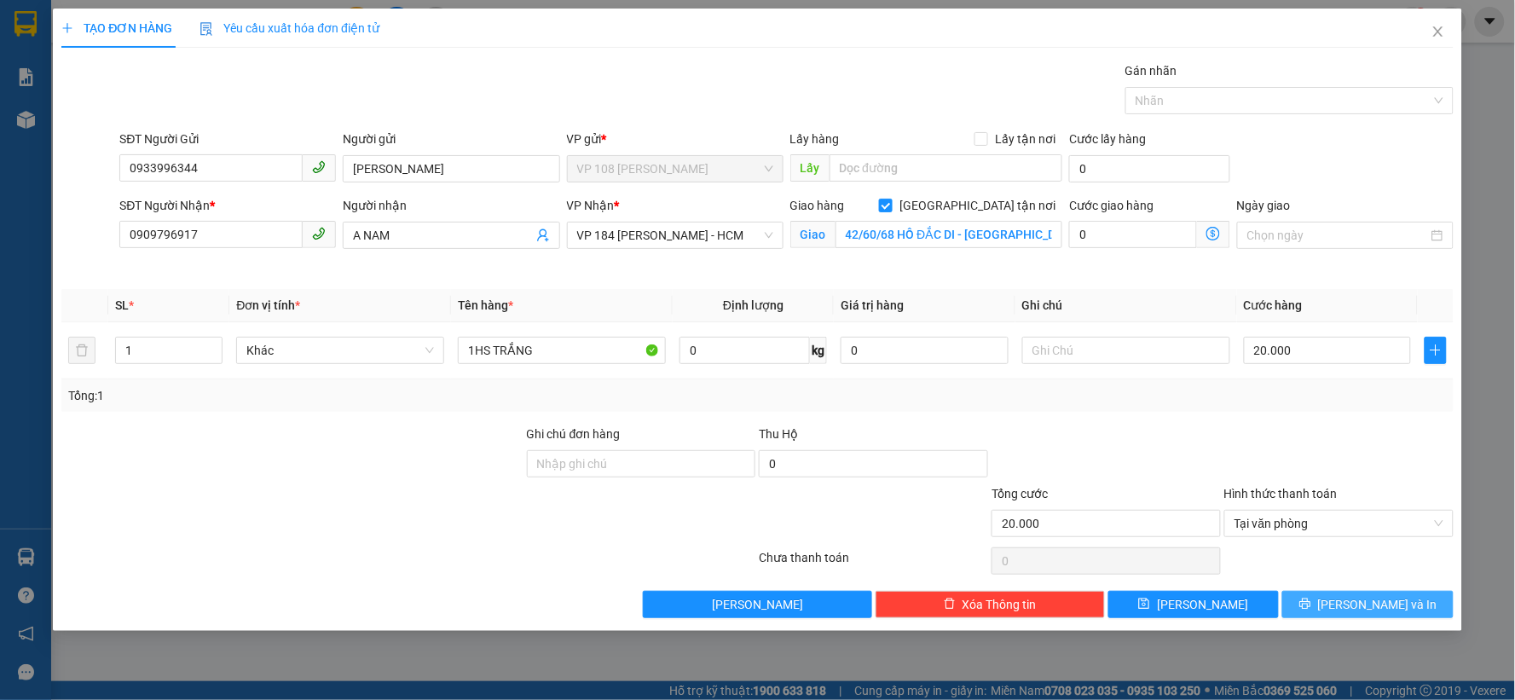
click at [1378, 605] on span "[PERSON_NAME] và In" at bounding box center [1377, 604] width 119 height 19
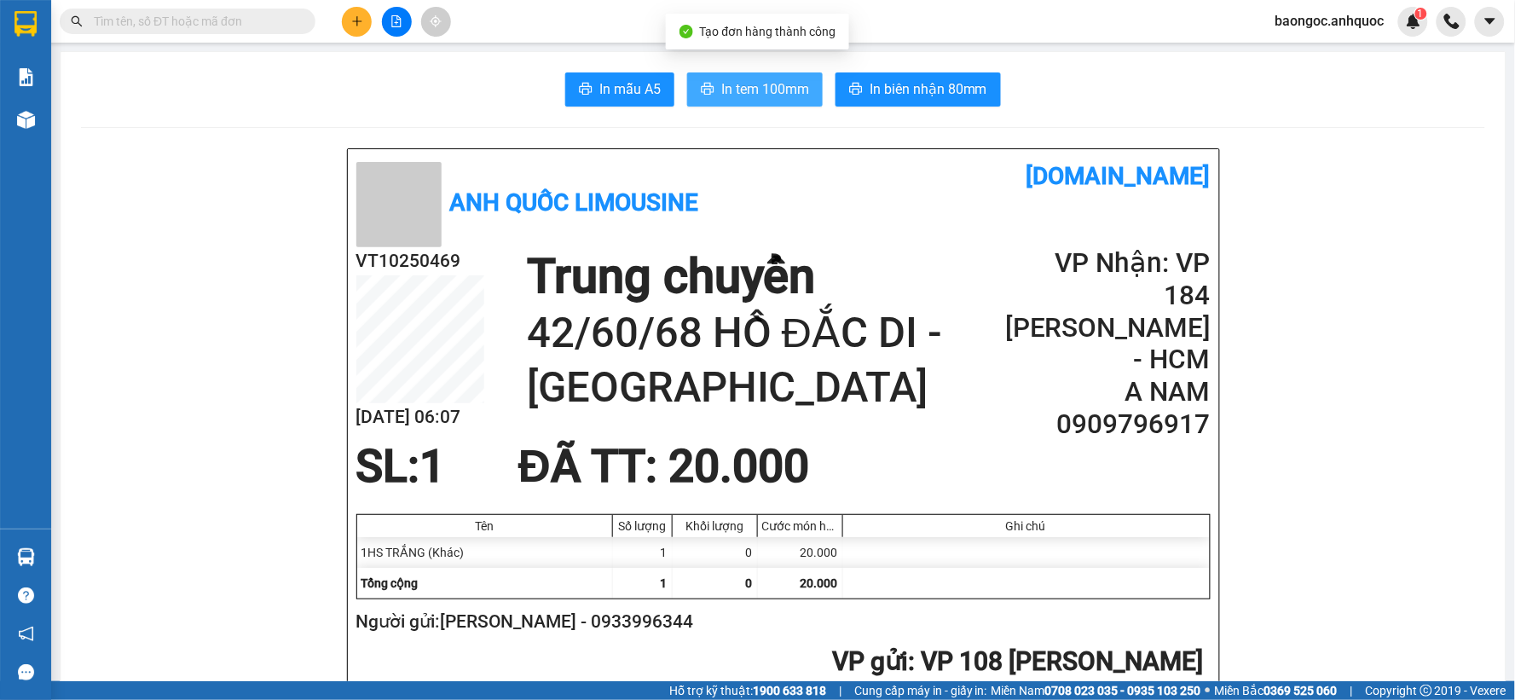
click at [721, 90] on span "In tem 100mm" at bounding box center [765, 88] width 88 height 21
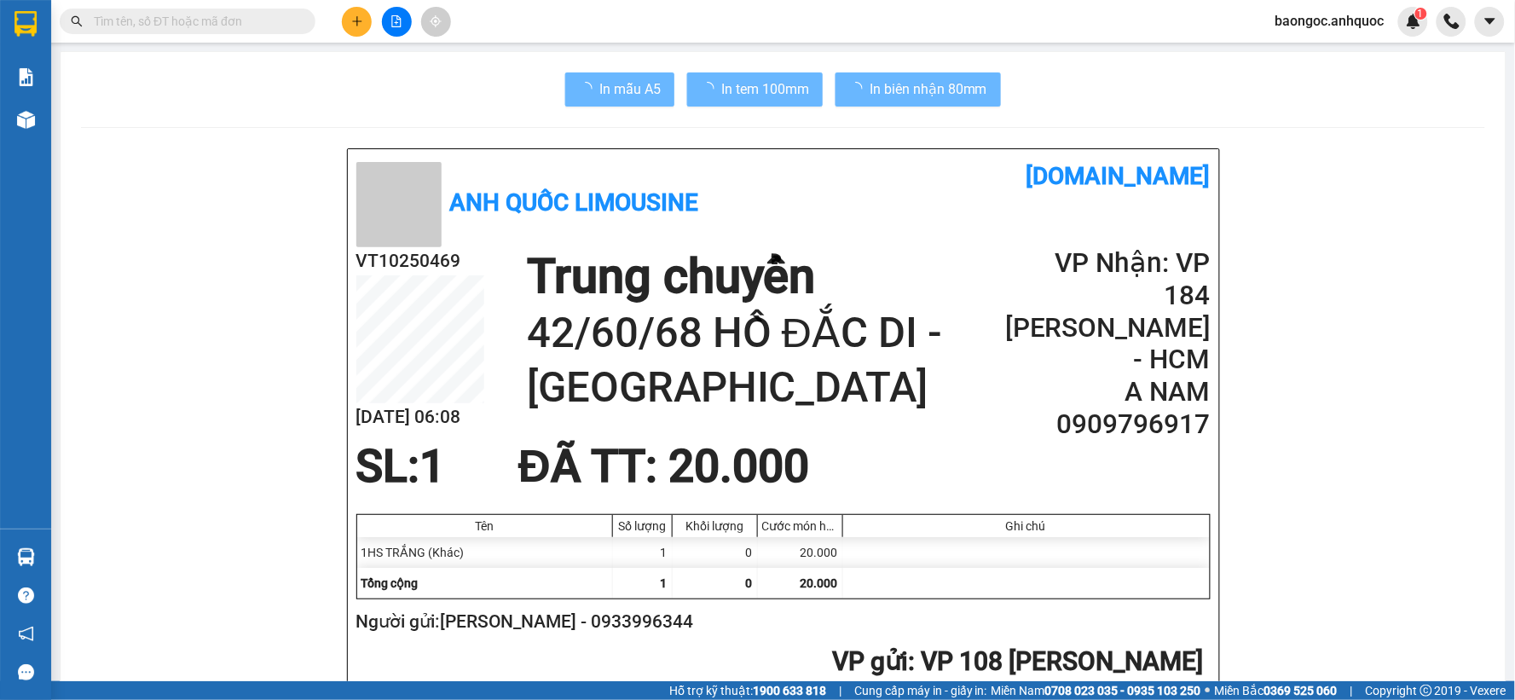
click at [57, 124] on main "In mẫu A5 In tem 100mm In biên nhận 80mm Anh Quốc Limousine [DOMAIN_NAME] VT102…" at bounding box center [757, 340] width 1515 height 681
click at [47, 120] on div "Kho hàng mới" at bounding box center [25, 119] width 51 height 43
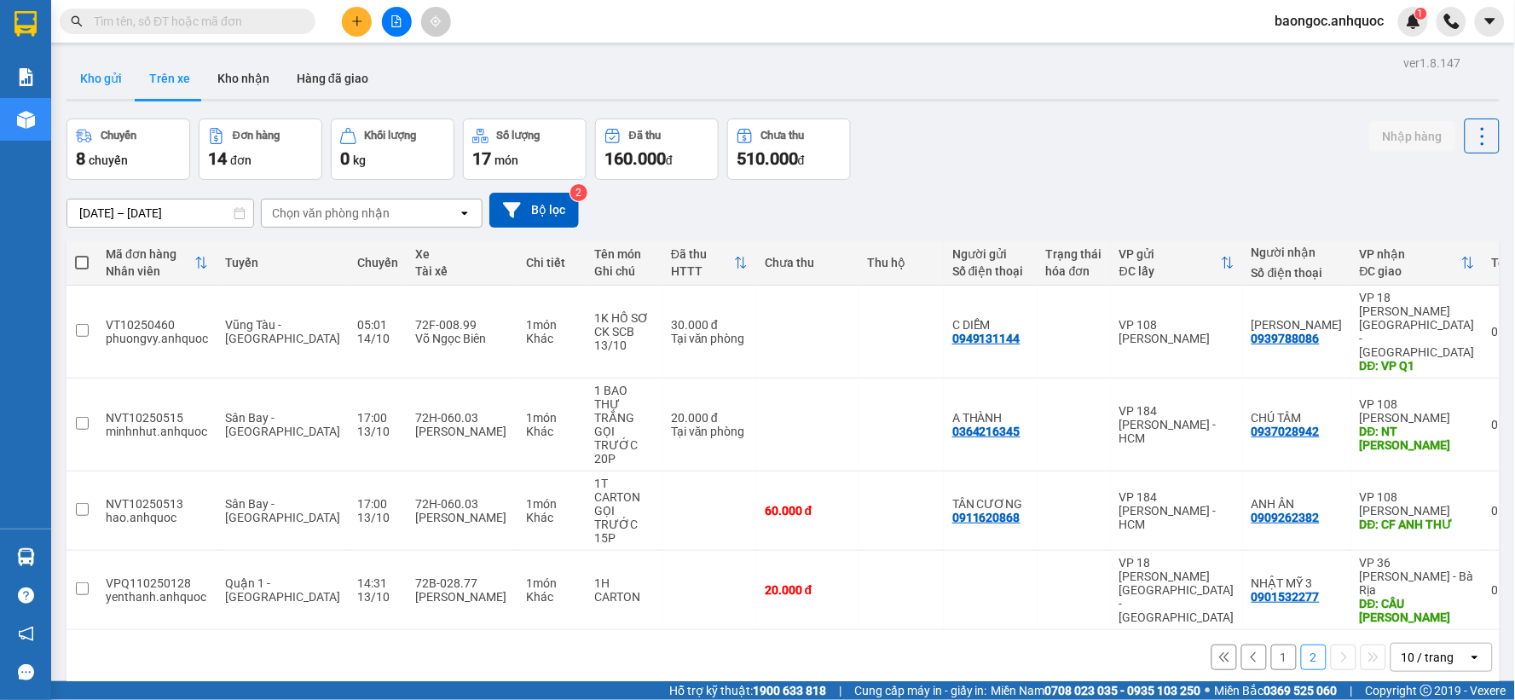
click at [104, 79] on button "Kho gửi" at bounding box center [101, 78] width 69 height 41
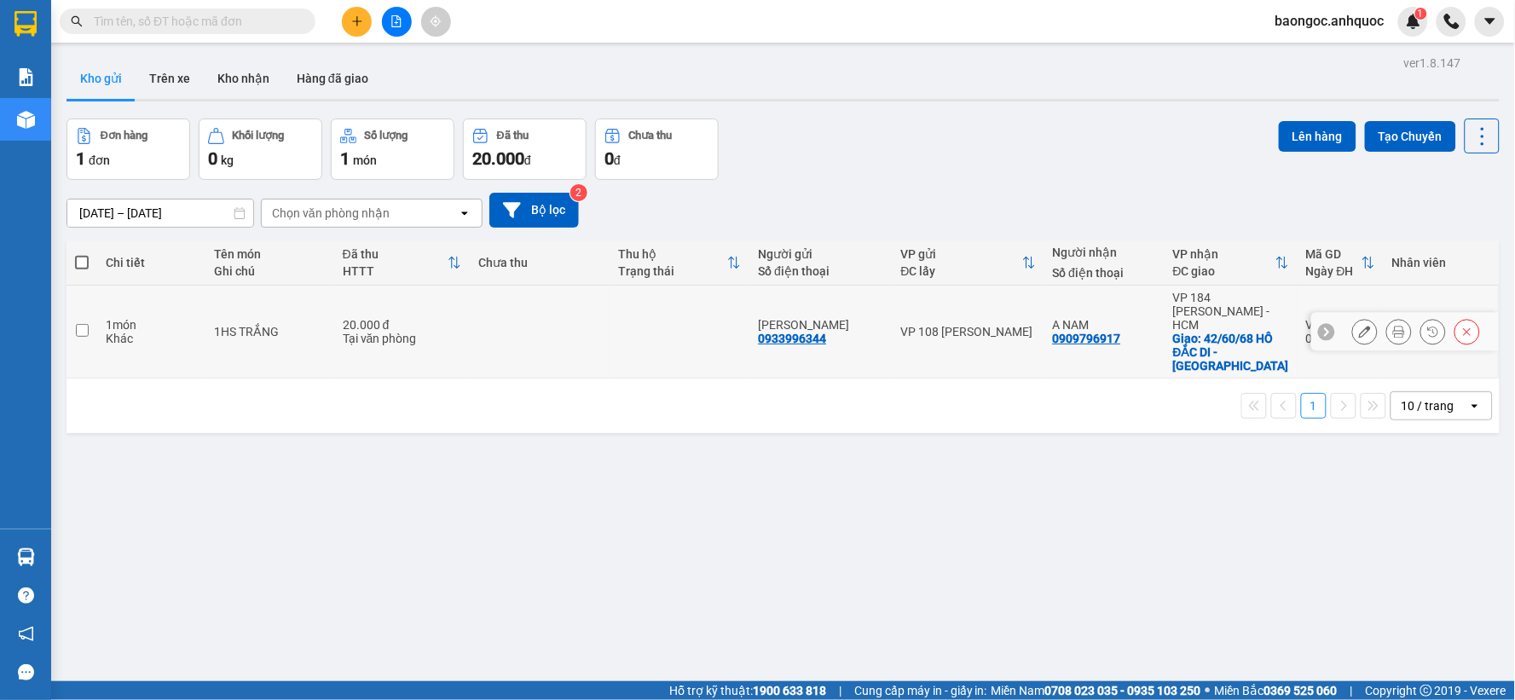
click at [196, 318] on div "1 món" at bounding box center [152, 325] width 92 height 14
checkbox input "true"
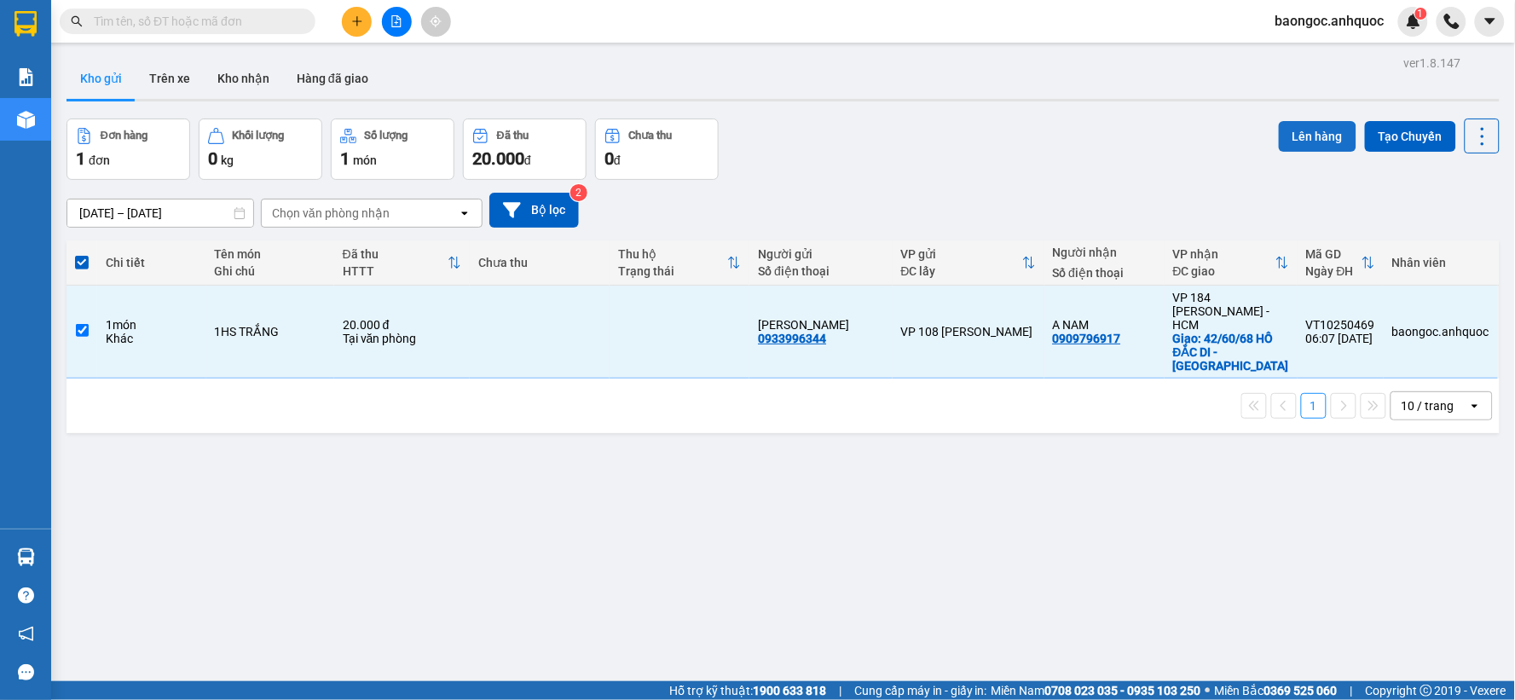
click at [1320, 133] on button "Lên hàng" at bounding box center [1318, 136] width 78 height 31
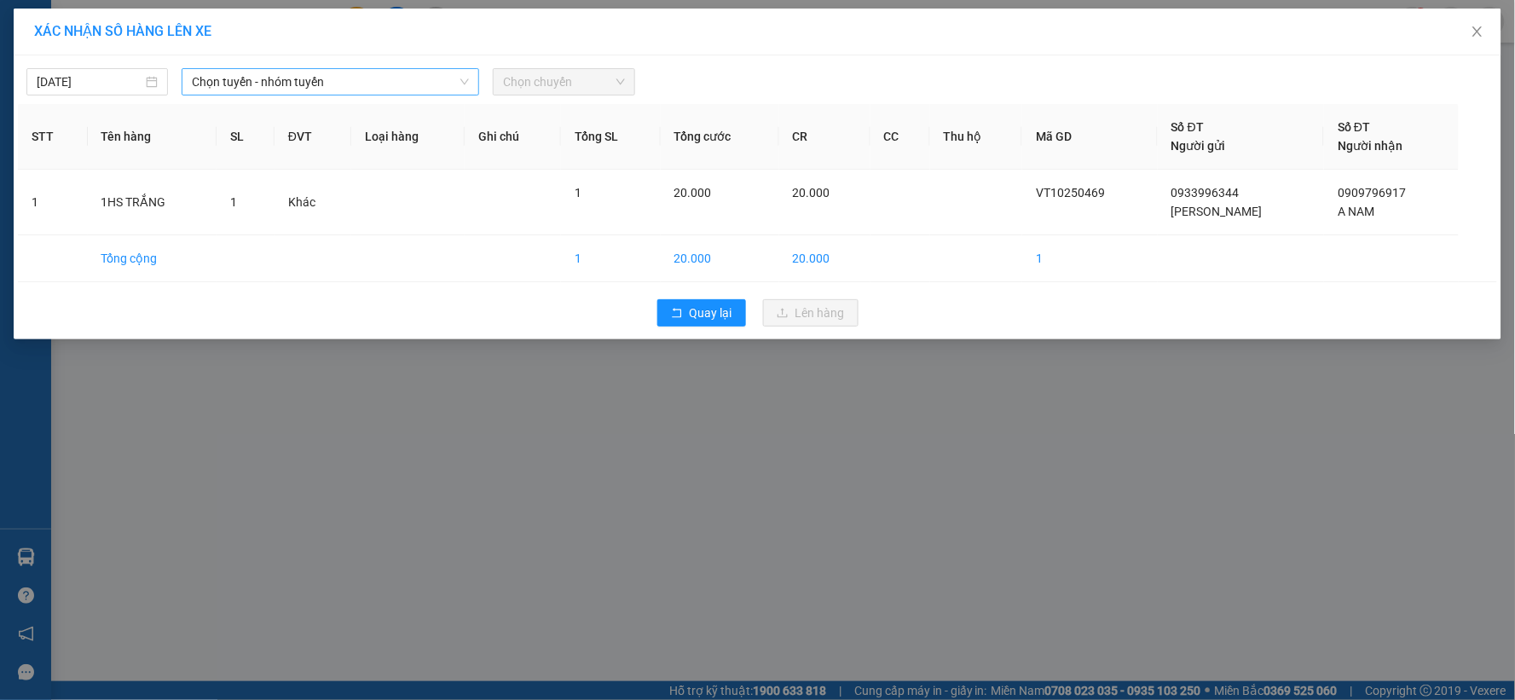
click at [270, 81] on span "Chọn tuyến - nhóm tuyến" at bounding box center [330, 82] width 277 height 26
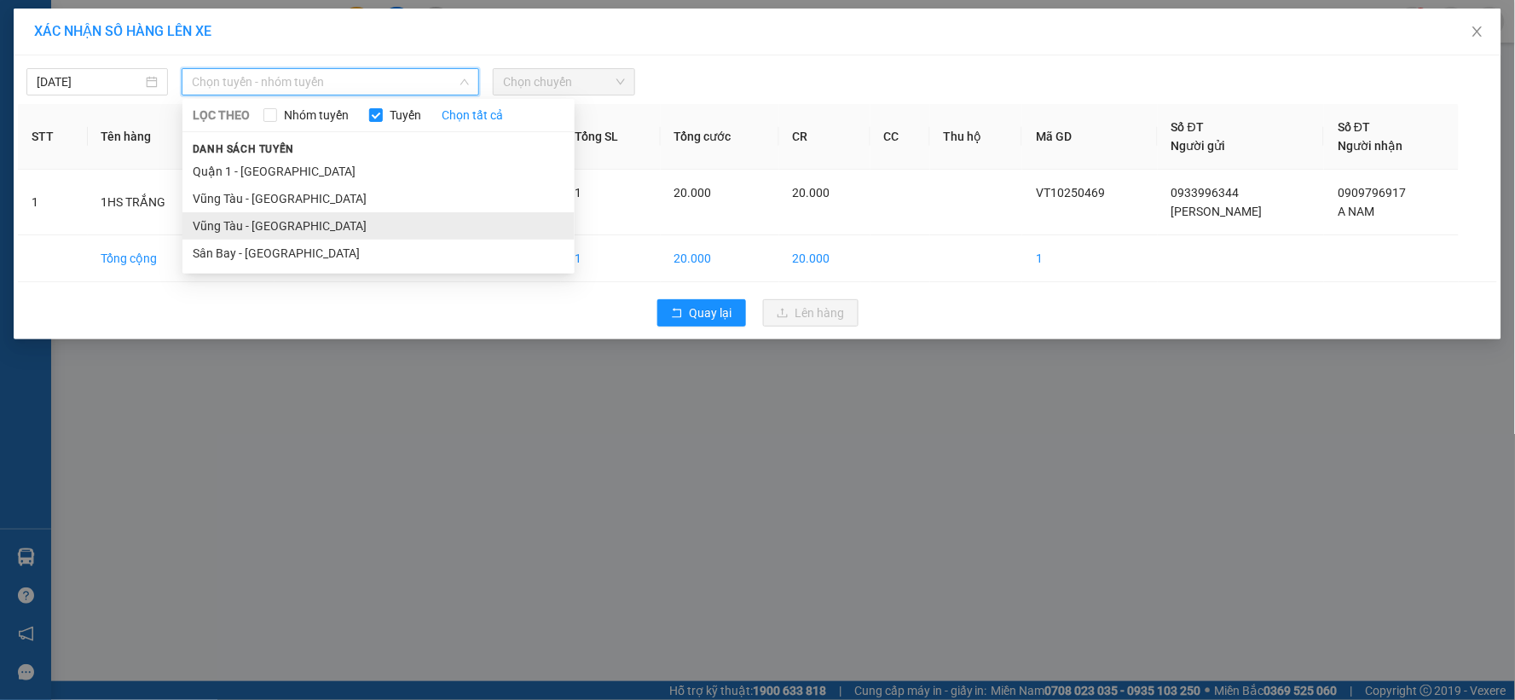
click at [268, 215] on li "Vũng Tàu - [GEOGRAPHIC_DATA]" at bounding box center [378, 225] width 392 height 27
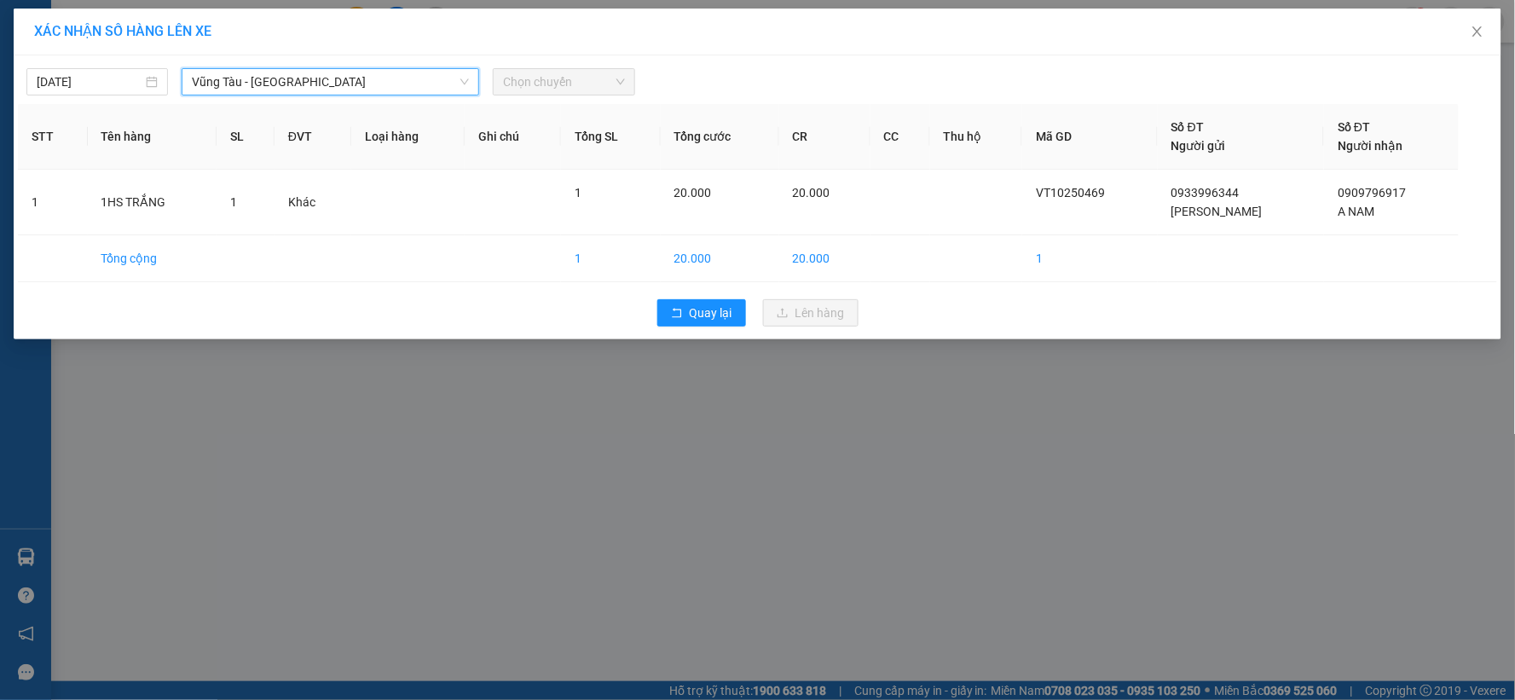
click at [547, 83] on span "Chọn chuyến" at bounding box center [563, 82] width 121 height 26
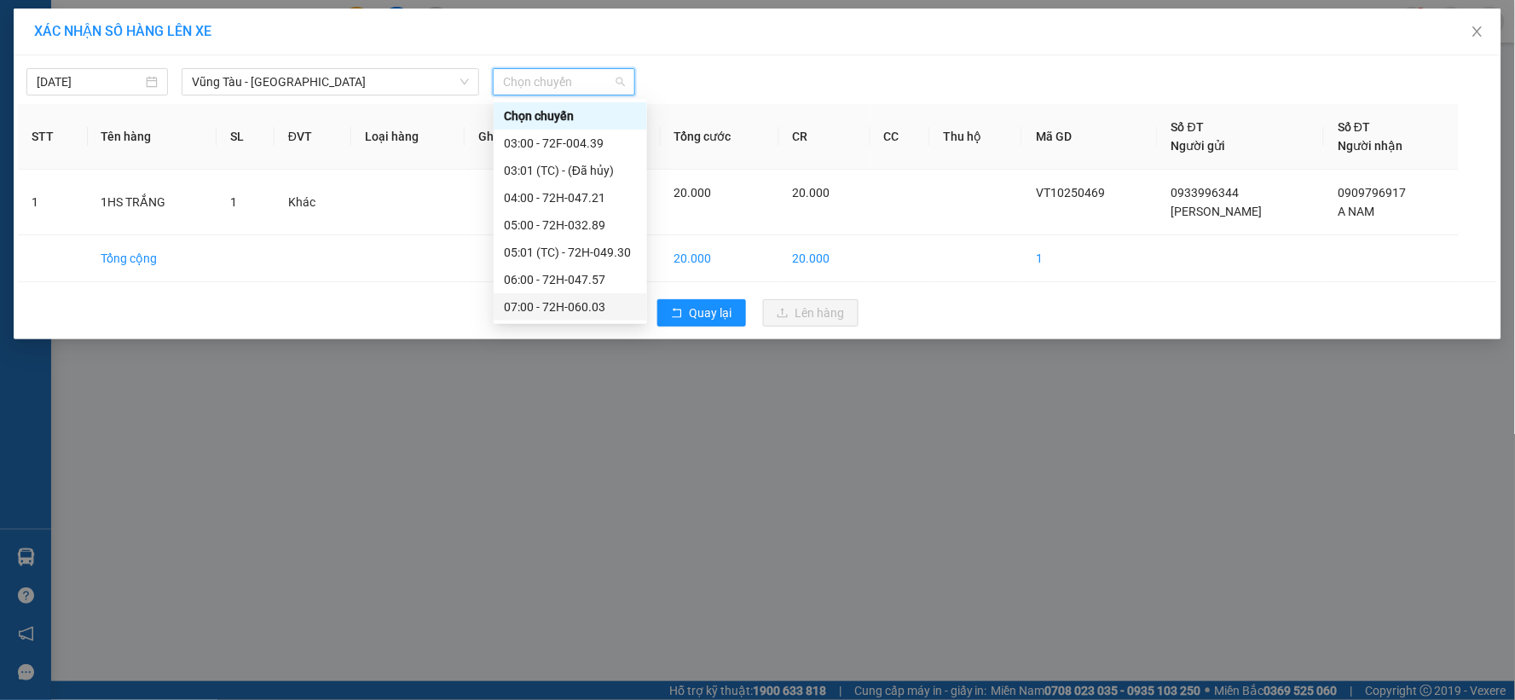
click at [560, 300] on div "07:00 - 72H-060.03" at bounding box center [570, 307] width 133 height 19
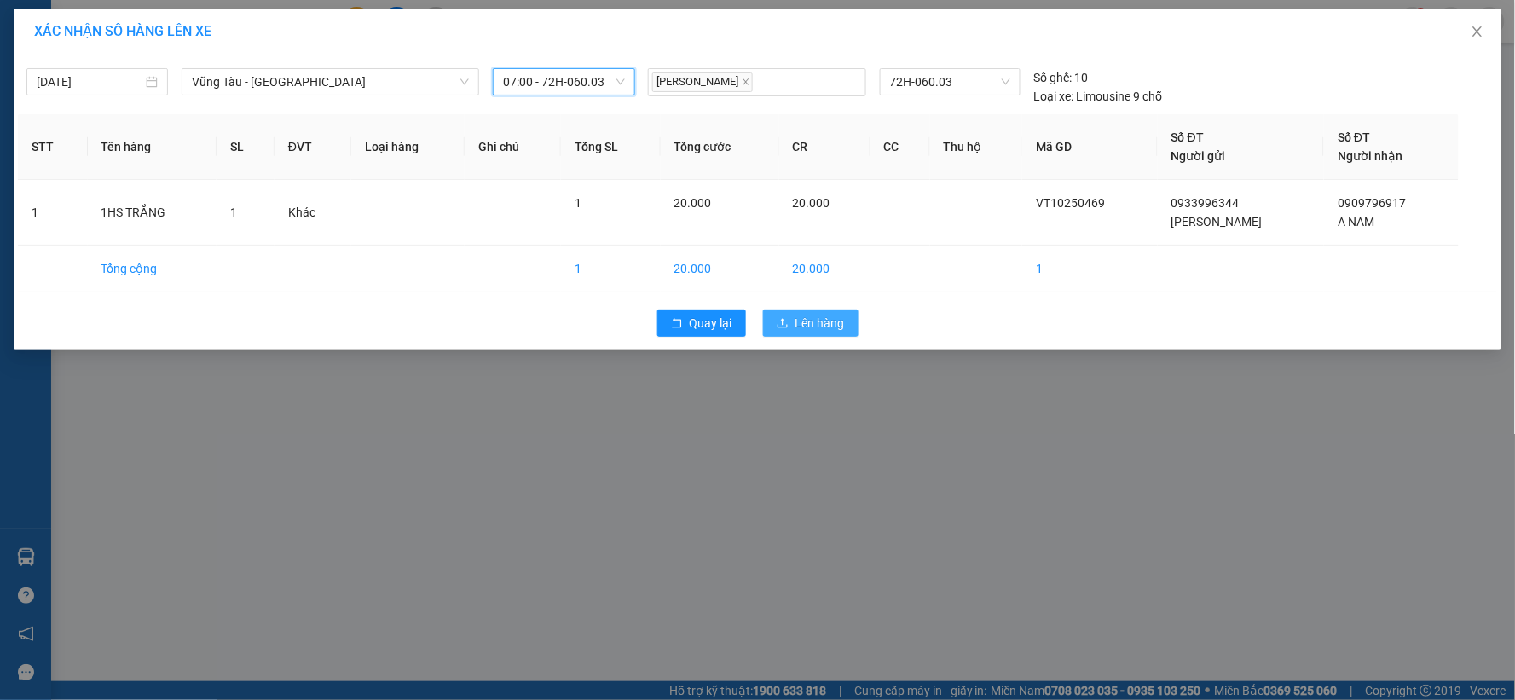
click at [790, 329] on button "Lên hàng" at bounding box center [811, 323] width 96 height 27
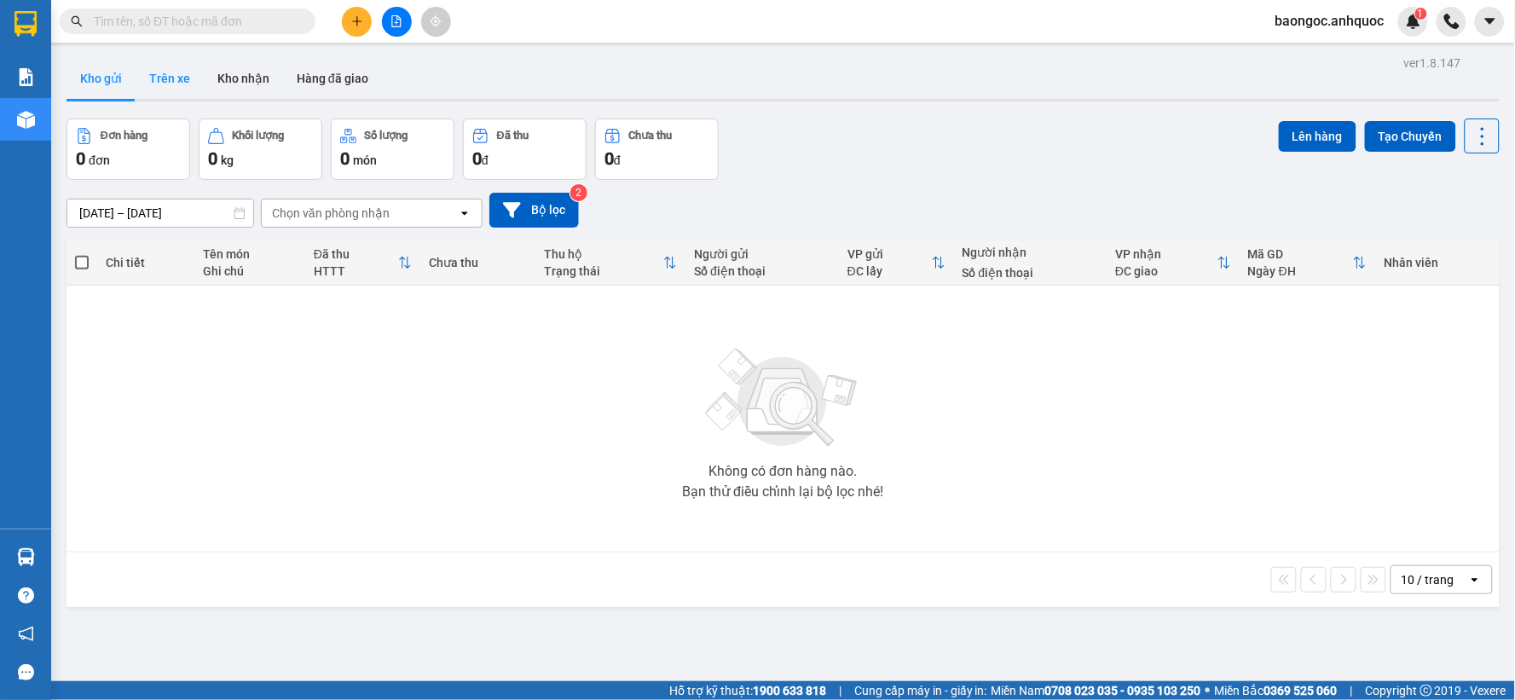
click at [180, 78] on button "Trên xe" at bounding box center [170, 78] width 68 height 41
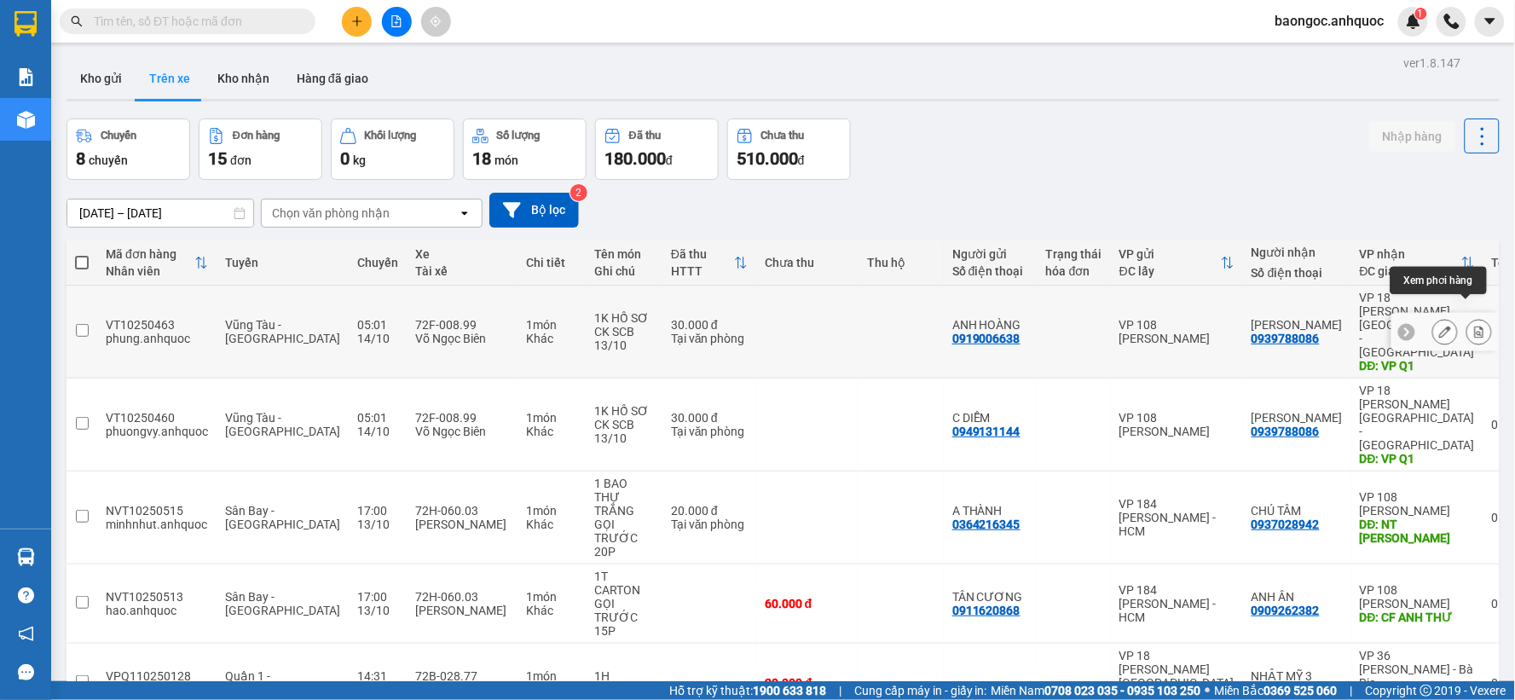
click at [1474, 326] on icon at bounding box center [1480, 332] width 12 height 12
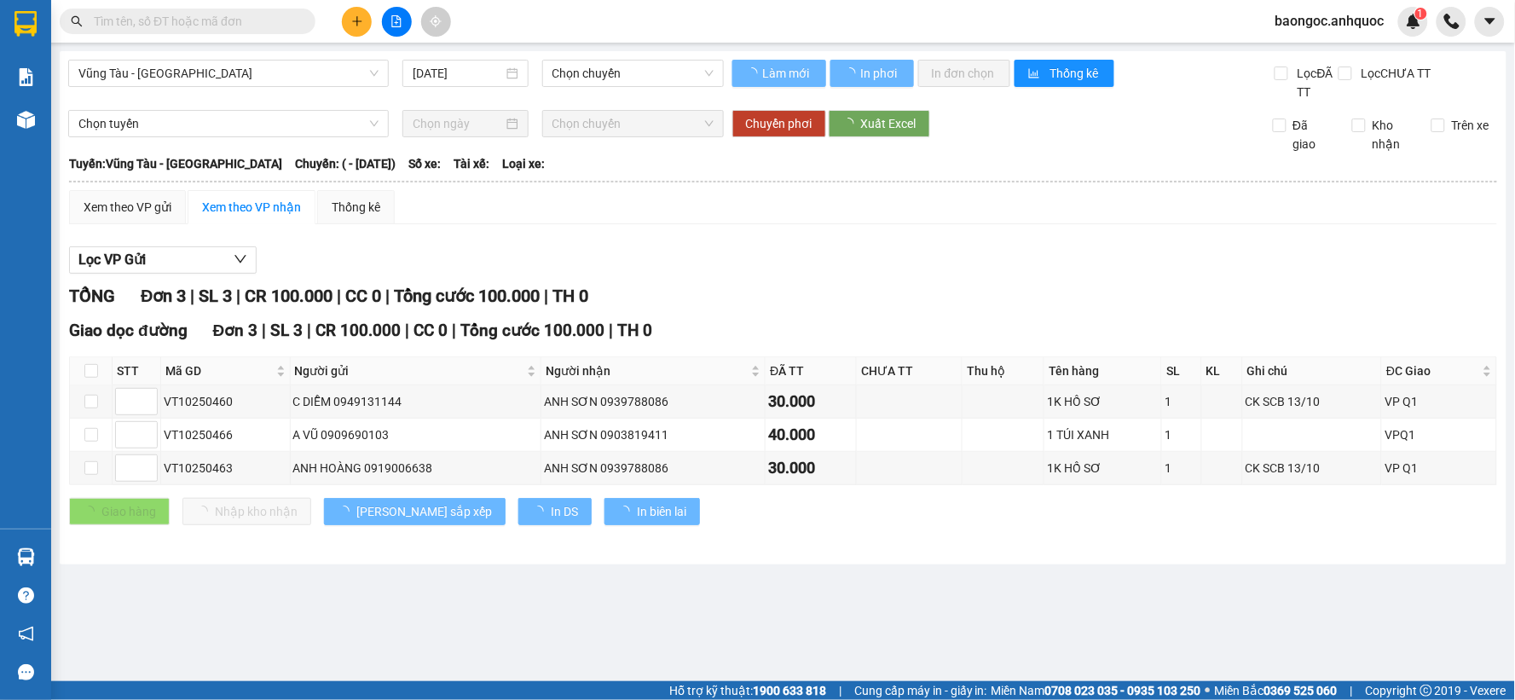
type input "[DATE]"
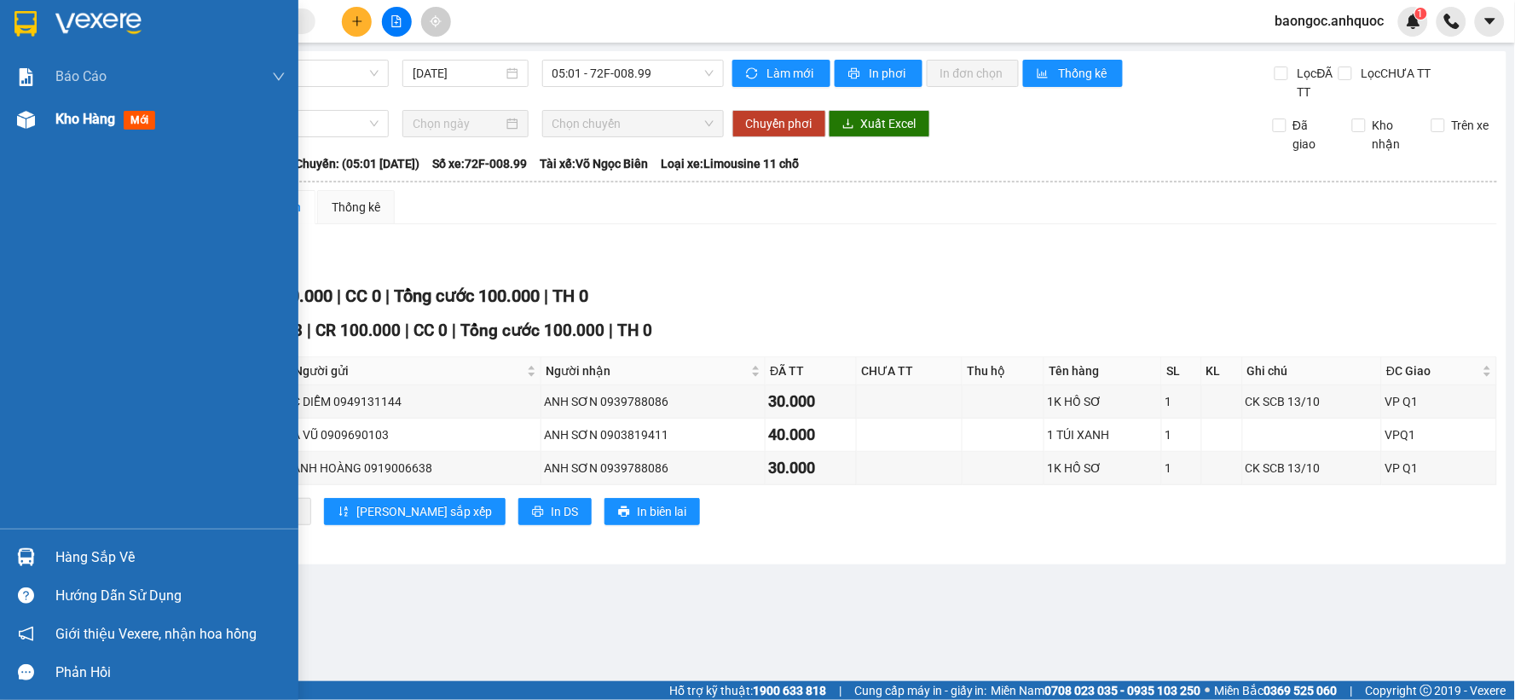
click at [5, 116] on div "Kho hàng mới" at bounding box center [149, 119] width 298 height 43
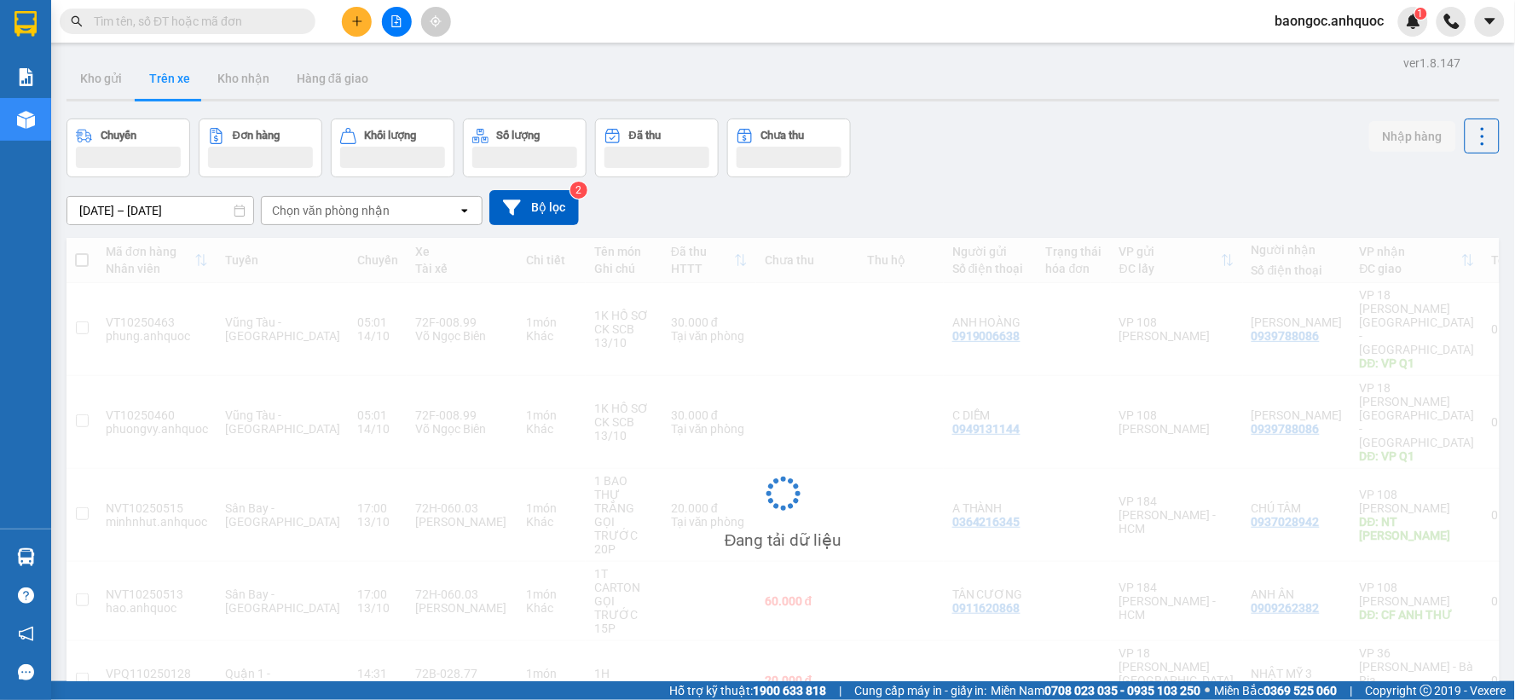
click at [1276, 587] on div "Đang tải dữ liệu" at bounding box center [783, 506] width 1433 height 537
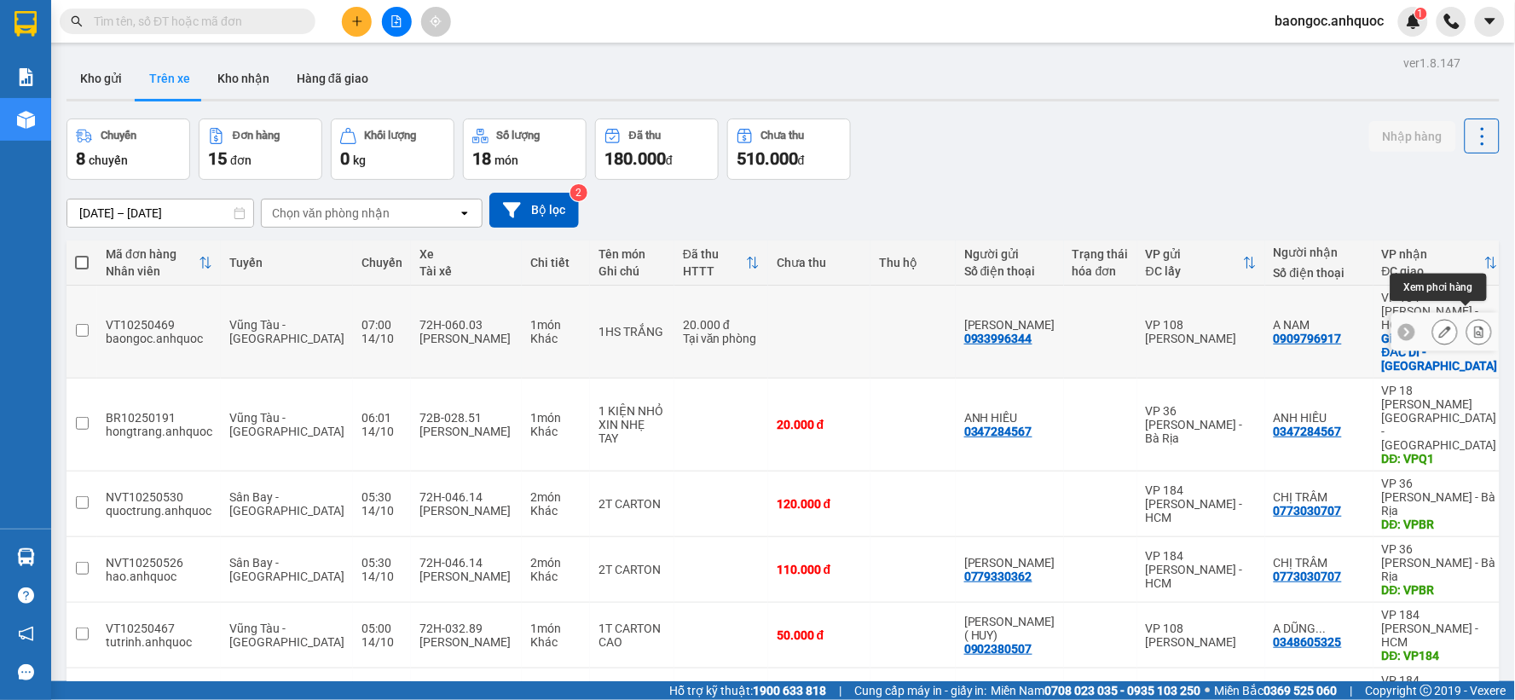
click at [1475, 326] on icon at bounding box center [1479, 332] width 9 height 12
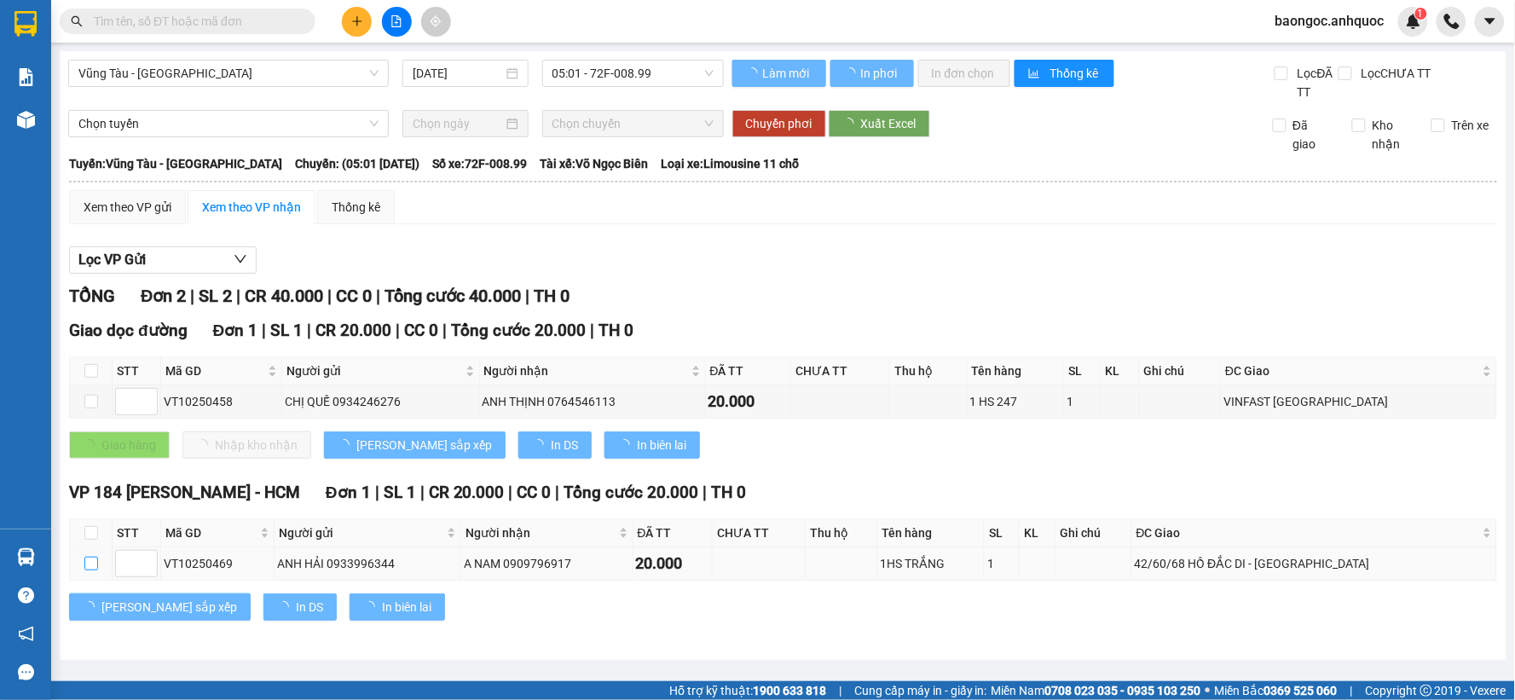
click at [84, 563] on input "checkbox" at bounding box center [91, 564] width 14 height 14
checkbox input "true"
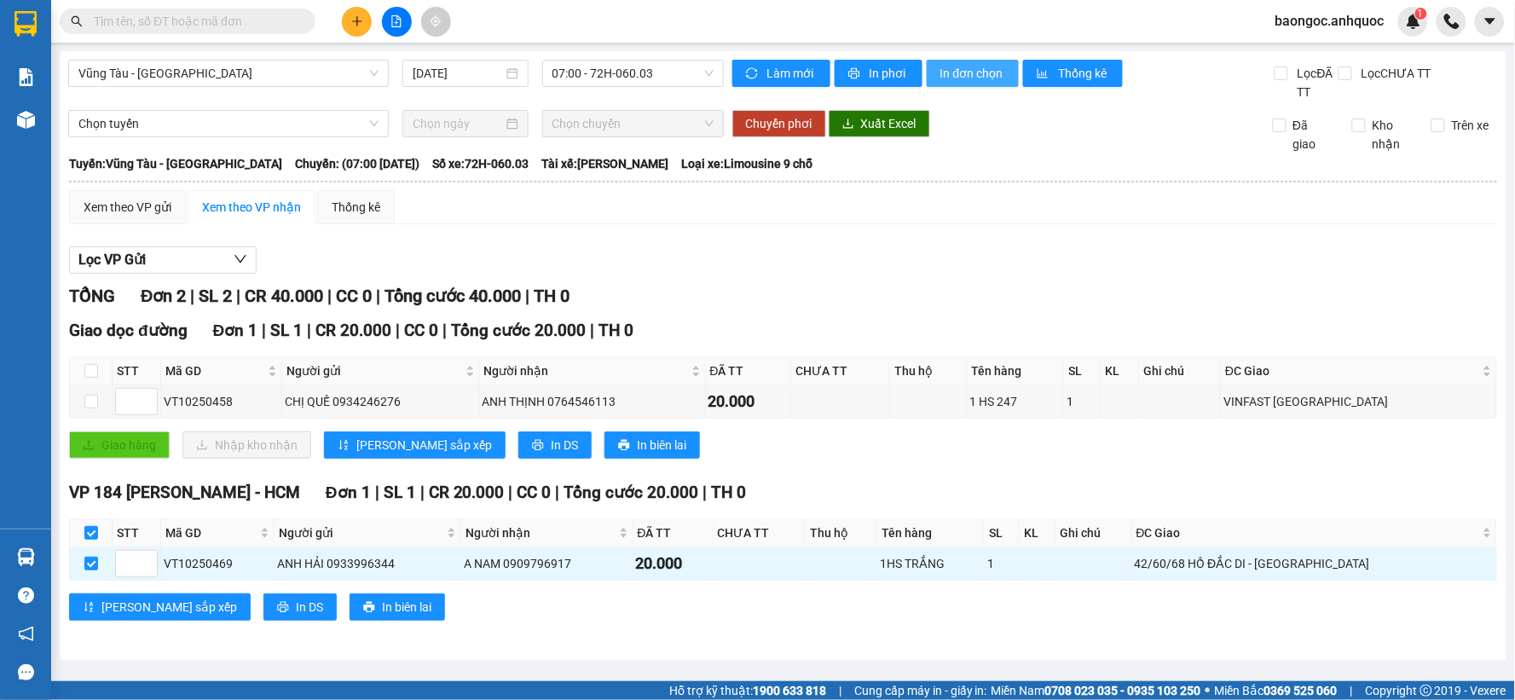
click at [977, 75] on span "In đơn chọn" at bounding box center [974, 73] width 66 height 19
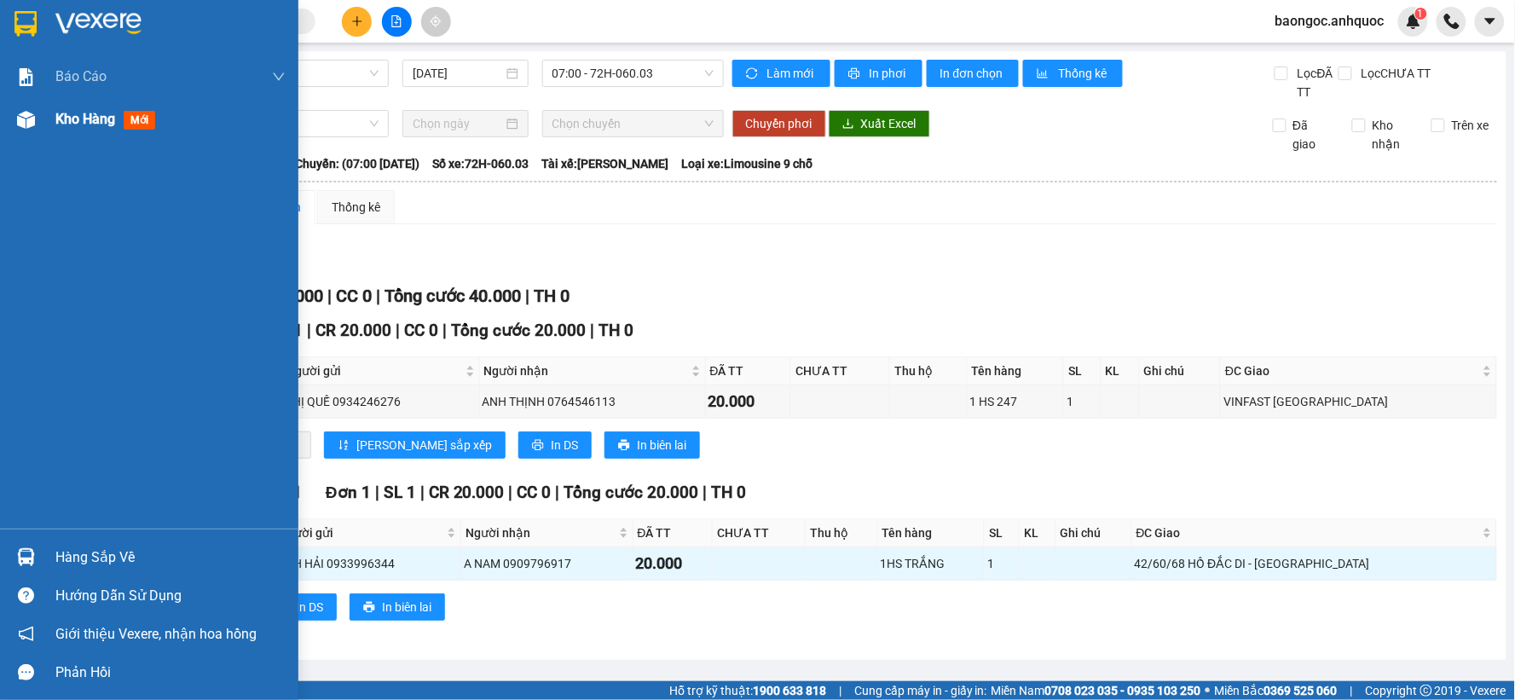
click at [54, 126] on div "Kho hàng mới" at bounding box center [149, 119] width 298 height 43
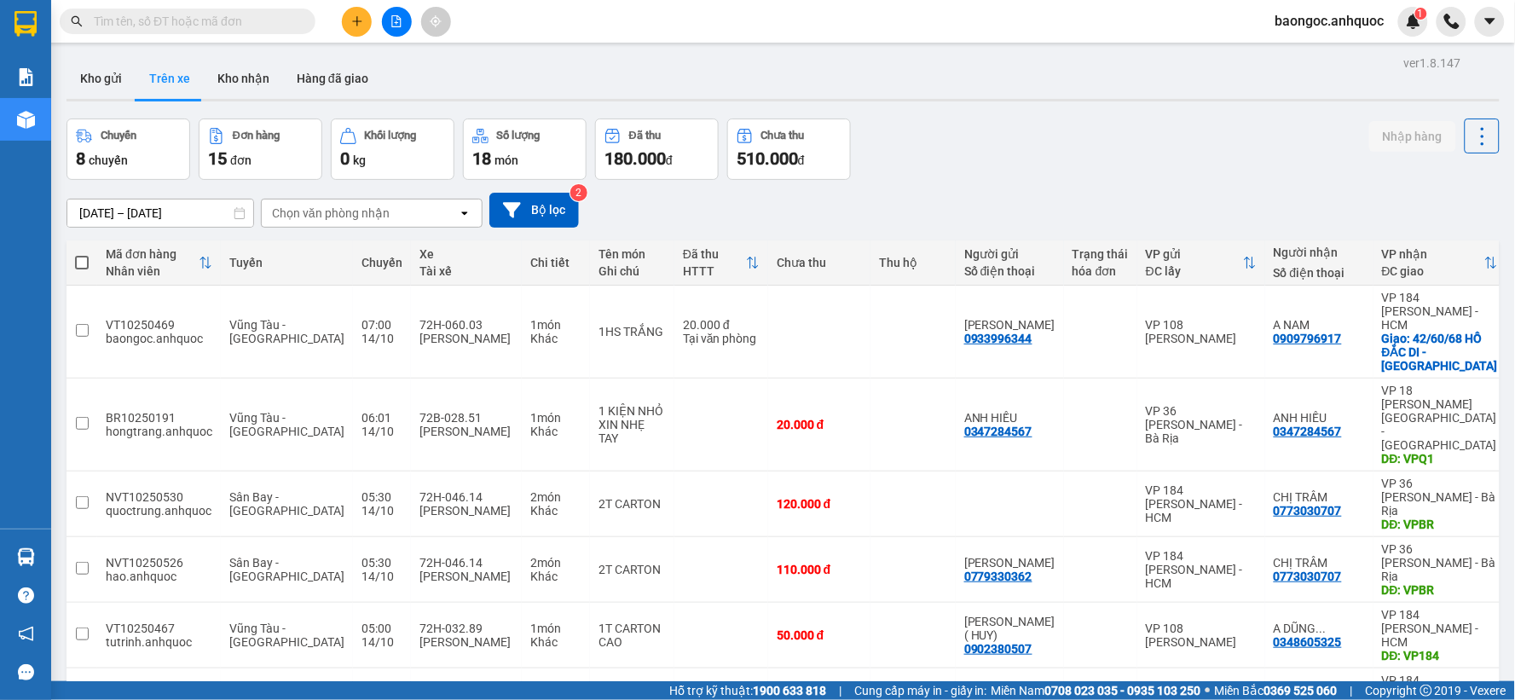
click at [356, 26] on icon "plus" at bounding box center [357, 21] width 12 height 12
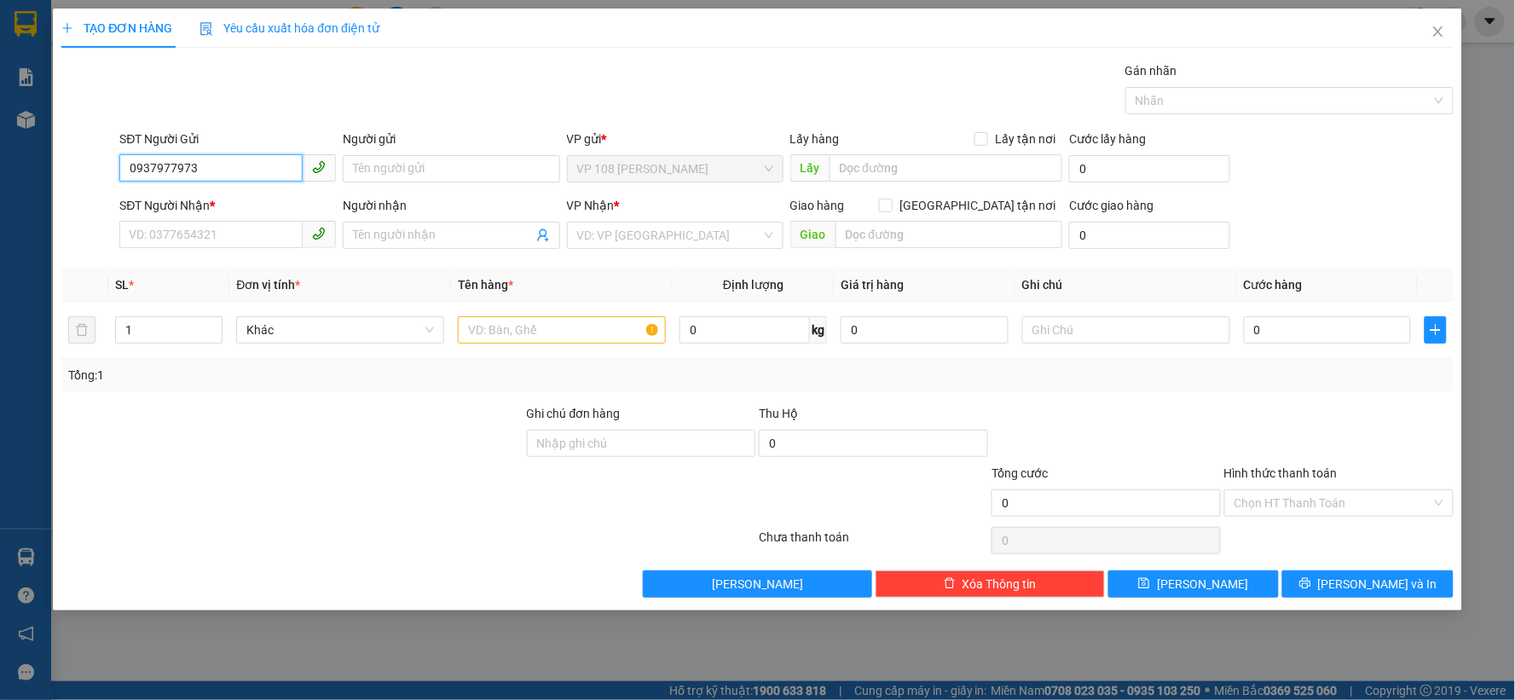
type input "0937977973"
click at [385, 182] on div "Người gửi Tên người gửi" at bounding box center [451, 160] width 217 height 60
click at [376, 173] on input "Người gửi" at bounding box center [451, 168] width 217 height 27
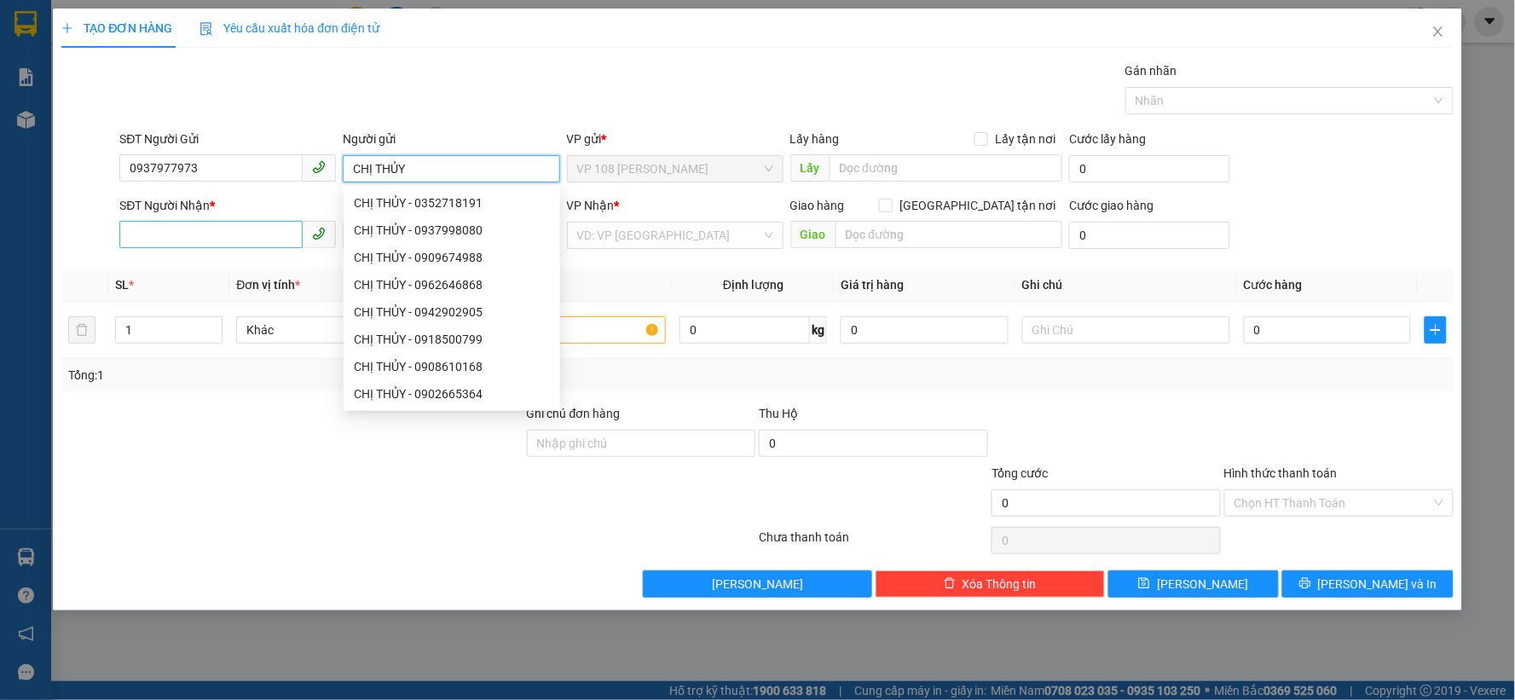
type input "CHỊ THỦY"
click at [219, 234] on input "SĐT Người Nhận *" at bounding box center [210, 234] width 183 height 27
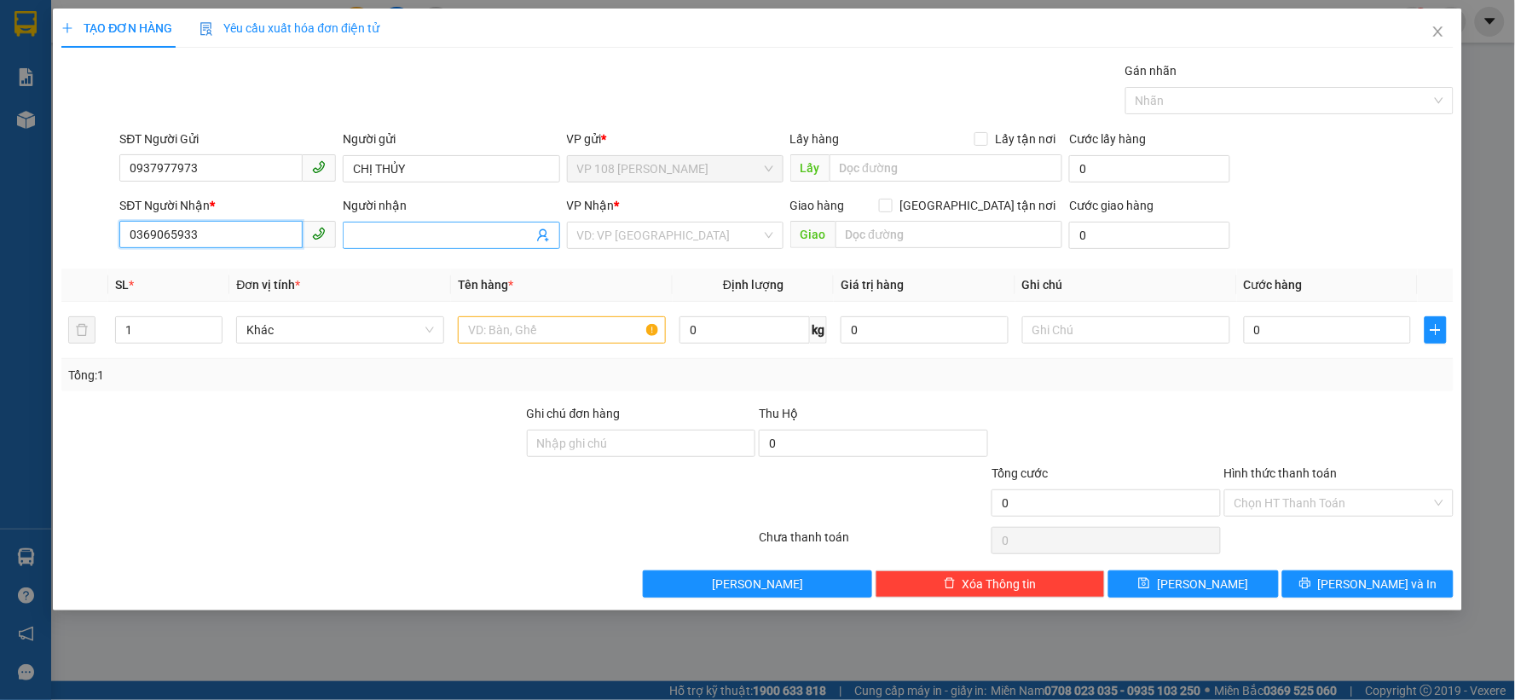
type input "0369065933"
click at [399, 232] on input "Người nhận" at bounding box center [442, 235] width 179 height 19
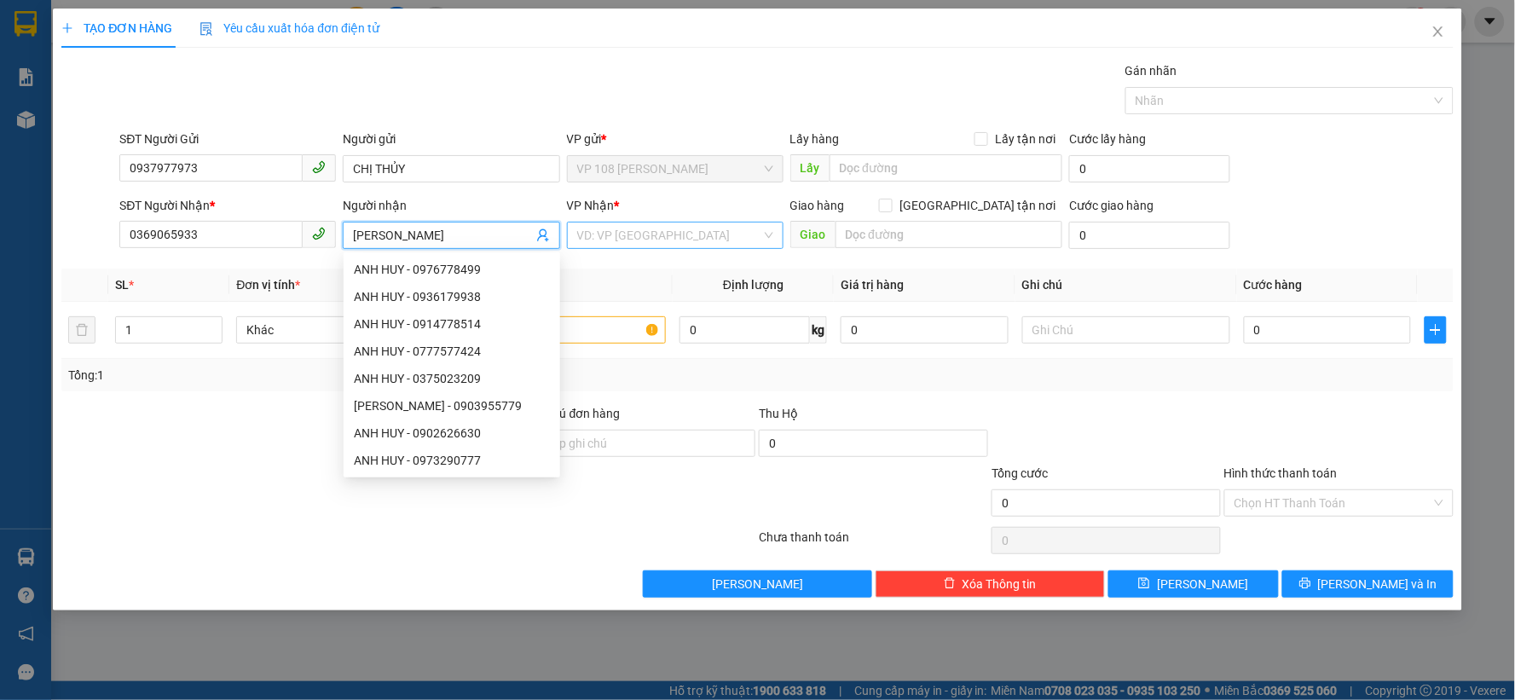
type input "[PERSON_NAME]"
click at [603, 248] on input "search" at bounding box center [669, 236] width 184 height 26
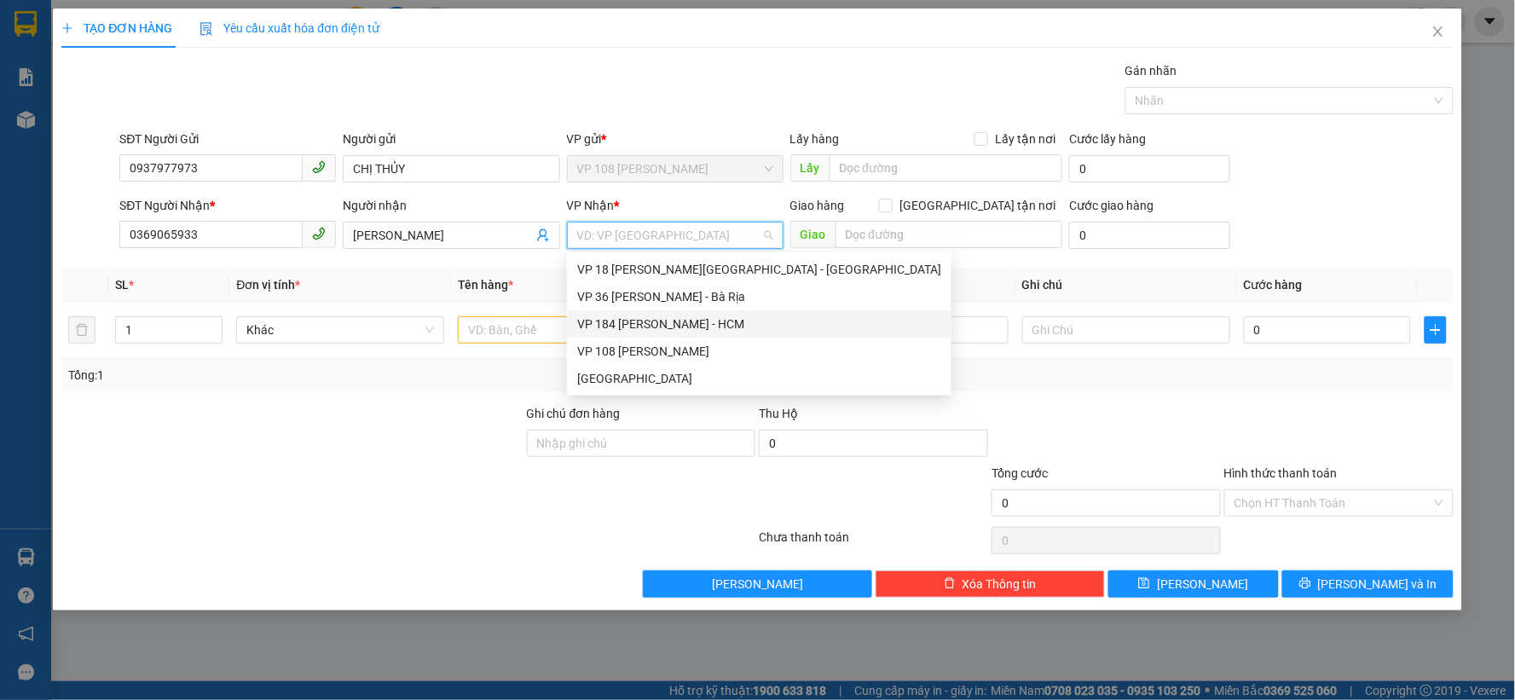
click at [663, 325] on div "VP 184 [PERSON_NAME] - HCM" at bounding box center [759, 324] width 364 height 19
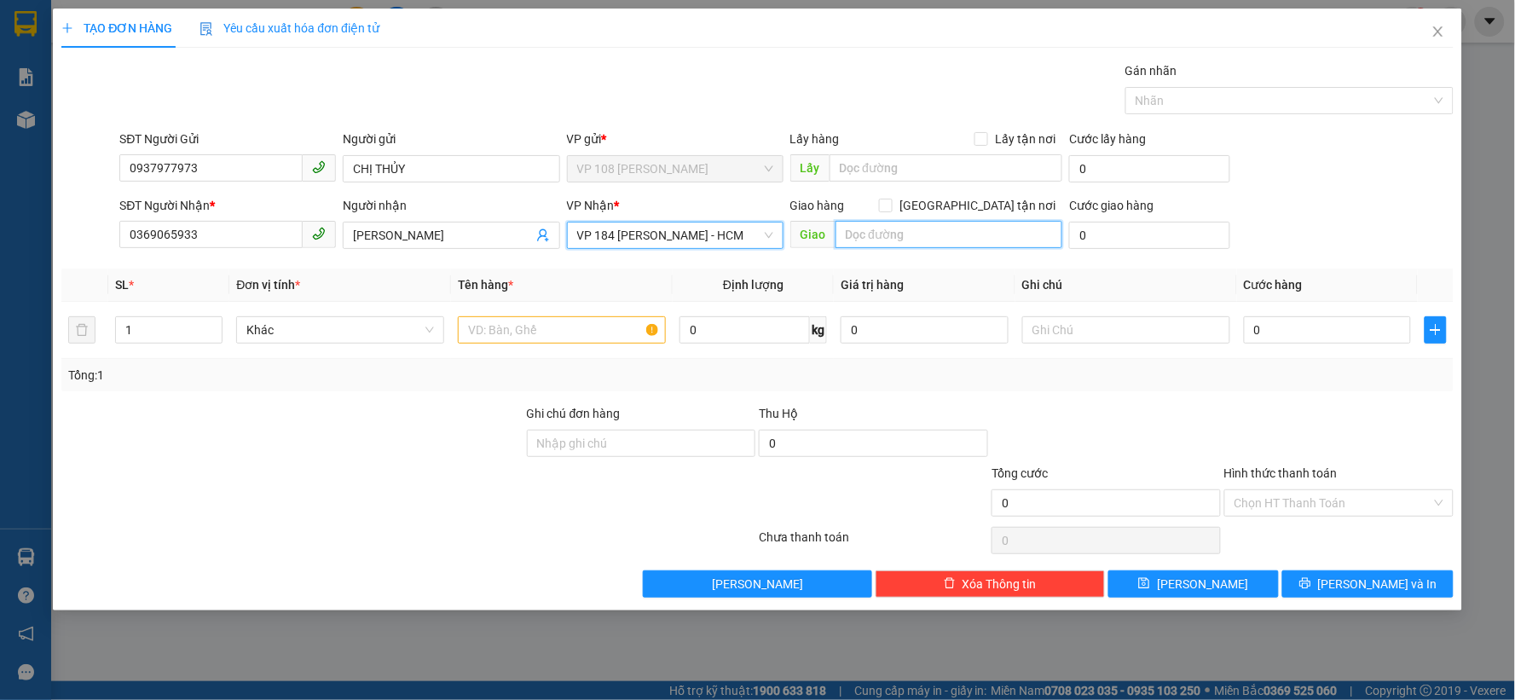
click at [887, 240] on input "text" at bounding box center [950, 234] width 228 height 27
type input "VPNVT"
click at [571, 334] on input "text" at bounding box center [562, 329] width 208 height 27
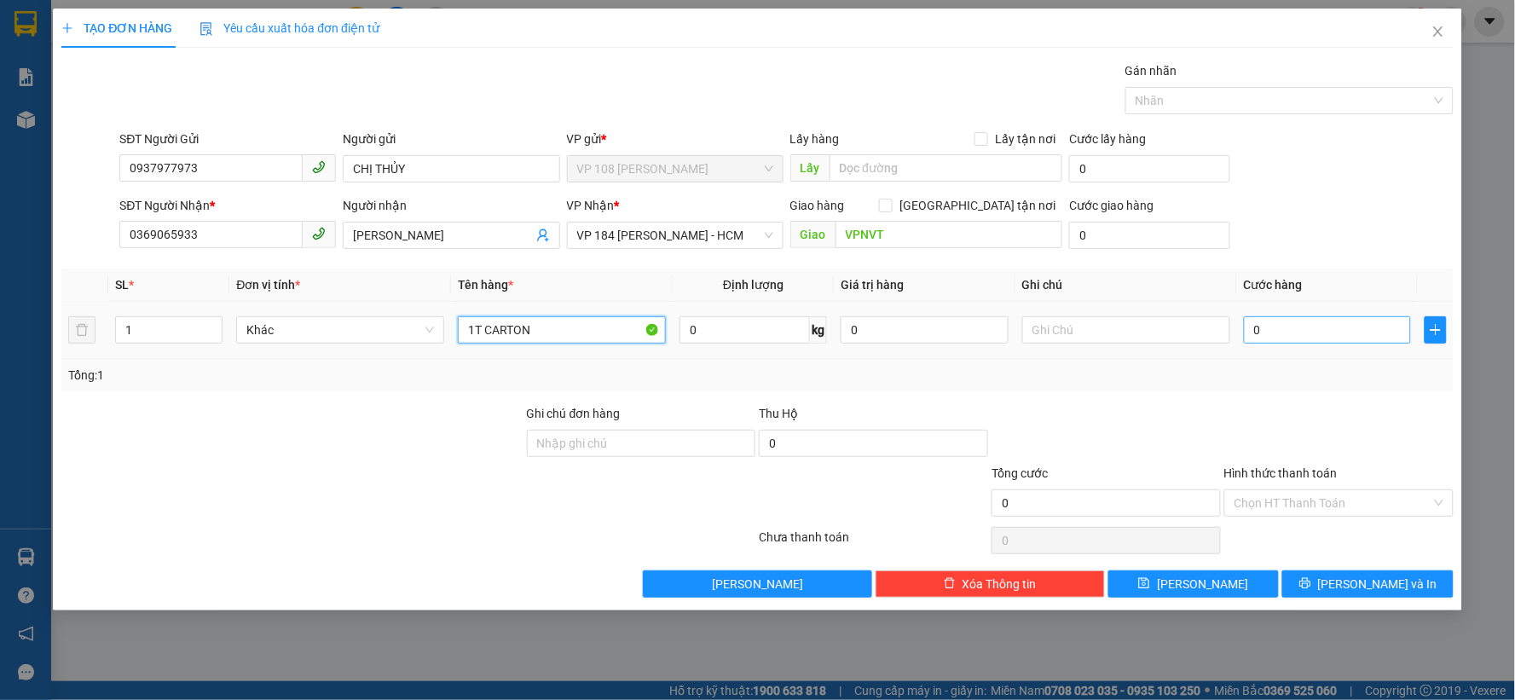
type input "1T CARTON"
click at [1335, 334] on input "0" at bounding box center [1328, 329] width 168 height 27
type input "4"
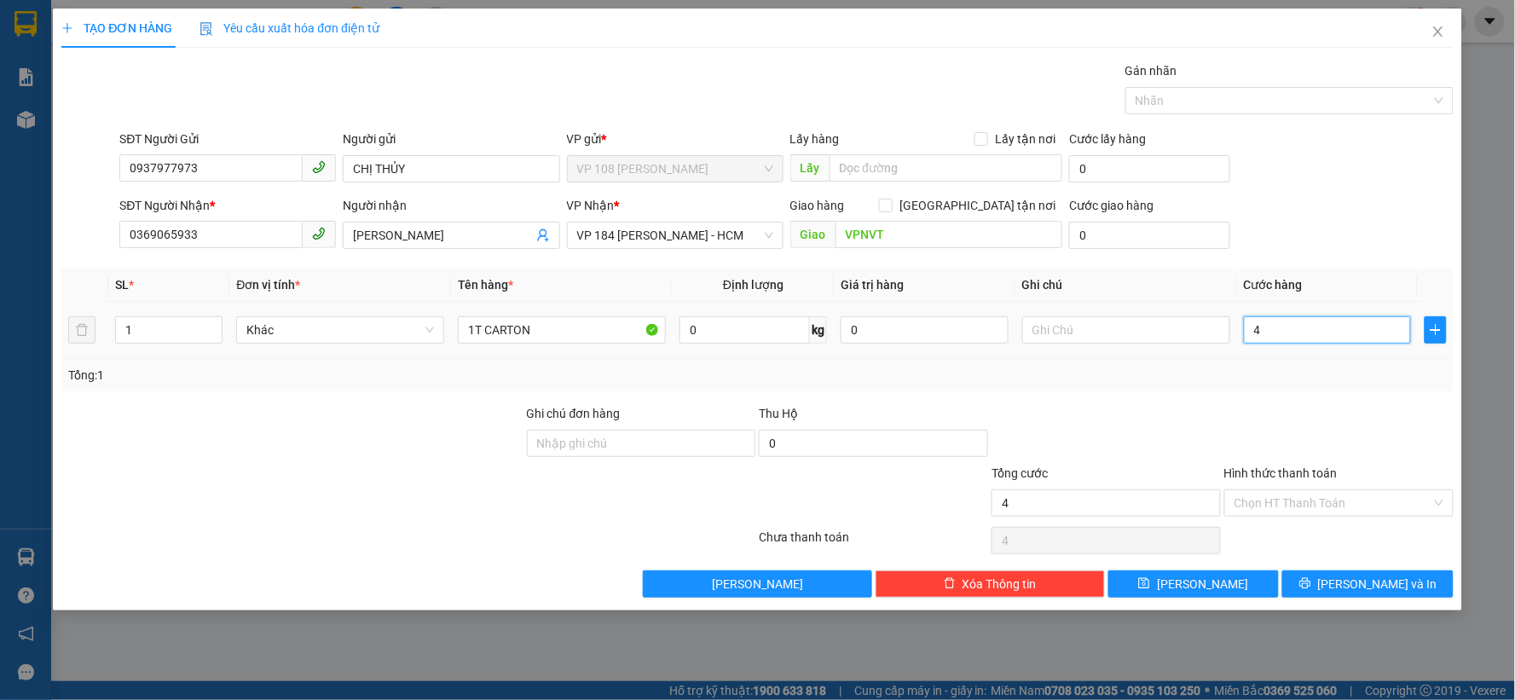
type input "40"
type input "400"
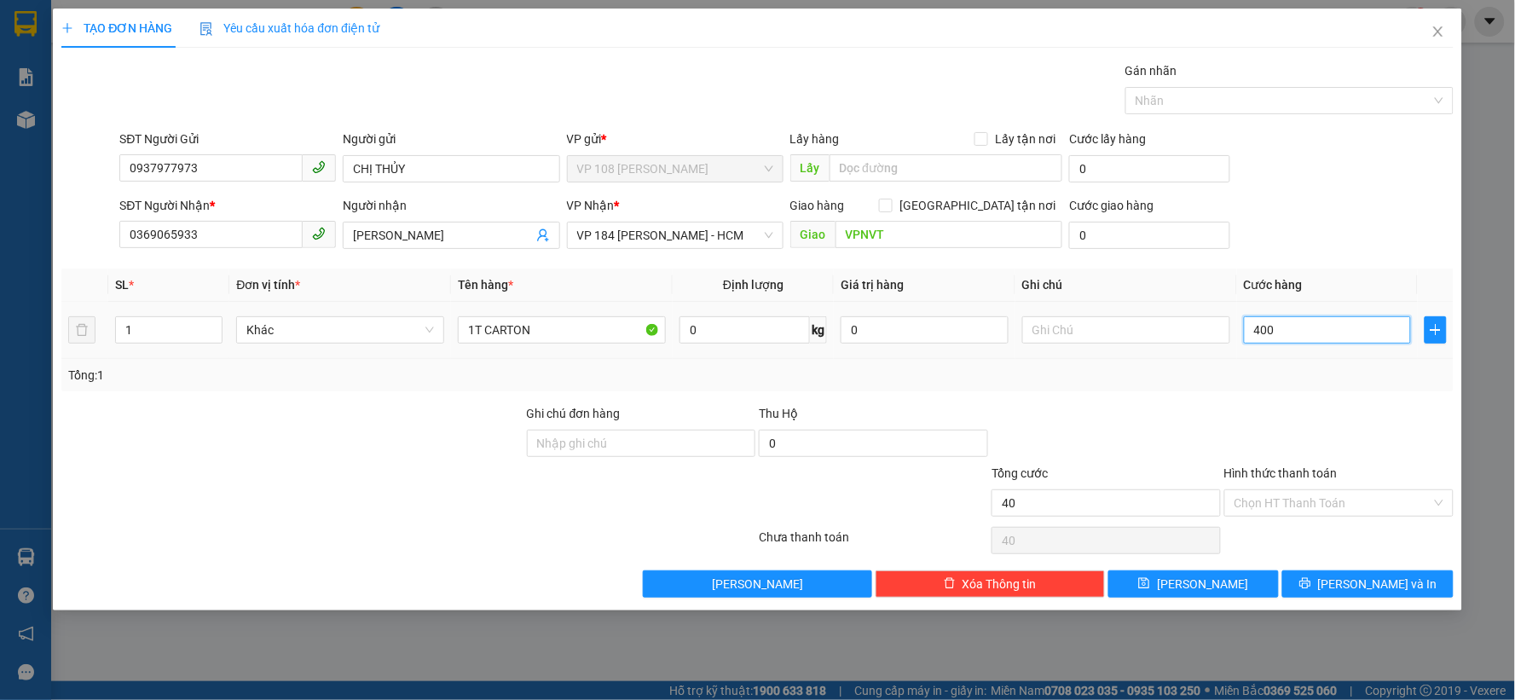
type input "400"
type input "4.000"
type input "40.000"
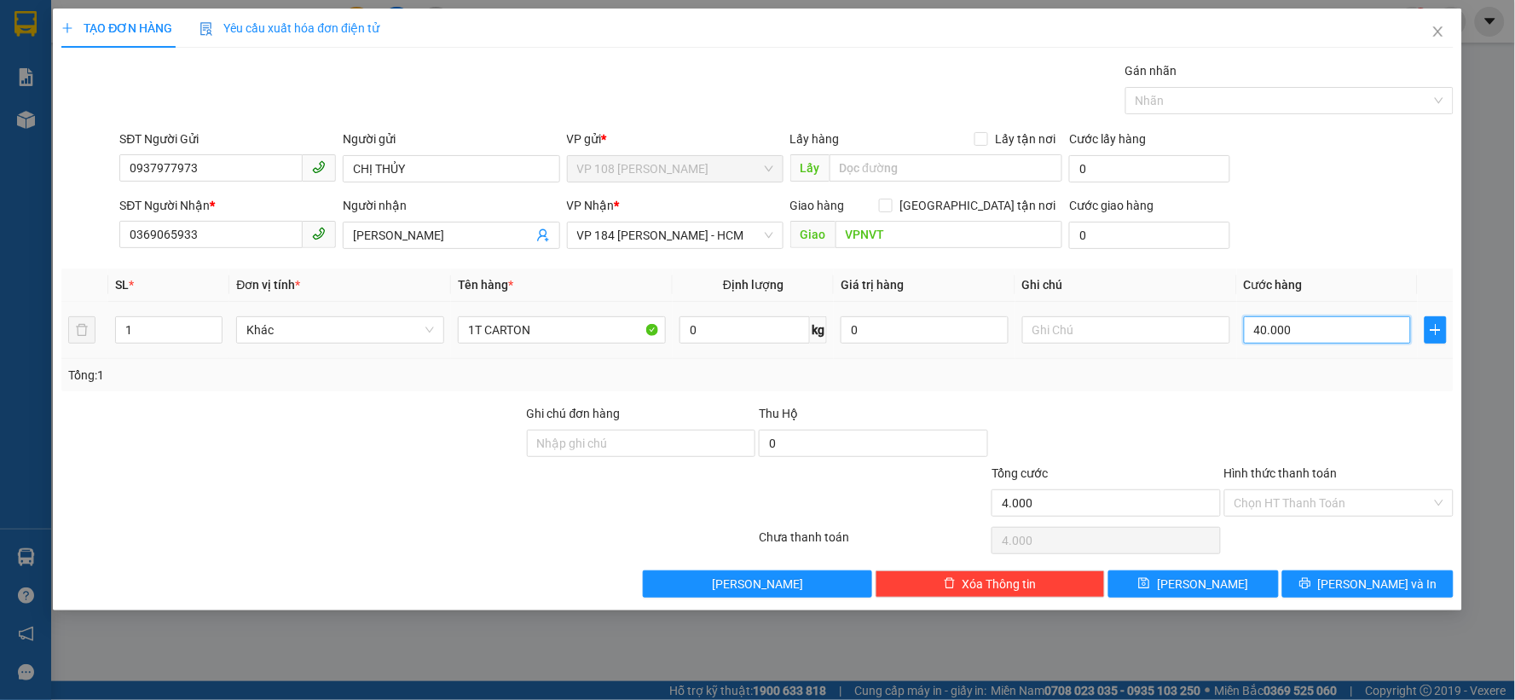
type input "40.000"
click at [1383, 495] on input "Hình thức thanh toán" at bounding box center [1333, 503] width 197 height 26
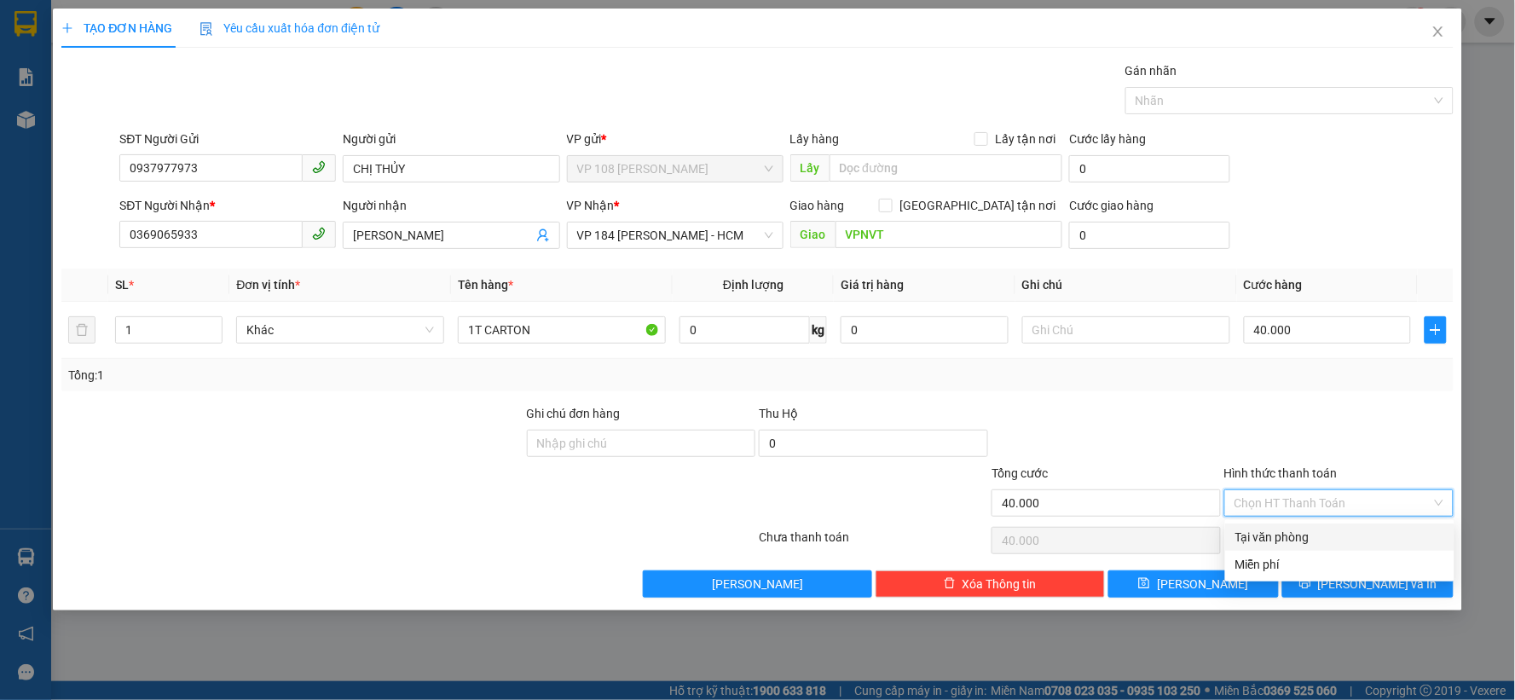
click at [1255, 532] on div "Tại văn phòng" at bounding box center [1340, 537] width 209 height 19
type input "0"
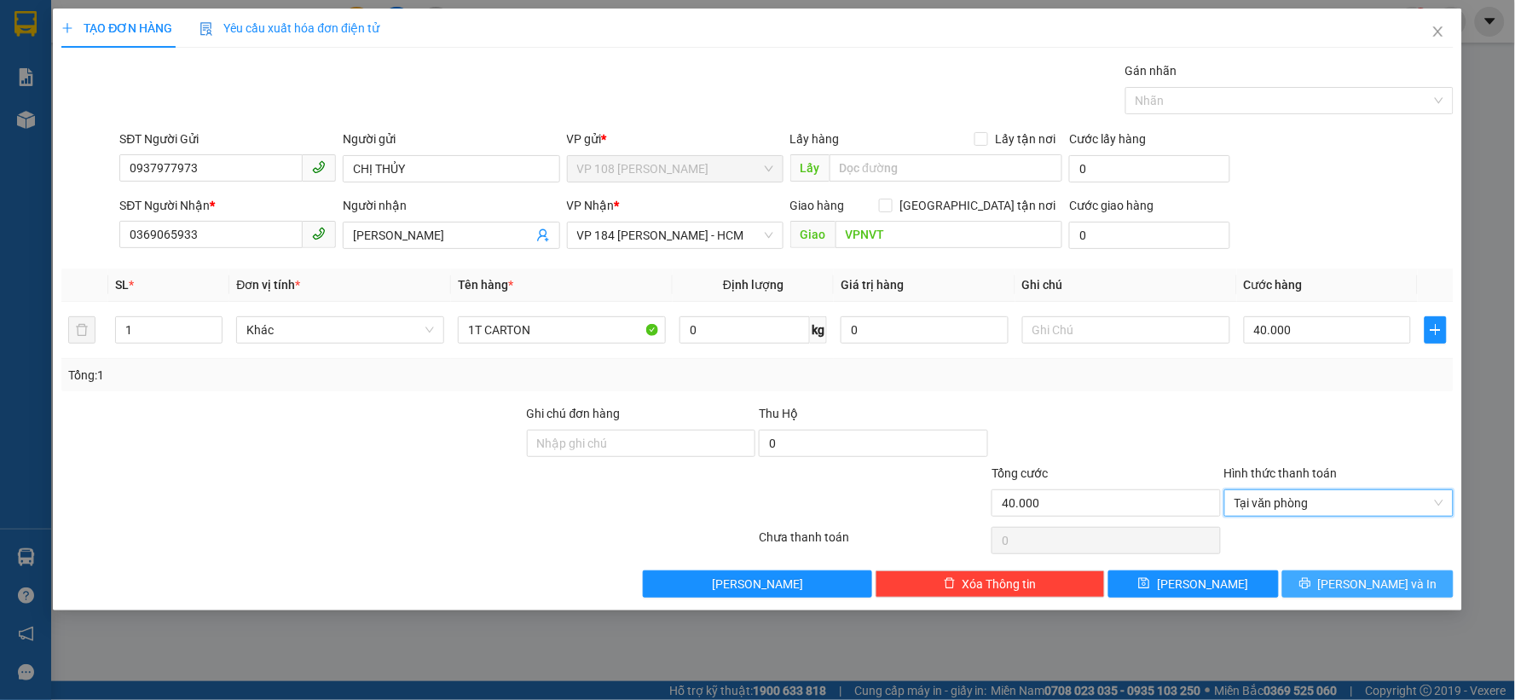
click at [1385, 582] on span "[PERSON_NAME] và In" at bounding box center [1377, 584] width 119 height 19
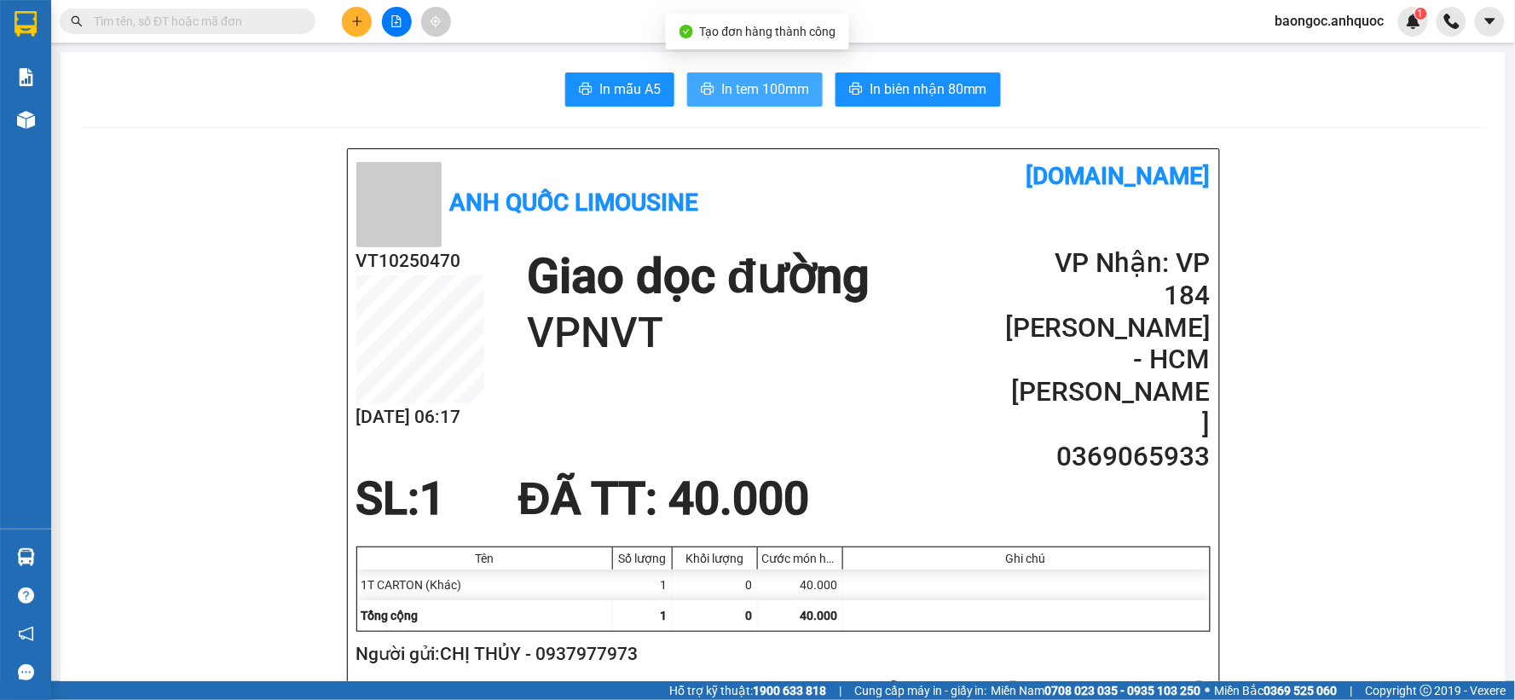
click at [773, 81] on span "In tem 100mm" at bounding box center [765, 88] width 88 height 21
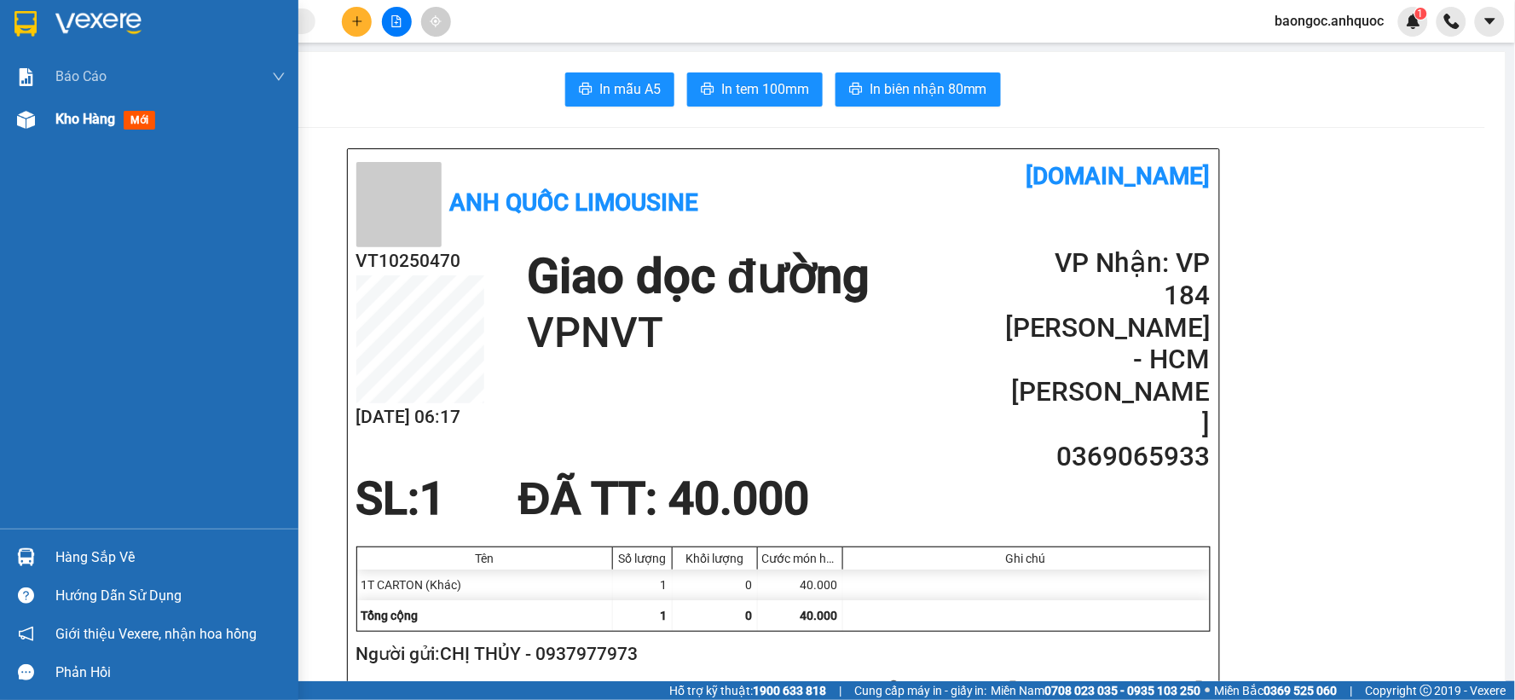
click at [65, 132] on div "Kho hàng mới" at bounding box center [170, 119] width 230 height 43
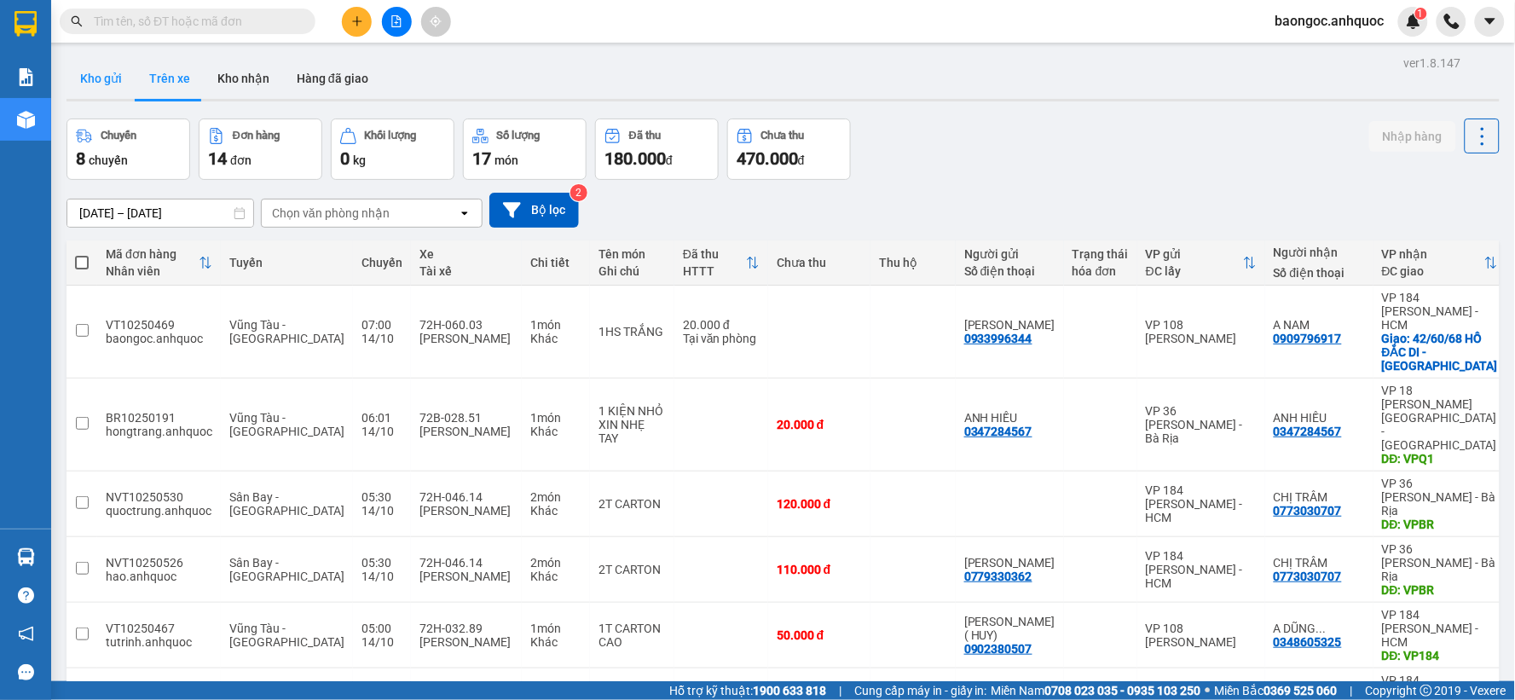
click at [96, 69] on button "Kho gửi" at bounding box center [101, 78] width 69 height 41
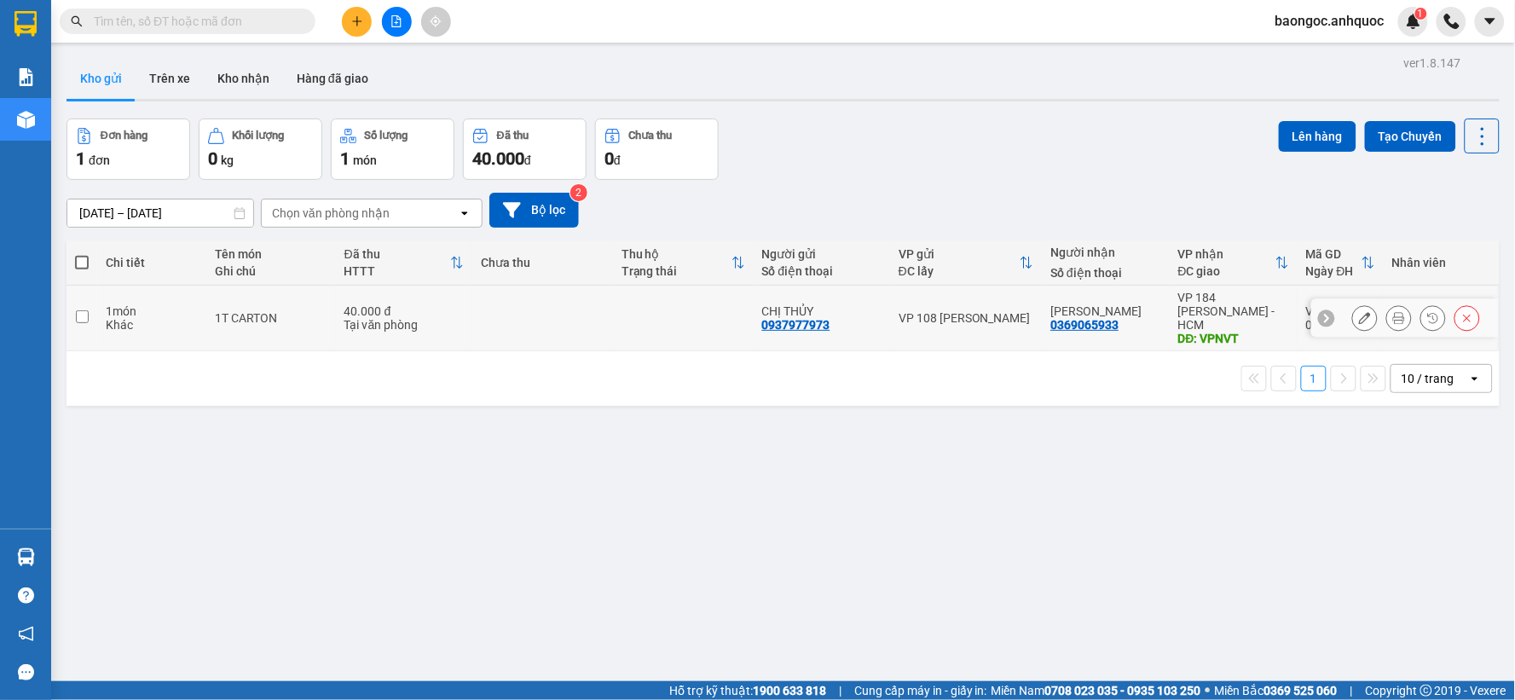
click at [633, 310] on td at bounding box center [683, 319] width 141 height 66
checkbox input "true"
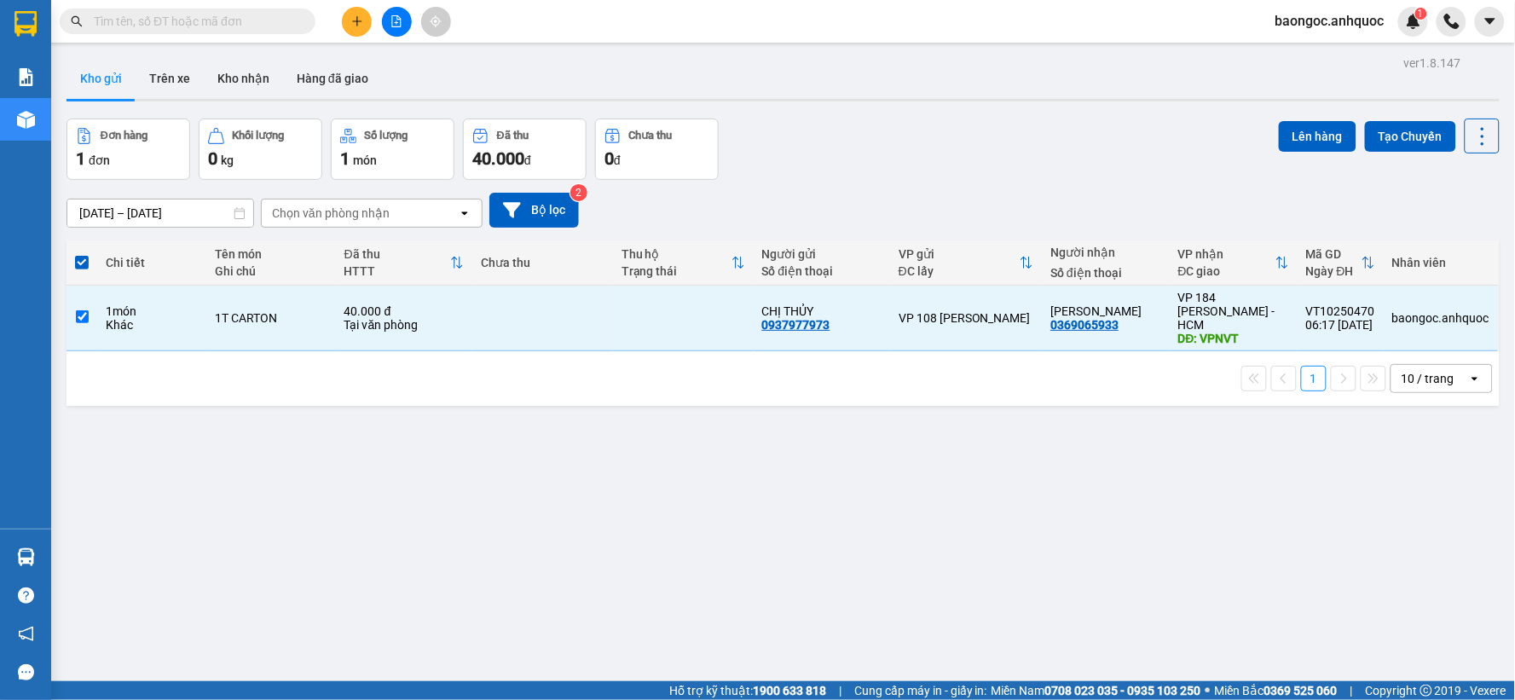
drag, startPoint x: 1290, startPoint y: 120, endPoint x: 1283, endPoint y: 116, distance: 8.8
click at [1290, 121] on button "Lên hàng" at bounding box center [1318, 136] width 78 height 31
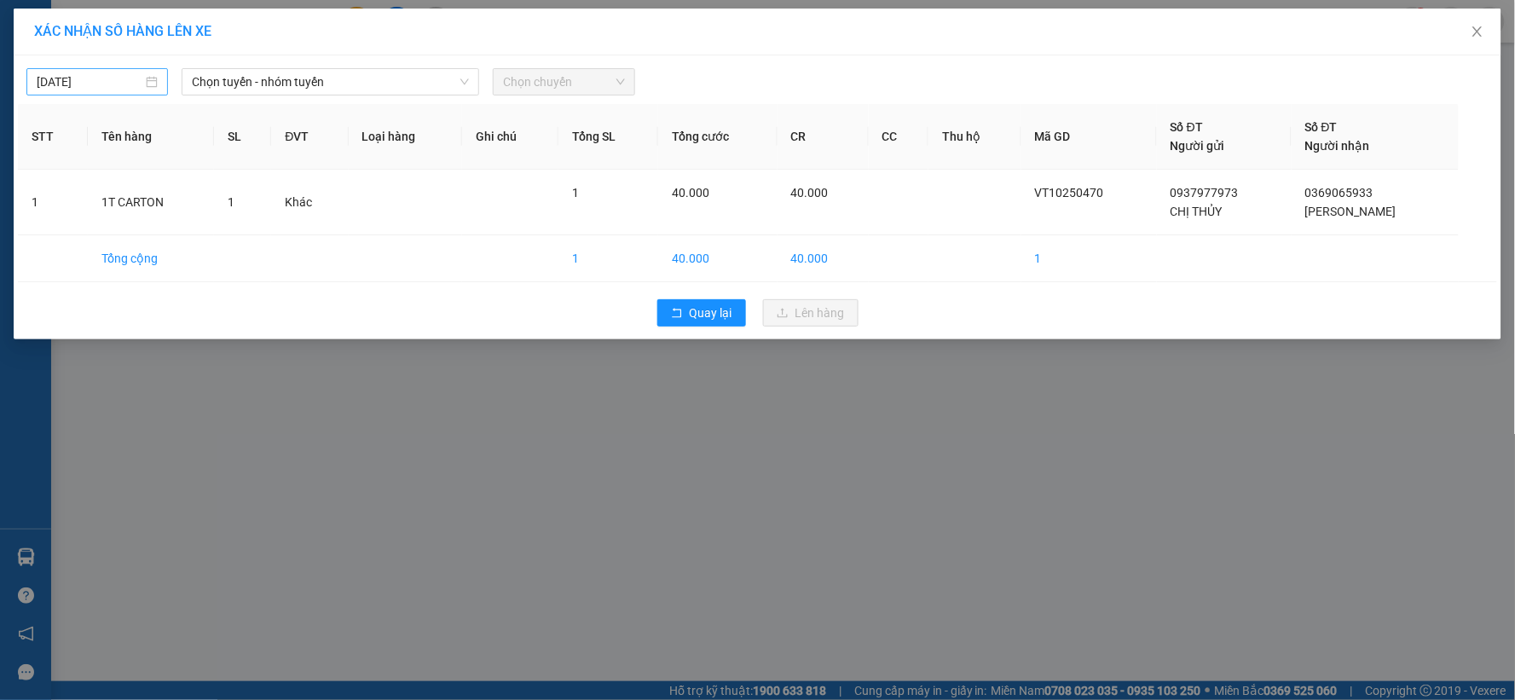
click at [107, 79] on input "[DATE]" at bounding box center [90, 81] width 106 height 19
click at [115, 228] on div "14" at bounding box center [113, 232] width 20 height 20
type input "[DATE]"
click at [317, 80] on span "Chọn tuyến - nhóm tuyến" at bounding box center [330, 82] width 277 height 26
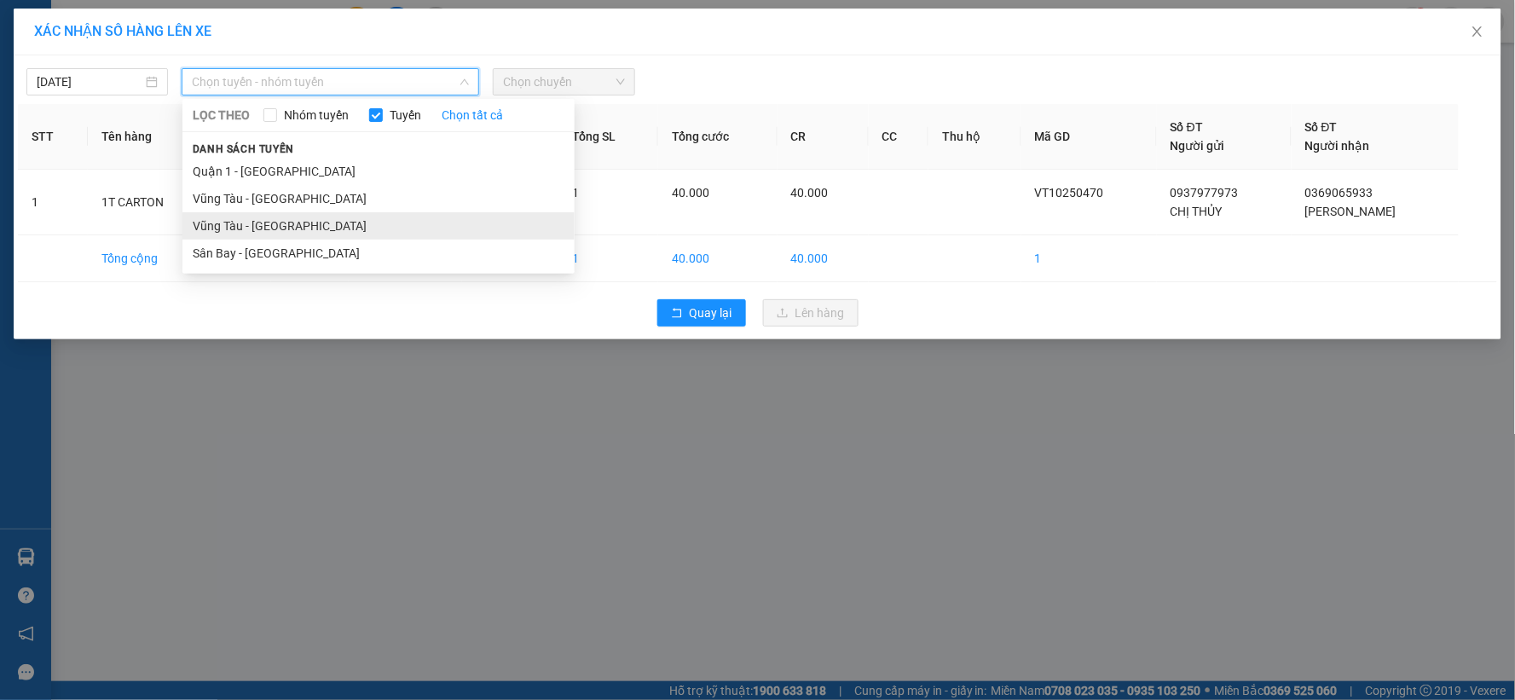
click at [278, 225] on li "Vũng Tàu - [GEOGRAPHIC_DATA]" at bounding box center [378, 225] width 392 height 27
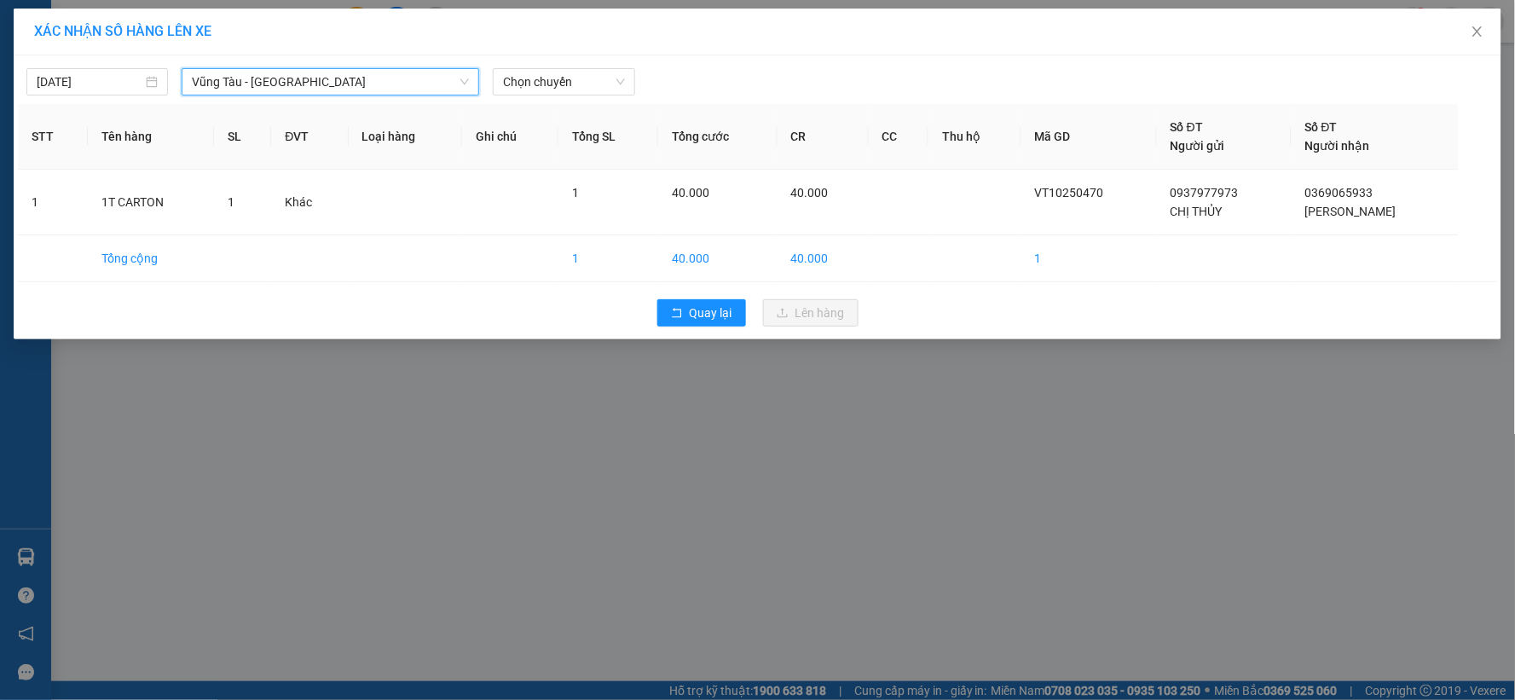
drag, startPoint x: 590, startPoint y: 89, endPoint x: 561, endPoint y: 97, distance: 30.2
click at [582, 89] on span "Chọn chuyến" at bounding box center [563, 82] width 121 height 26
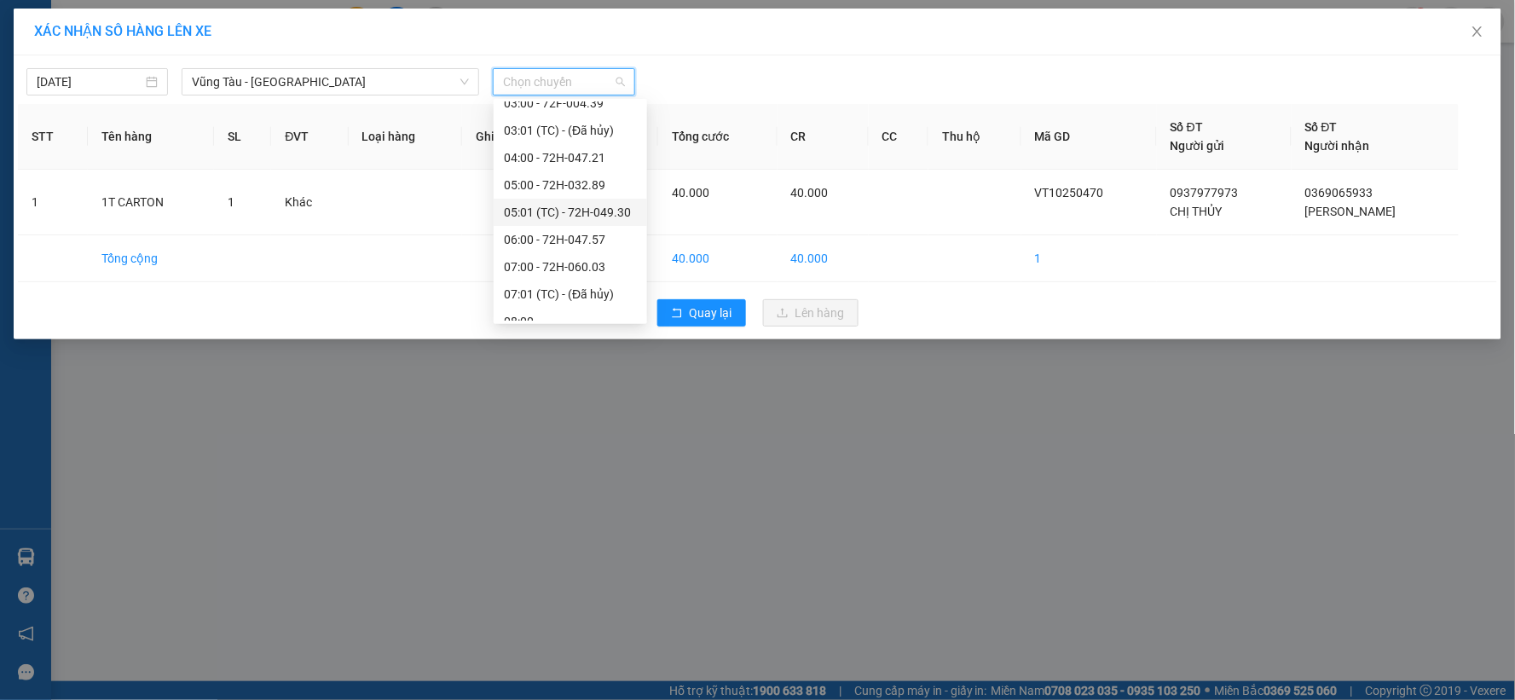
scroll to position [95, 0]
click at [574, 234] on div "07:01 (TC) - (Đã hủy)" at bounding box center [570, 239] width 133 height 19
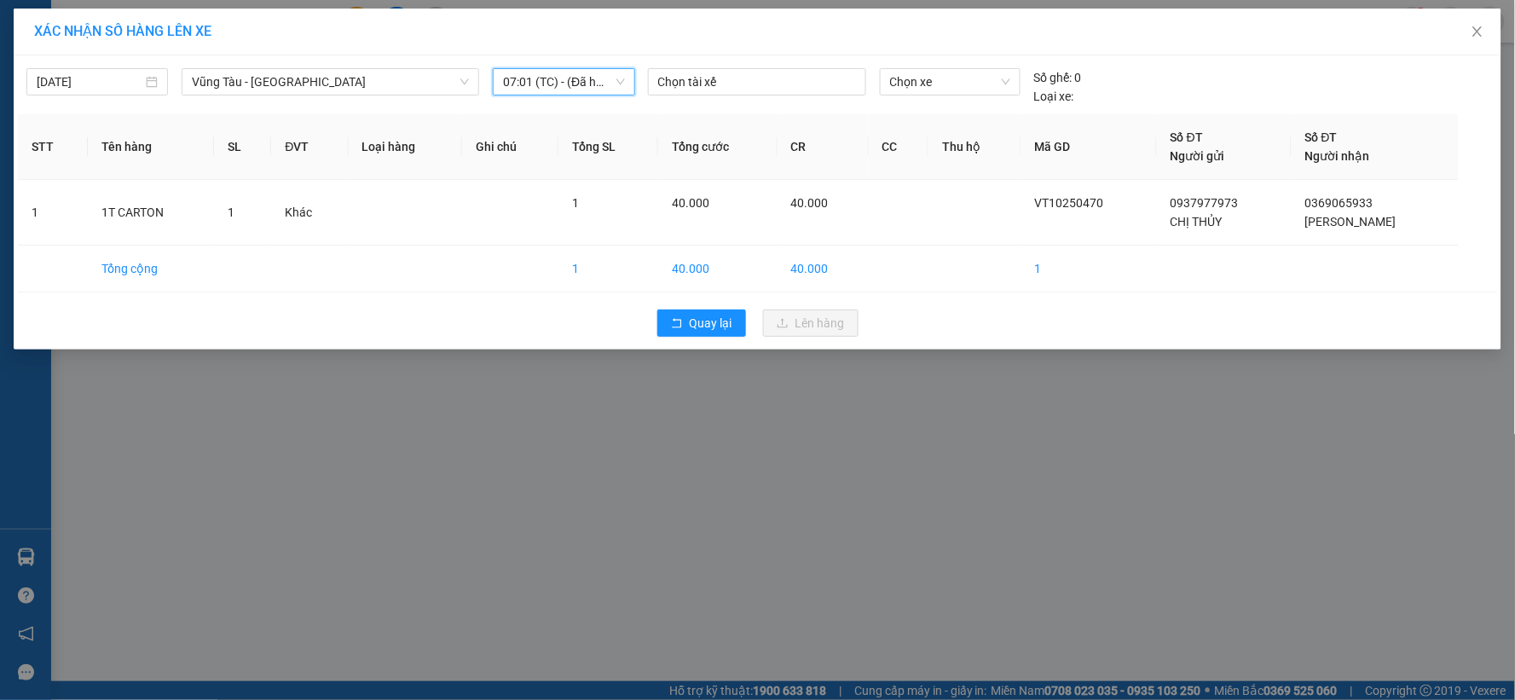
click at [583, 90] on span "07:01 (TC) - (Đã hủy)" at bounding box center [563, 82] width 121 height 26
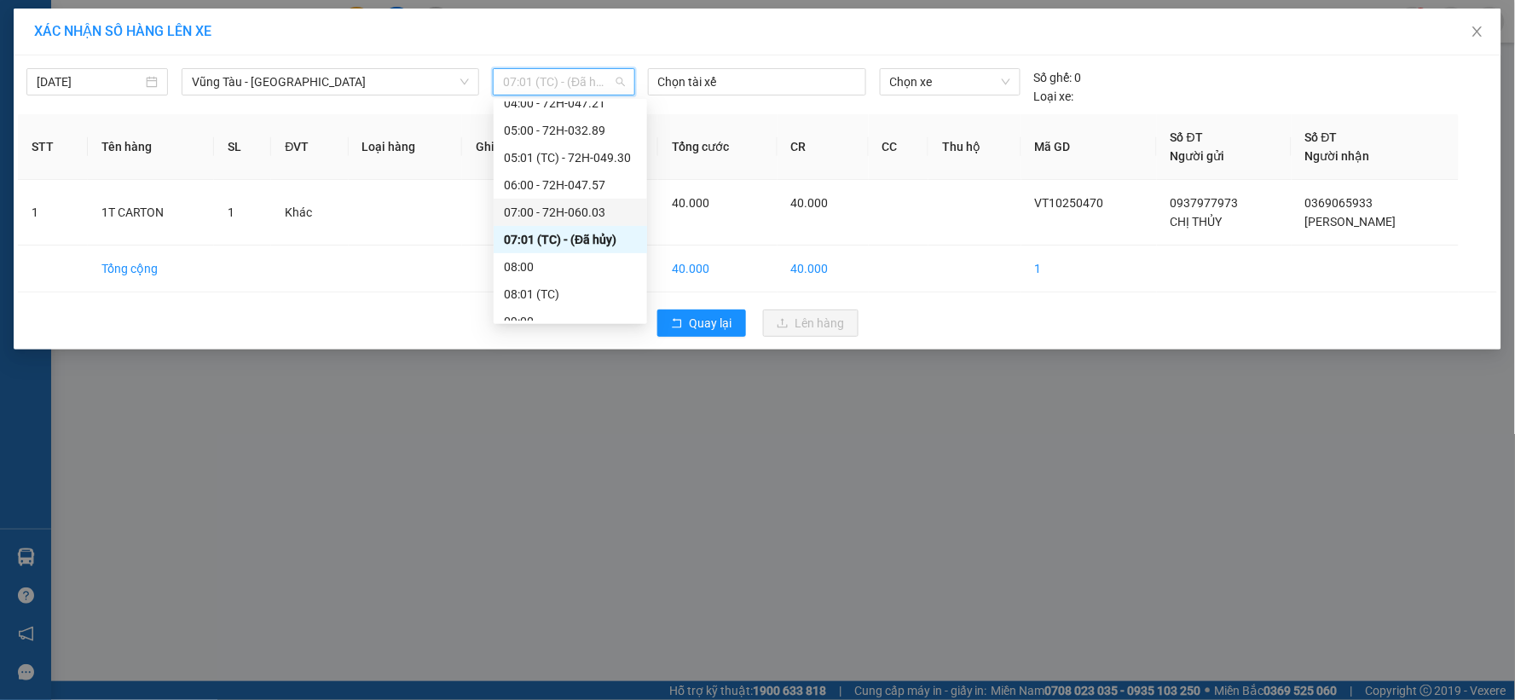
click at [583, 206] on div "07:00 - 72H-060.03" at bounding box center [570, 212] width 133 height 19
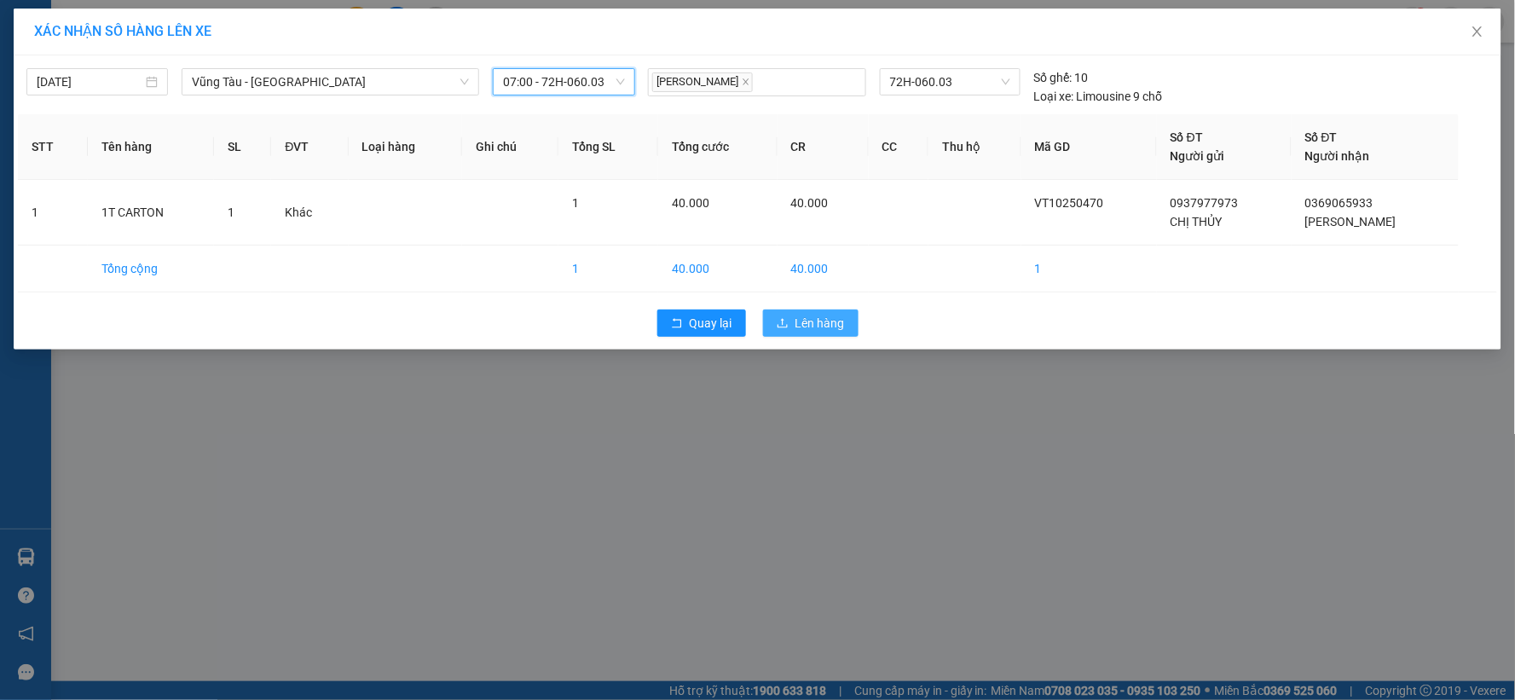
click at [789, 322] on icon "upload" at bounding box center [783, 323] width 12 height 12
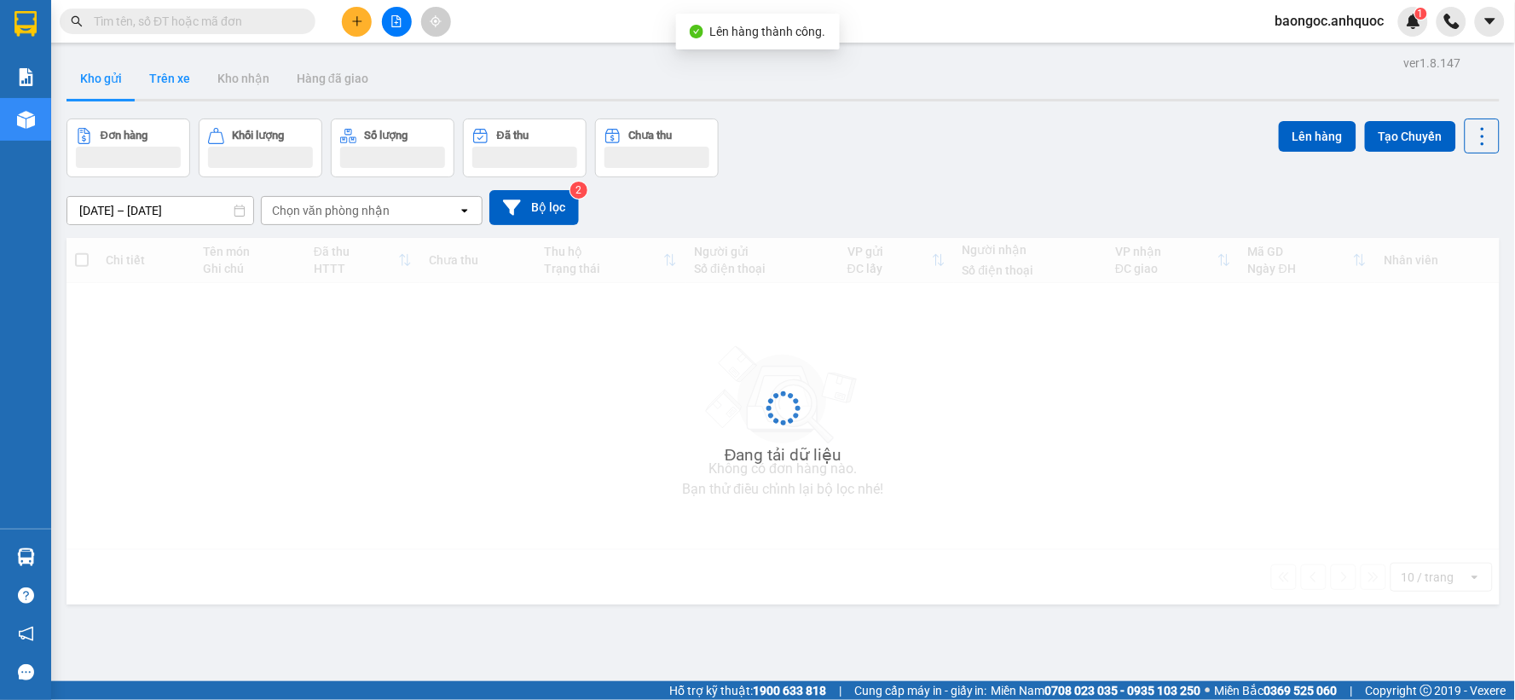
click at [169, 87] on button "Trên xe" at bounding box center [170, 78] width 68 height 41
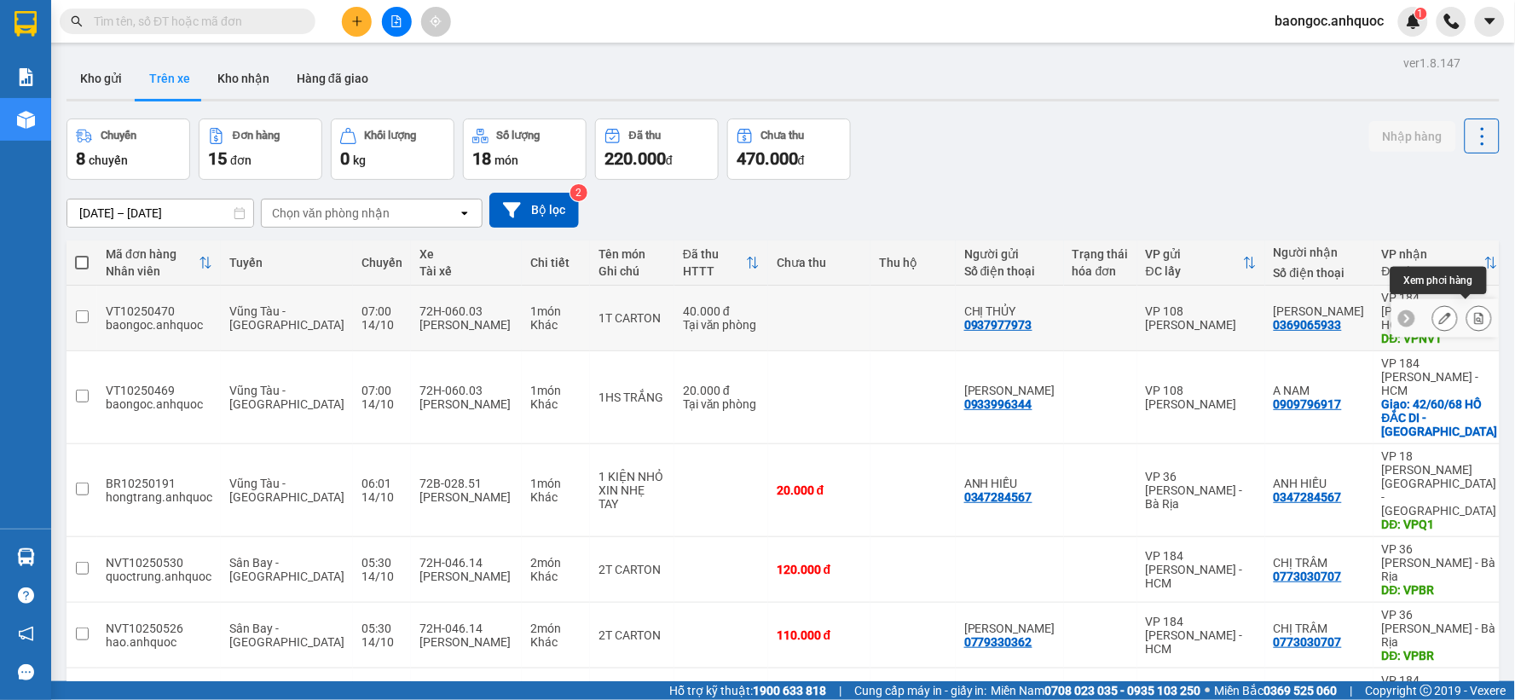
click at [1475, 312] on icon at bounding box center [1479, 318] width 9 height 12
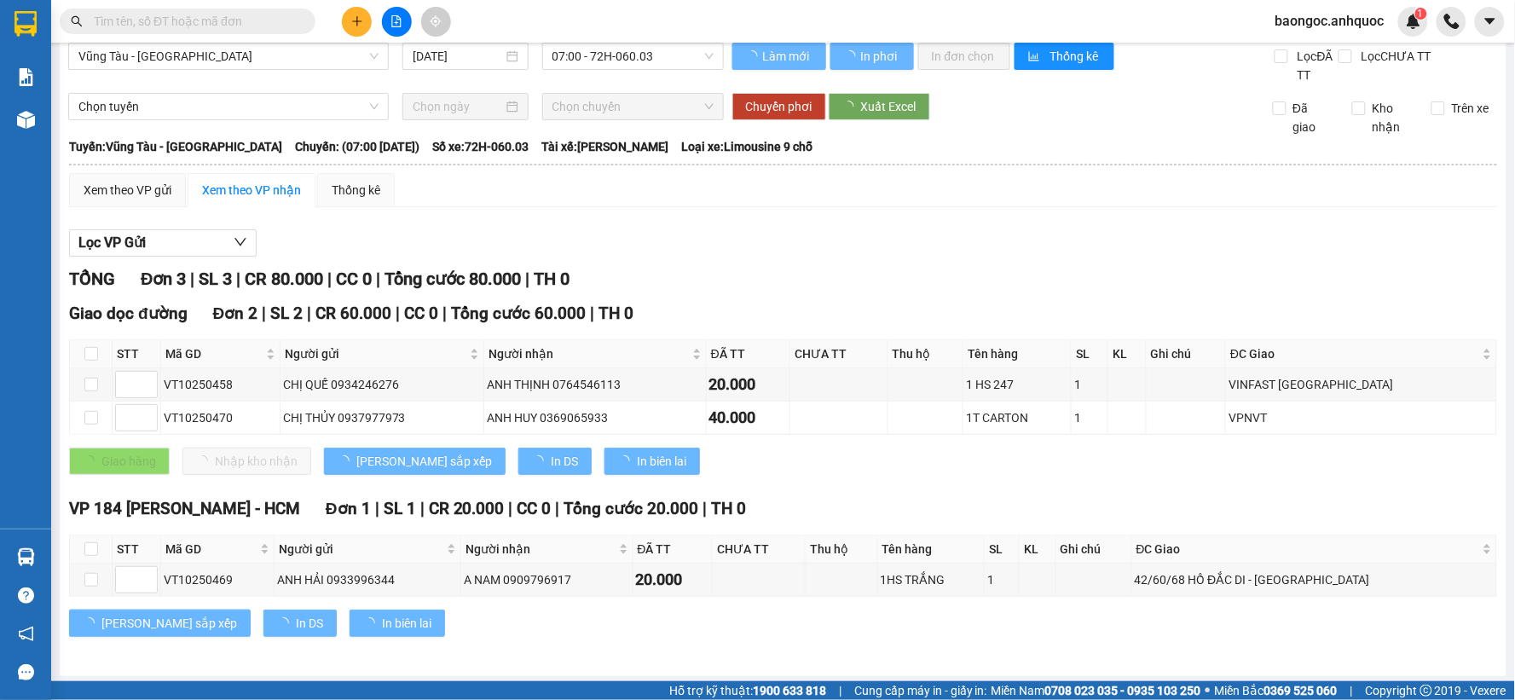
scroll to position [21, 0]
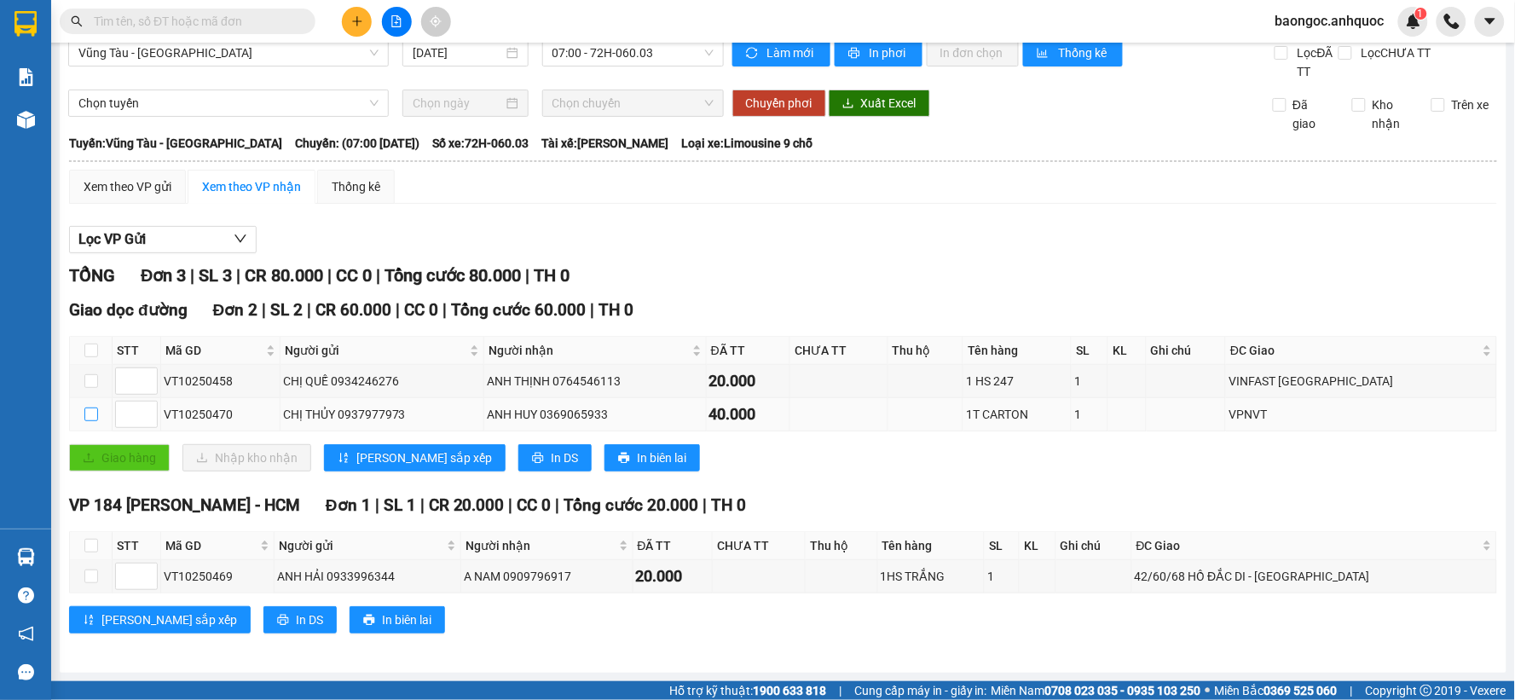
click at [88, 413] on input "checkbox" at bounding box center [91, 415] width 14 height 14
checkbox input "true"
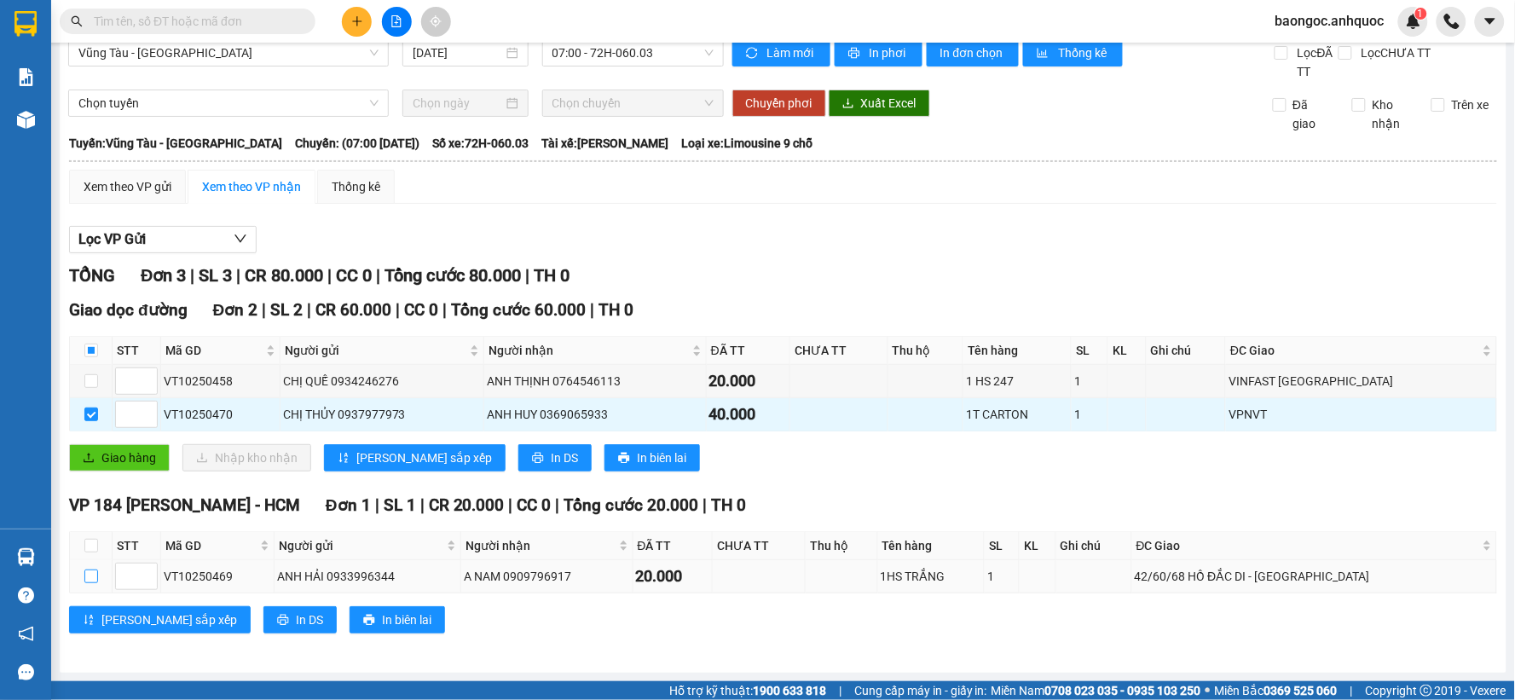
click at [94, 571] on input "checkbox" at bounding box center [91, 577] width 14 height 14
checkbox input "true"
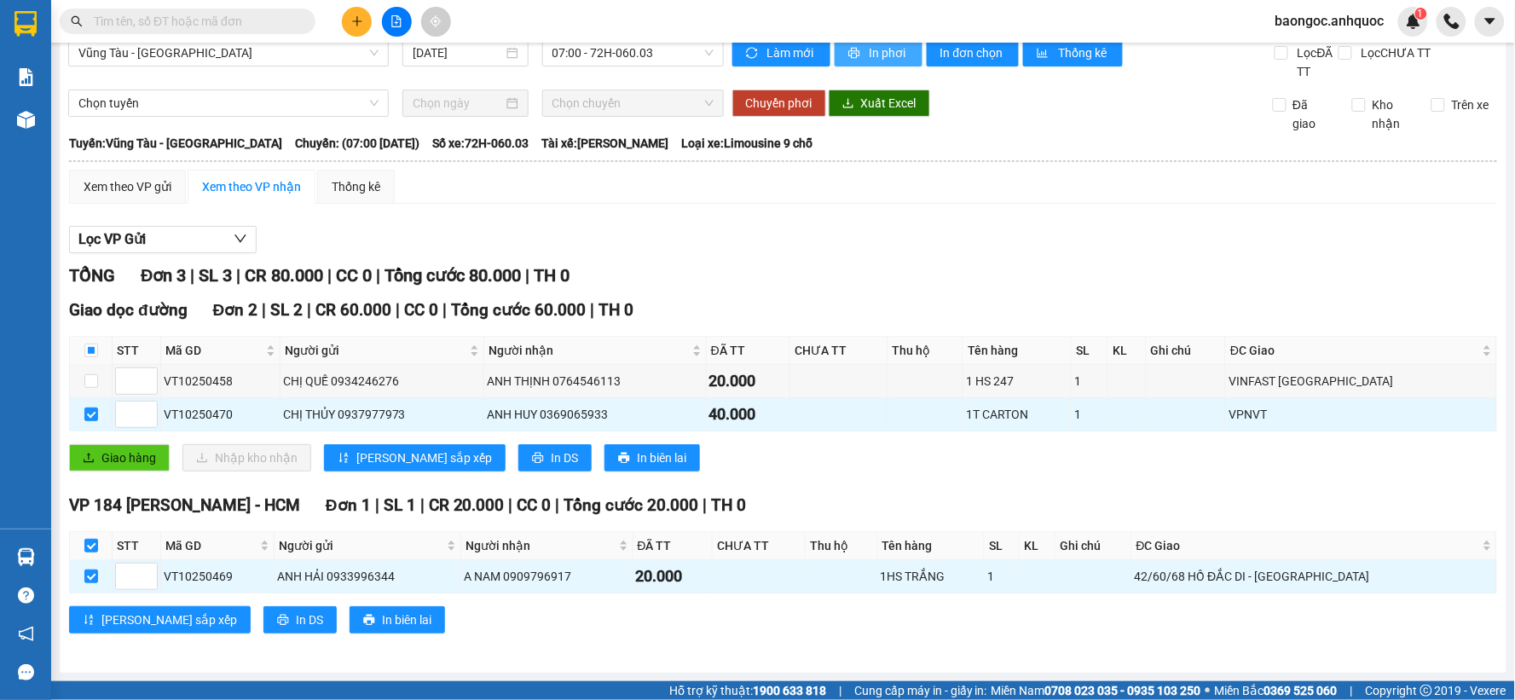
scroll to position [0, 0]
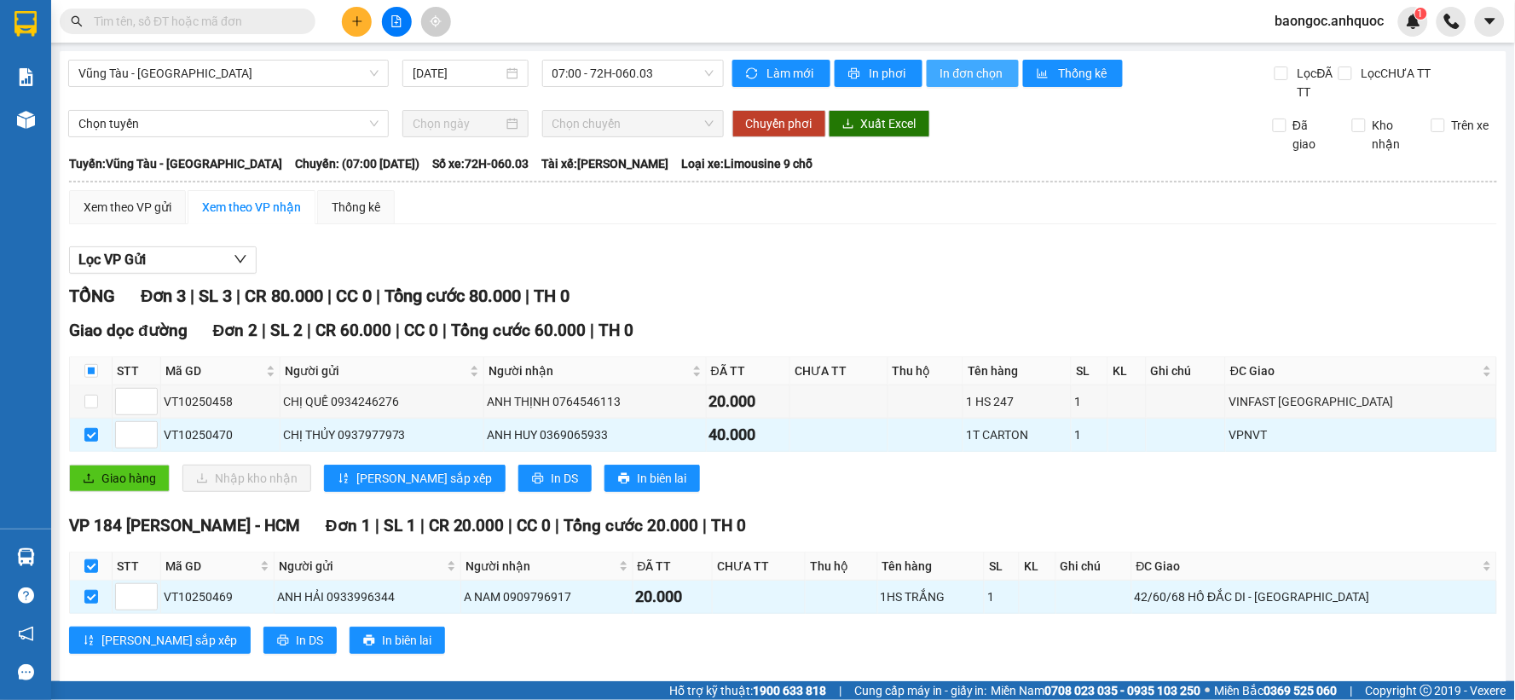
click at [944, 68] on span "In đơn chọn" at bounding box center [974, 73] width 66 height 19
